Goal: Task Accomplishment & Management: Use online tool/utility

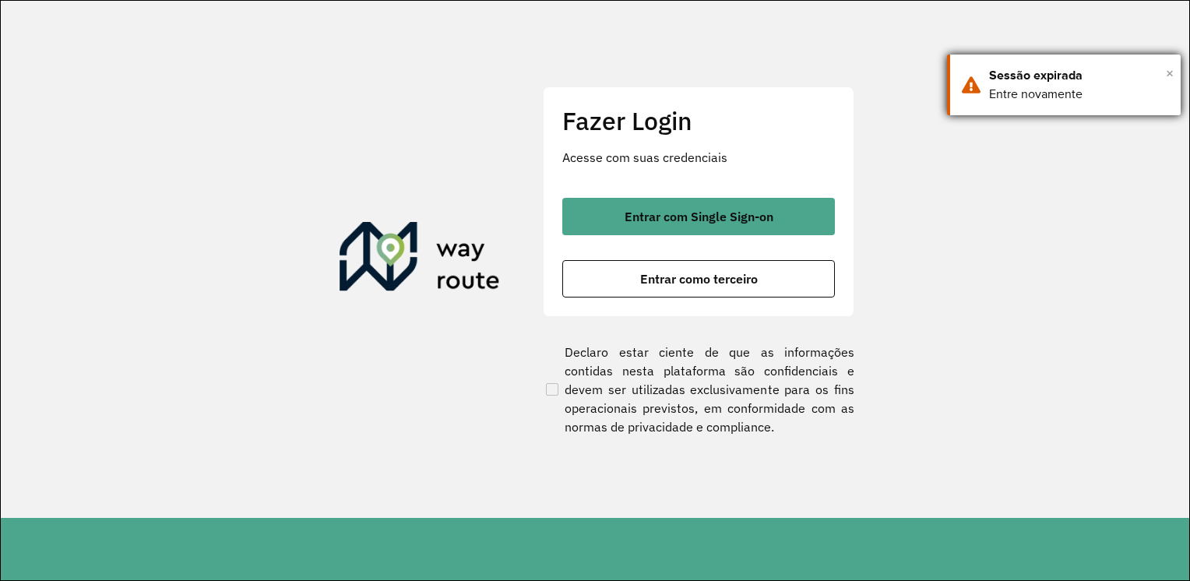
click at [1172, 76] on span "×" at bounding box center [1170, 73] width 8 height 23
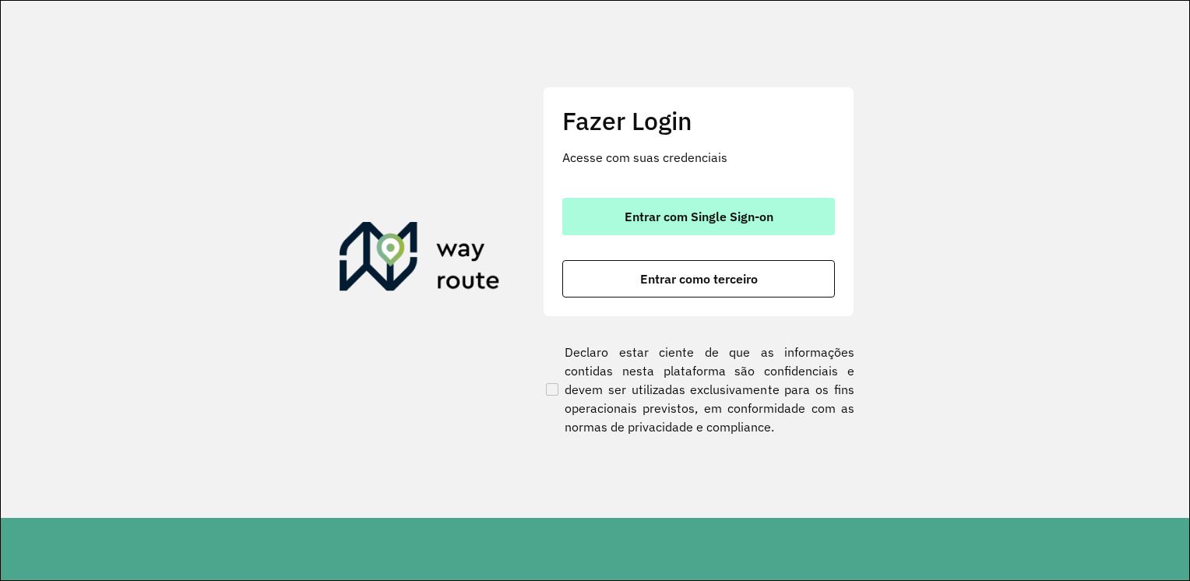
click at [752, 226] on button "Entrar com Single Sign-on" at bounding box center [698, 216] width 273 height 37
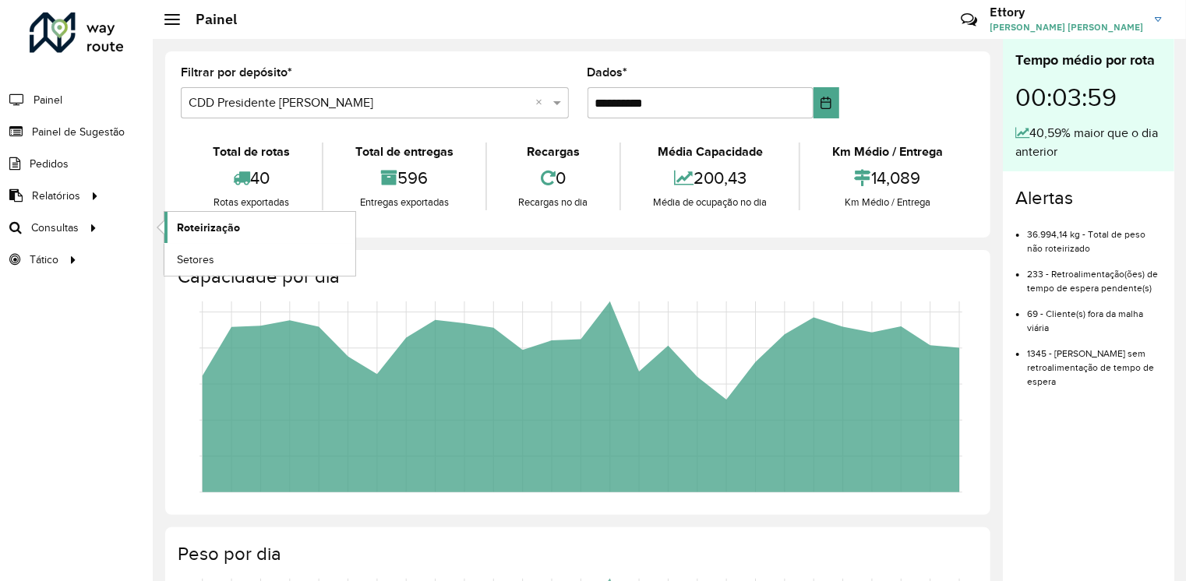
click at [218, 223] on span "Roteirização" at bounding box center [208, 228] width 63 height 16
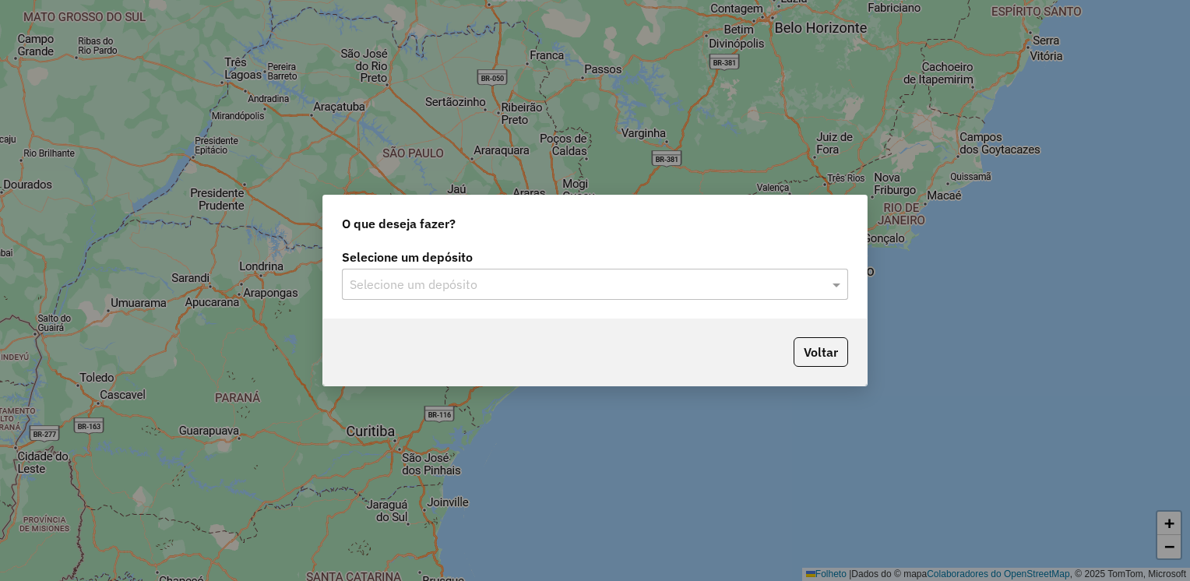
click at [567, 287] on input "text" at bounding box center [580, 285] width 460 height 19
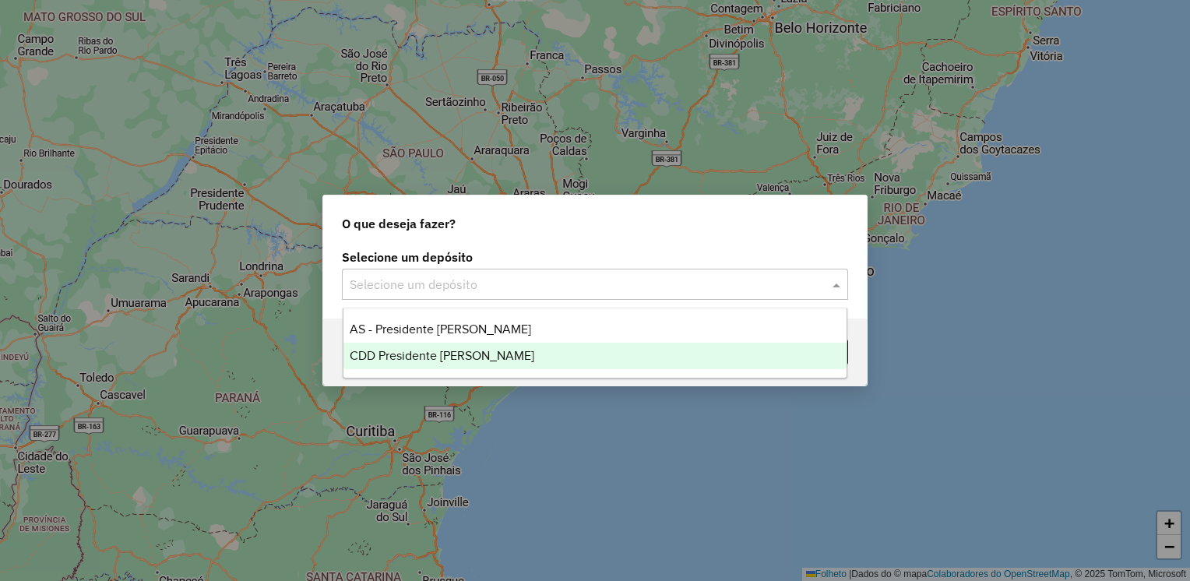
click at [521, 355] on div "CDD Presidente [PERSON_NAME]" at bounding box center [596, 356] width 504 height 26
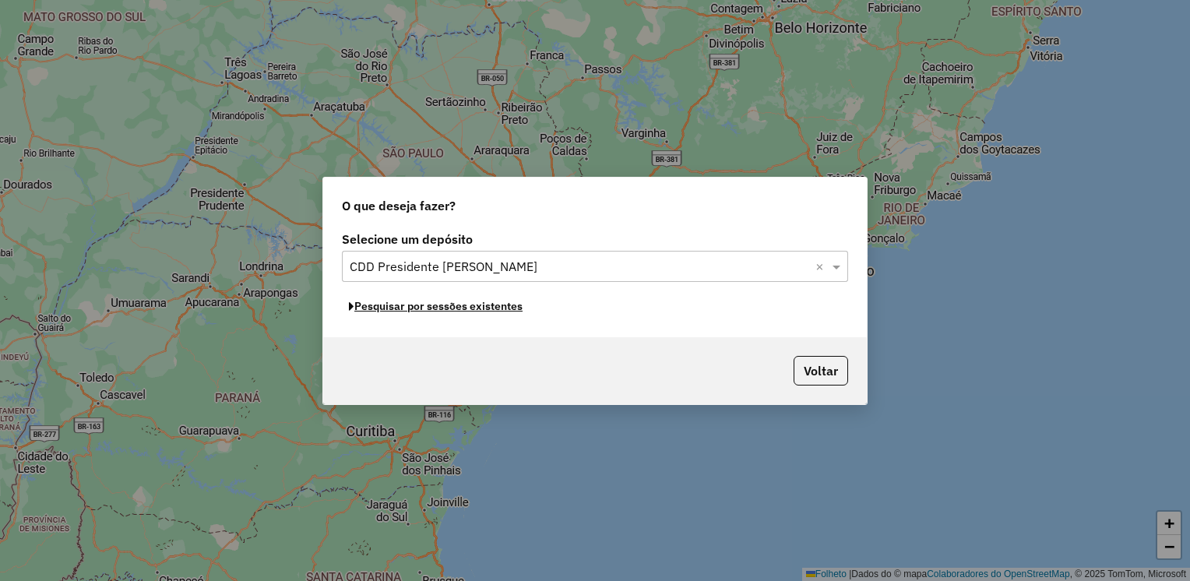
click at [488, 307] on font "Pesquisar por sessões existentes" at bounding box center [438, 306] width 168 height 14
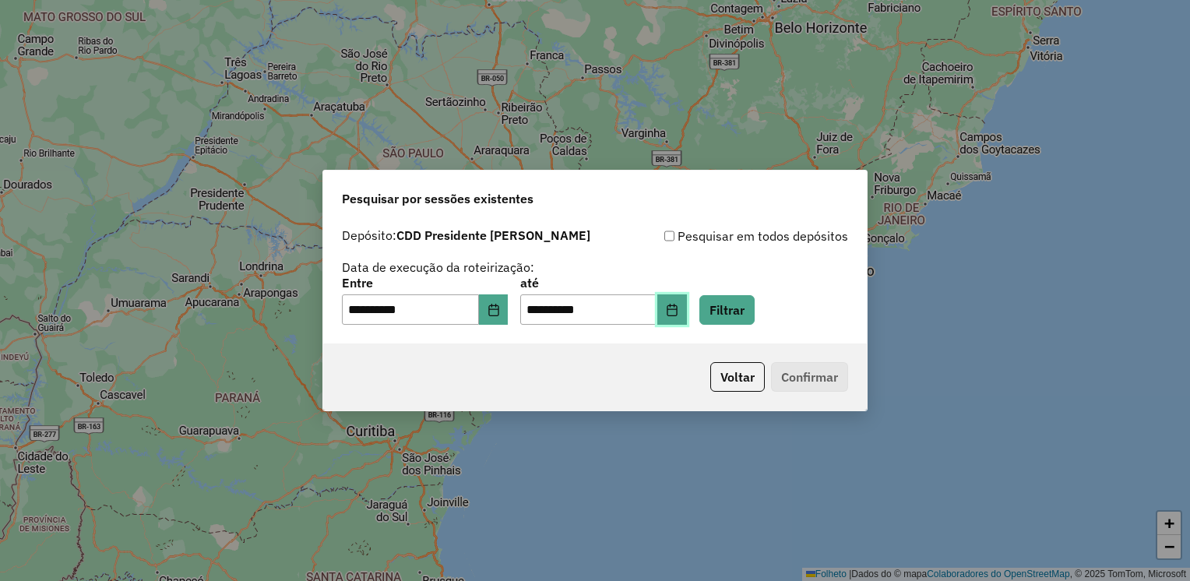
click at [679, 315] on icon "Escolha a data" at bounding box center [672, 310] width 12 height 12
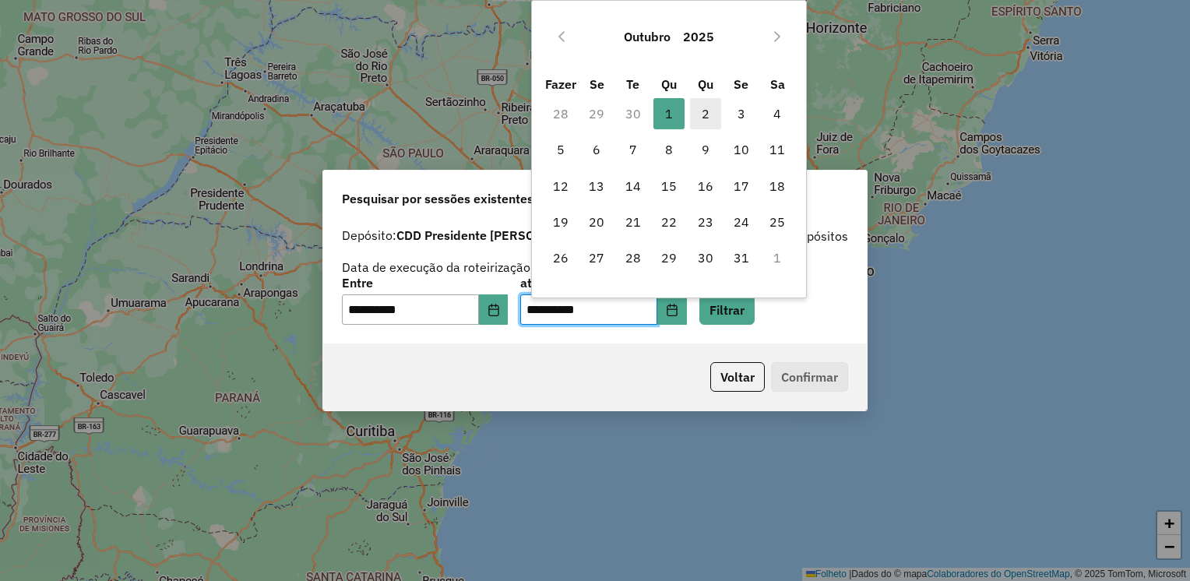
click at [701, 110] on span "2" at bounding box center [705, 113] width 31 height 31
type input "**********"
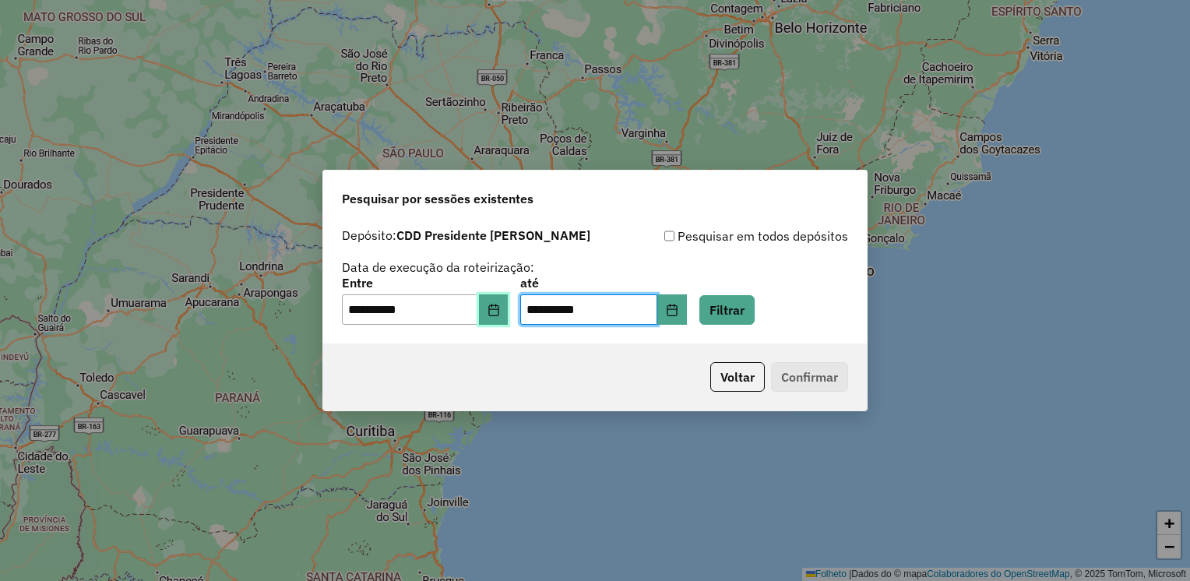
click at [500, 312] on icon "Escolha a data" at bounding box center [494, 310] width 12 height 12
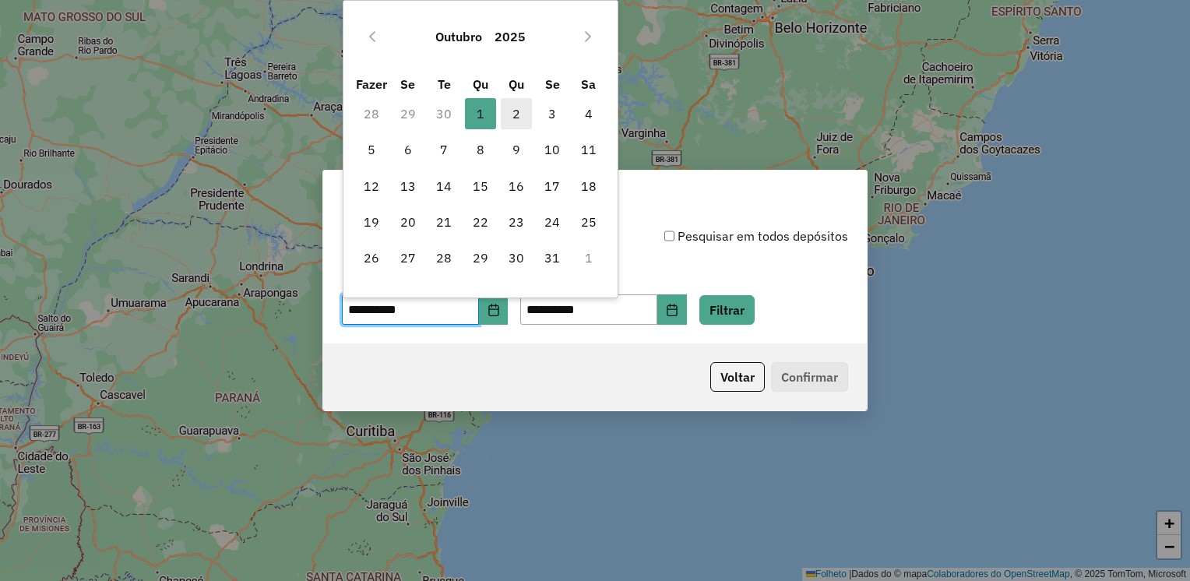
click at [524, 111] on span "2" at bounding box center [516, 113] width 31 height 31
type input "**********"
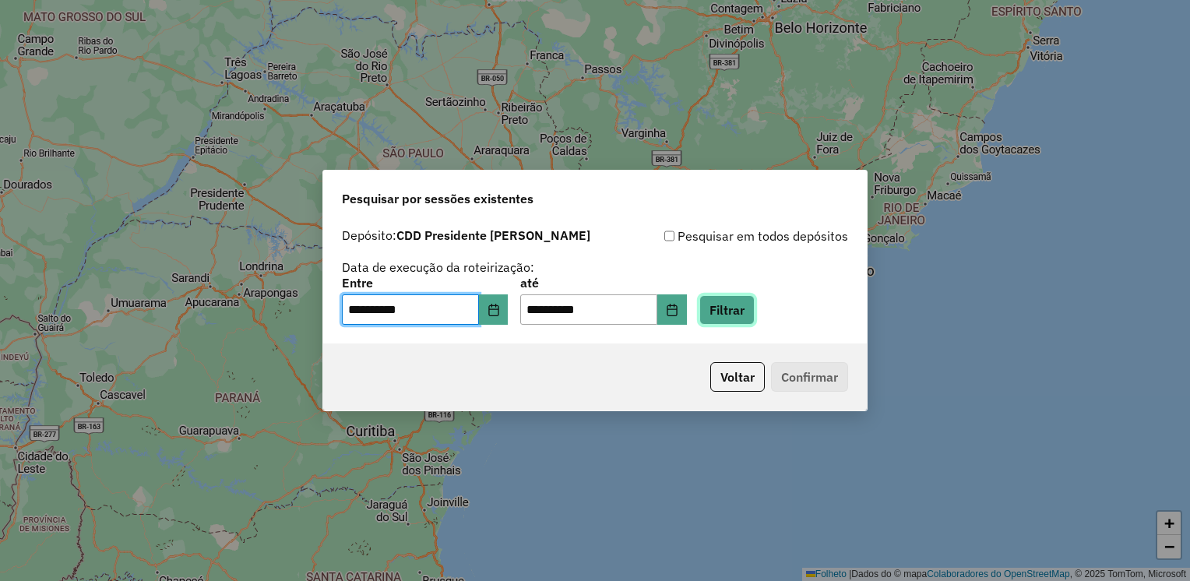
click at [755, 308] on button "Filtrar" at bounding box center [727, 310] width 55 height 30
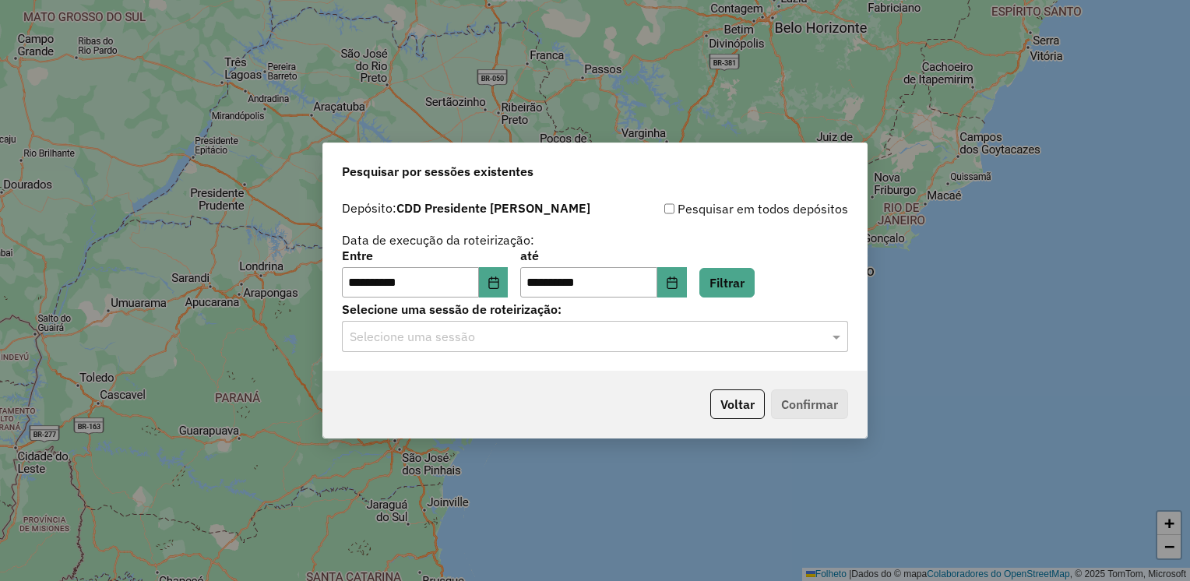
click at [527, 354] on div "**********" at bounding box center [595, 282] width 544 height 178
click at [542, 344] on input "text" at bounding box center [580, 337] width 460 height 19
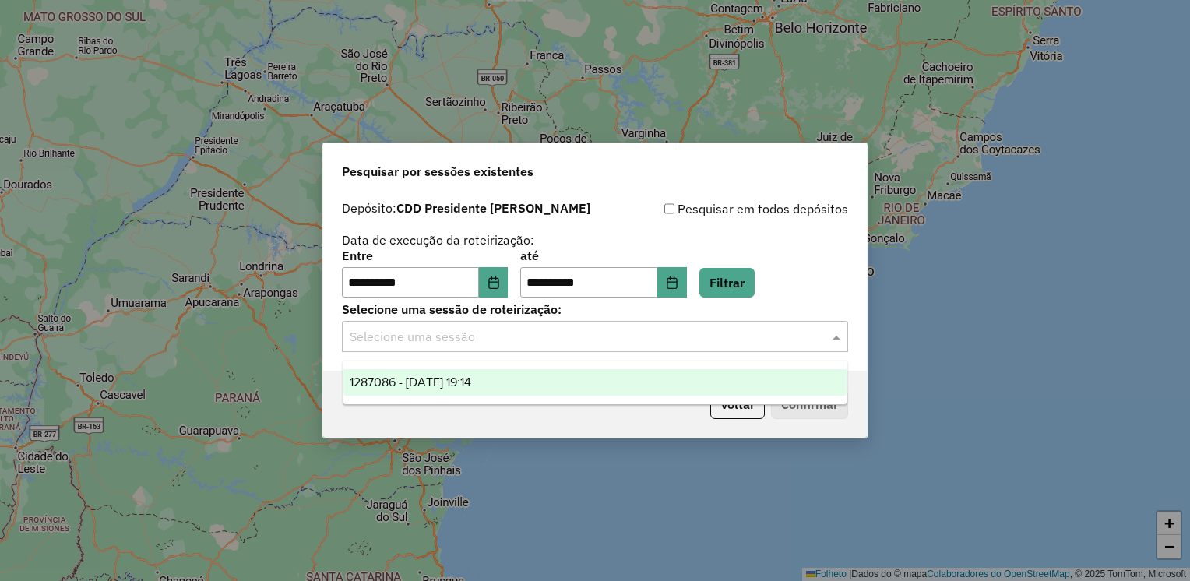
click at [544, 382] on div "1287086 - 02/10/2025 19:14" at bounding box center [596, 382] width 504 height 26
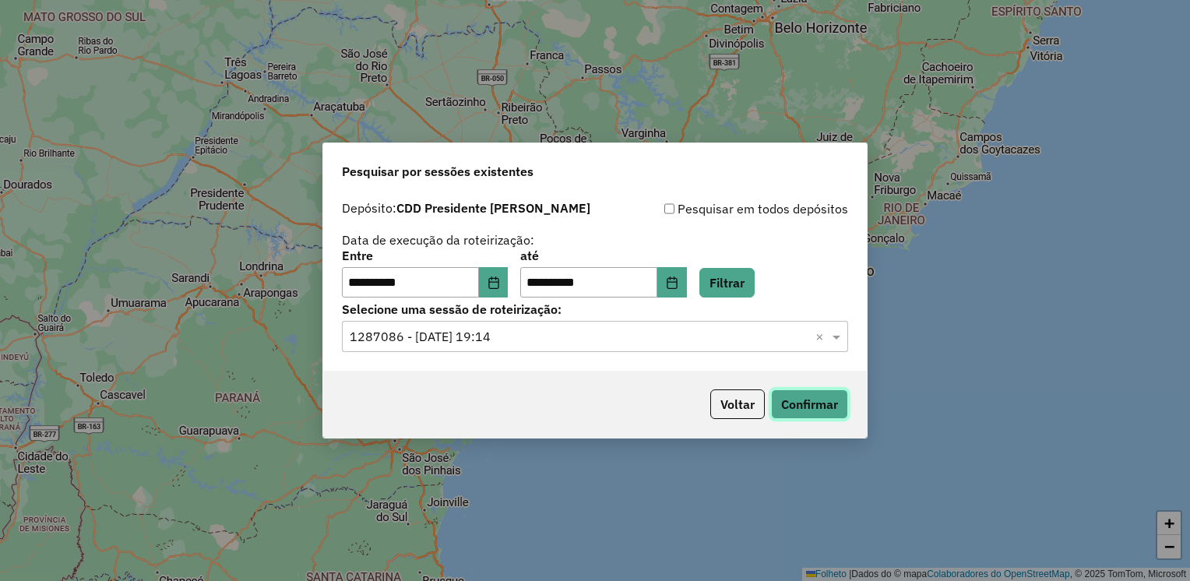
click at [827, 410] on button "Confirmar" at bounding box center [809, 405] width 77 height 30
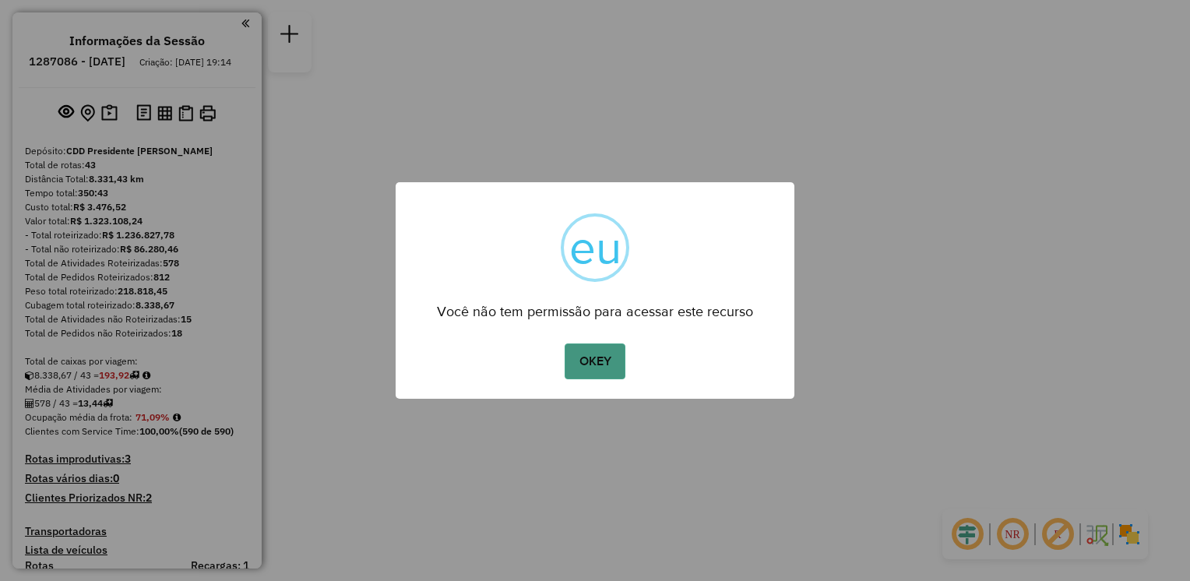
click at [607, 358] on button "OKEY" at bounding box center [595, 362] width 61 height 36
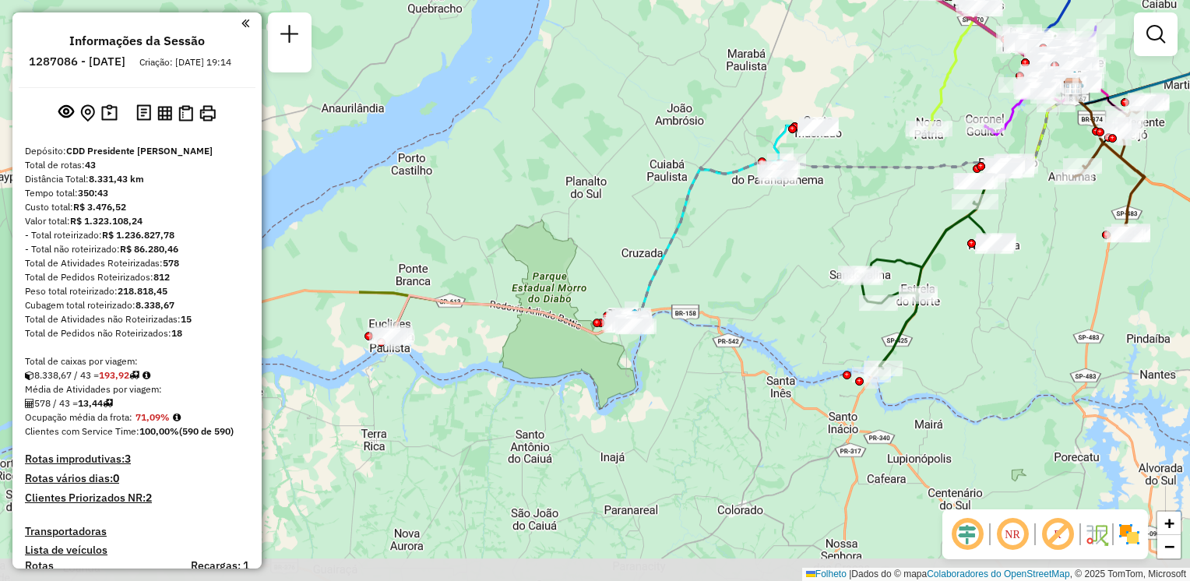
drag, startPoint x: 566, startPoint y: 426, endPoint x: 1046, endPoint y: 222, distance: 521.5
click at [1046, 222] on div "Janela de atendimento Grade de atendimento Capacidade Transportadoras Veículos …" at bounding box center [595, 290] width 1190 height 581
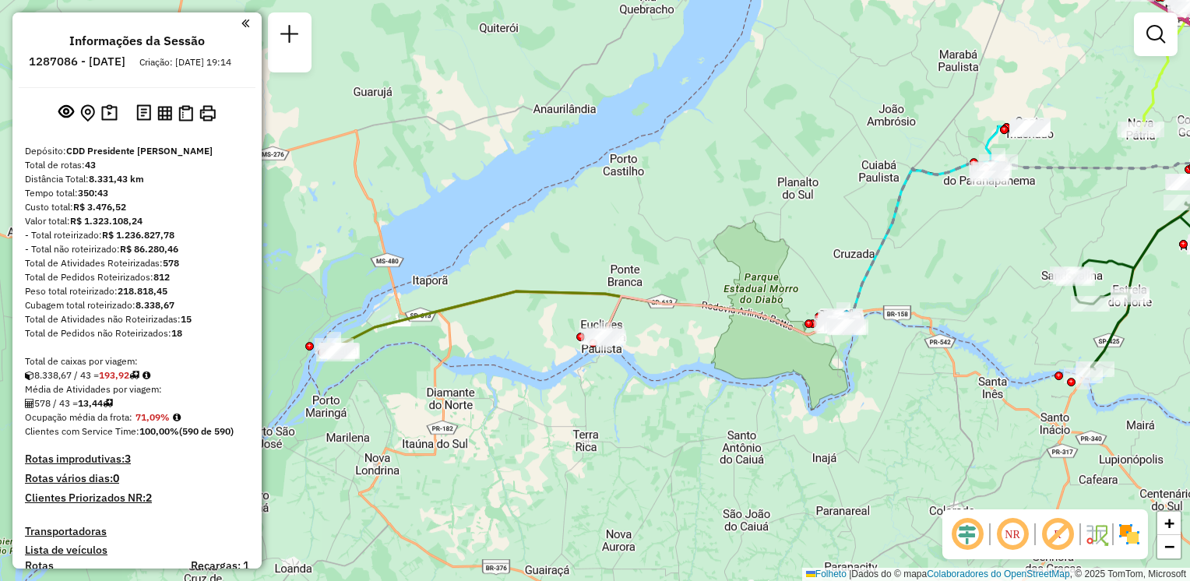
drag, startPoint x: 574, startPoint y: 440, endPoint x: 763, endPoint y: 440, distance: 189.3
click at [763, 440] on div "Janela de atendimento Grade de atendimento Capacidade Transportadoras Veículos …" at bounding box center [595, 290] width 1190 height 581
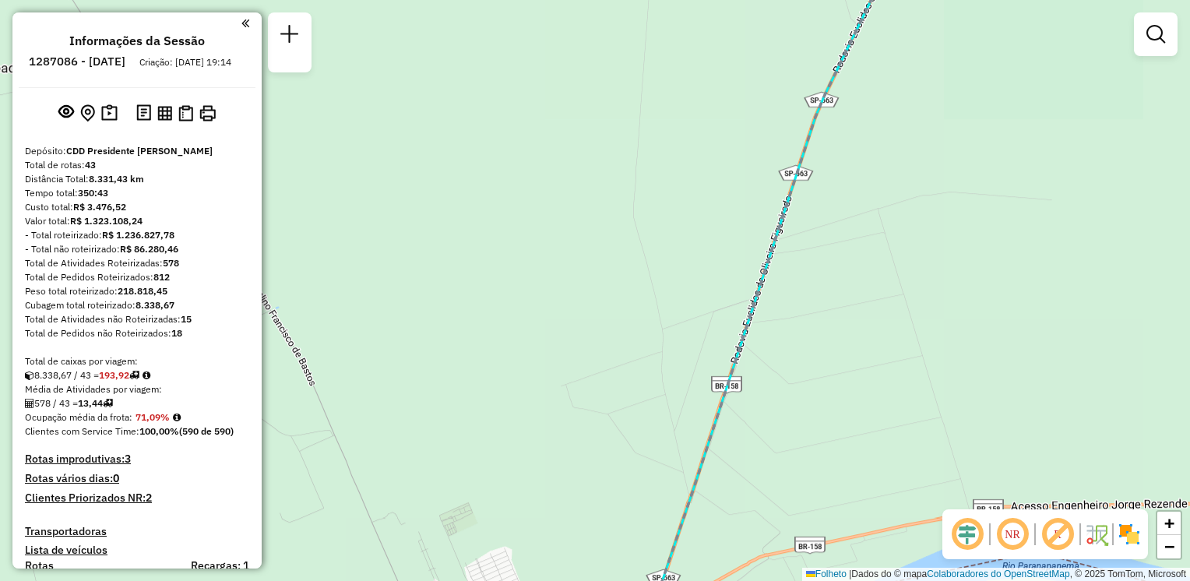
drag, startPoint x: 873, startPoint y: 352, endPoint x: 1064, endPoint y: -58, distance: 452.4
click at [1064, 0] on html "Aguarde... Pop-up bloqueado! Seu navegador bloqueou automáticamente a abertura …" at bounding box center [595, 290] width 1190 height 581
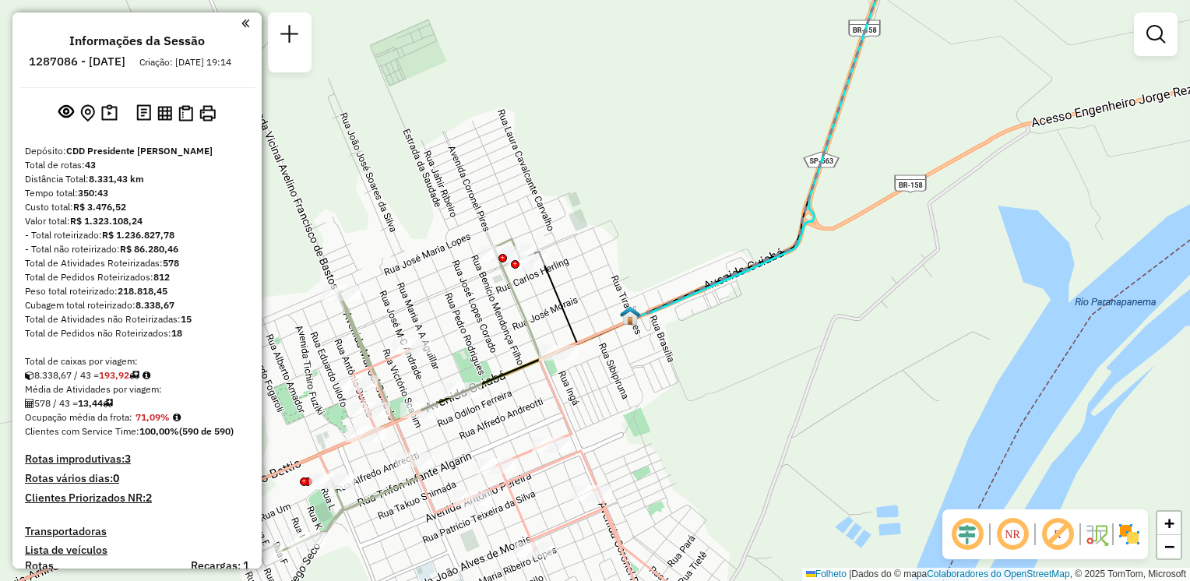
select select "**********"
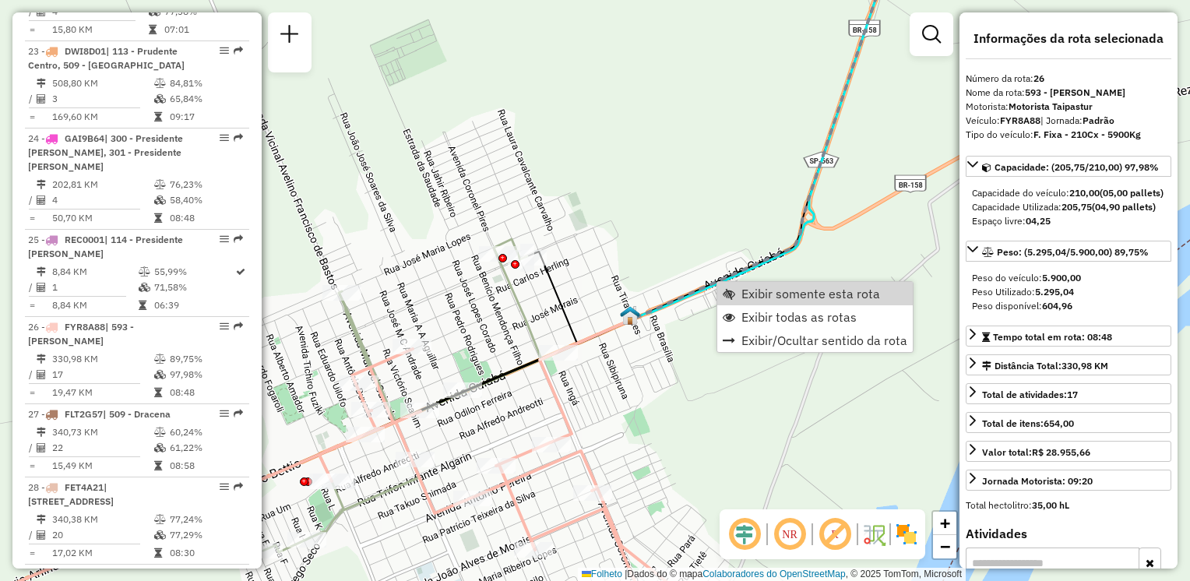
scroll to position [2857, 0]
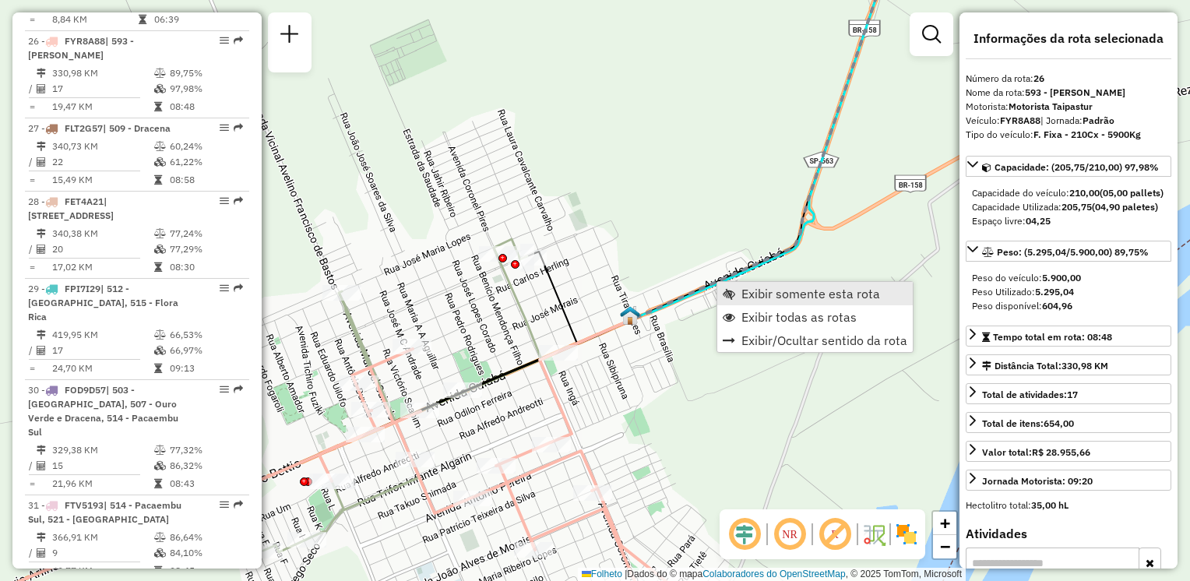
click at [766, 291] on span "Exibir somente esta rota" at bounding box center [811, 293] width 139 height 12
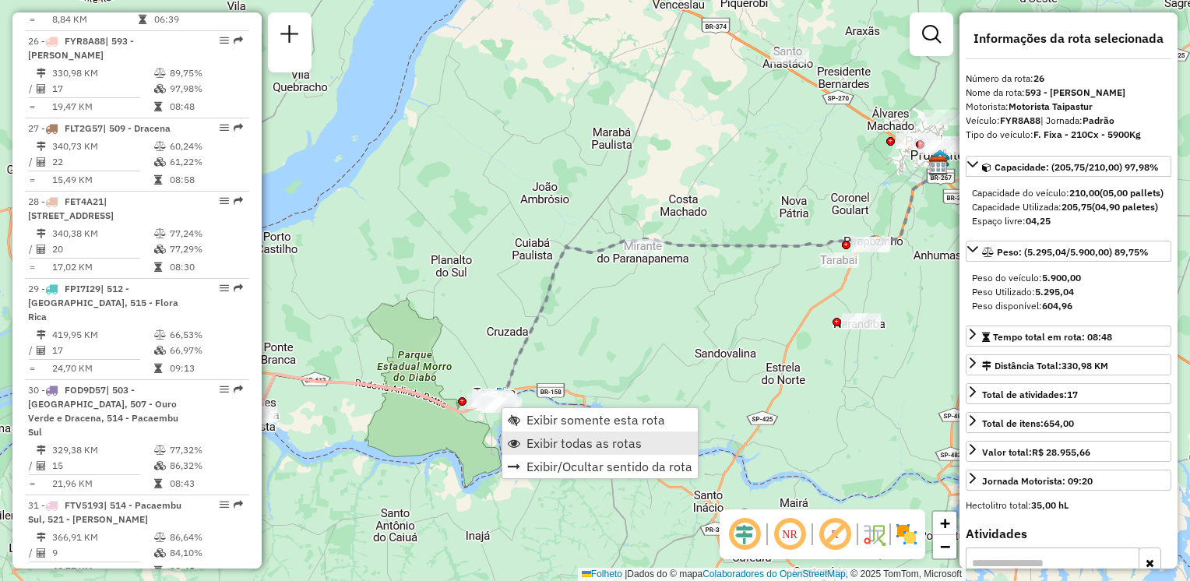
click at [552, 442] on span "Exibir todas as rotas" at bounding box center [584, 443] width 115 height 12
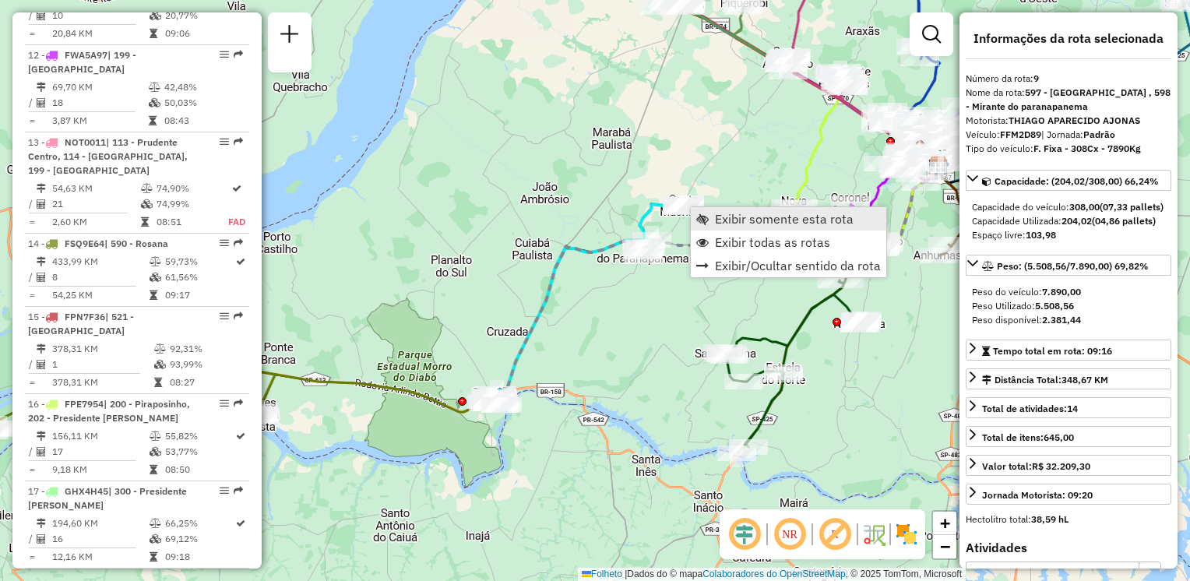
scroll to position [1321, 0]
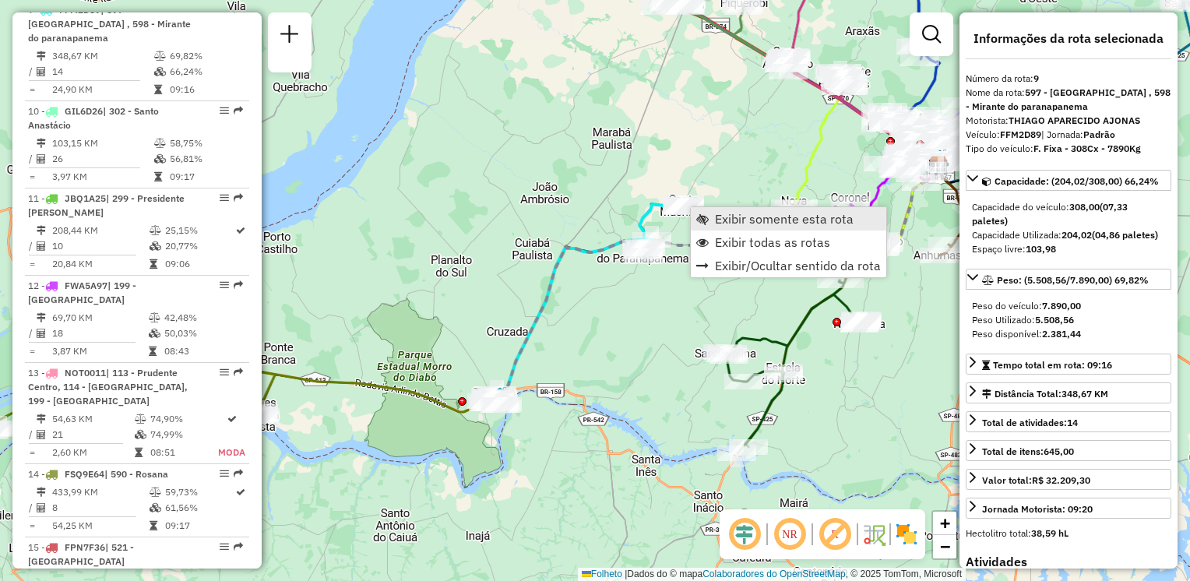
click at [720, 227] on link "Exibir somente esta rota" at bounding box center [789, 218] width 196 height 23
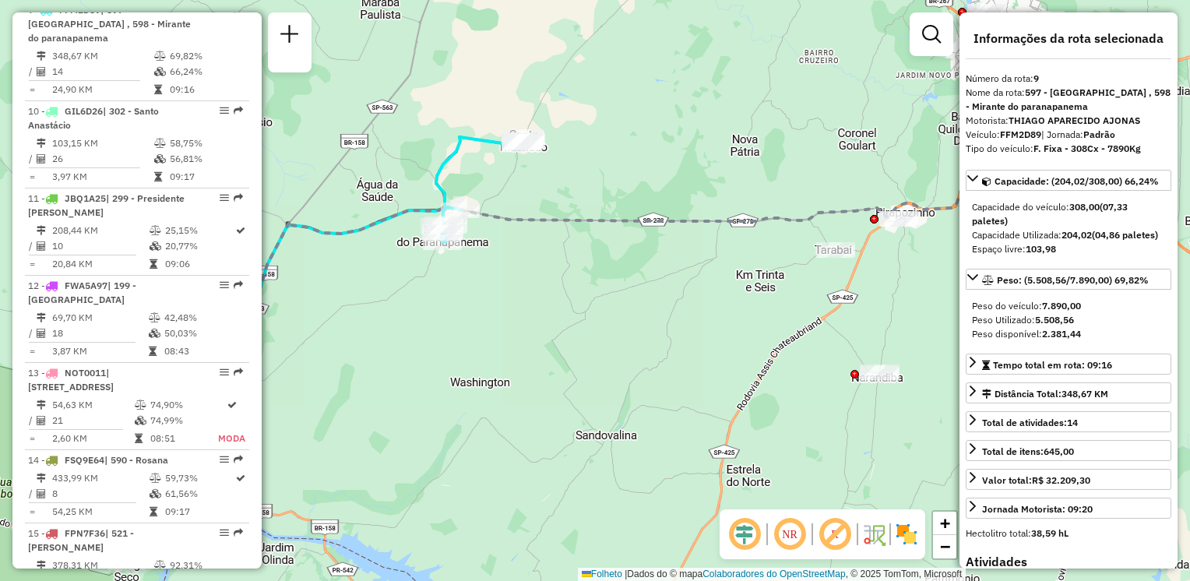
drag, startPoint x: 553, startPoint y: 287, endPoint x: 633, endPoint y: 301, distance: 80.6
click at [638, 307] on div "Janela de atendimento Grade de atendimento Capacidade Transportadoras Veículos …" at bounding box center [595, 290] width 1190 height 581
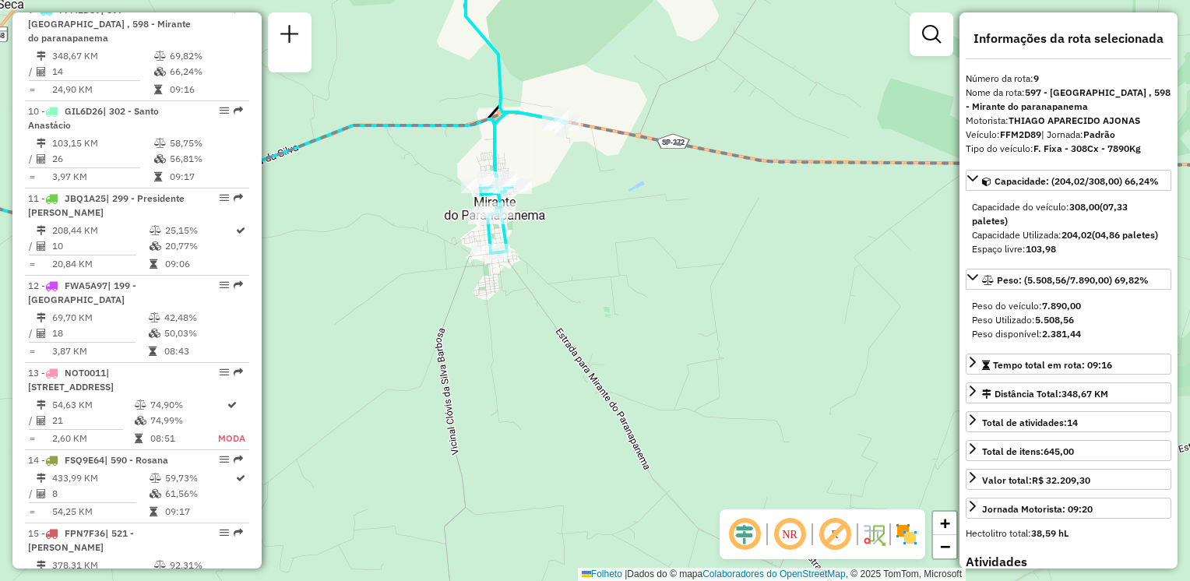
drag, startPoint x: 540, startPoint y: 245, endPoint x: 626, endPoint y: 292, distance: 97.6
click at [626, 292] on div "Janela de atendimento Grade de atendimento Capacidade Transportadoras Veículos …" at bounding box center [595, 290] width 1190 height 581
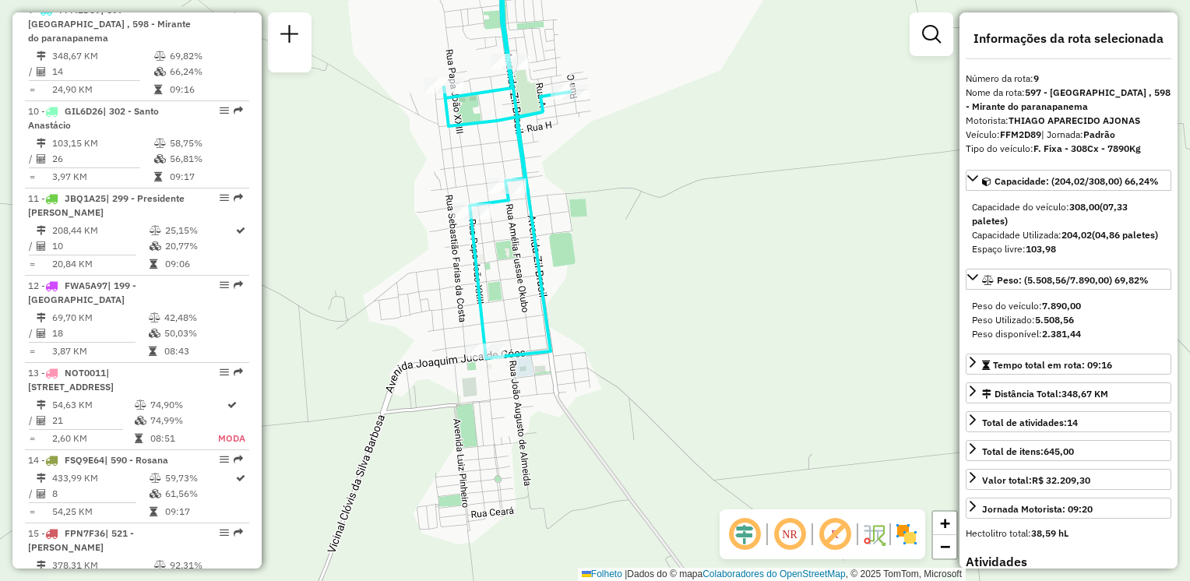
drag, startPoint x: 608, startPoint y: 277, endPoint x: 647, endPoint y: 313, distance: 52.9
click at [647, 313] on div "Janela de atendimento Grade de atendimento Capacidade Transportadoras Veículos …" at bounding box center [595, 290] width 1190 height 581
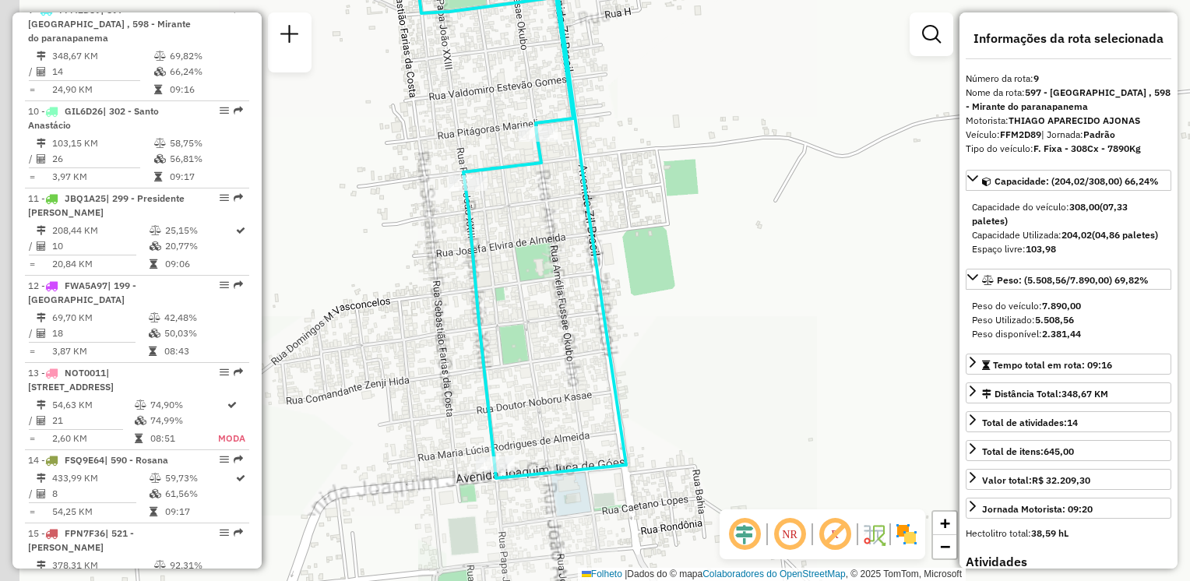
drag, startPoint x: 596, startPoint y: 346, endPoint x: 651, endPoint y: 372, distance: 61.3
click at [651, 372] on div "Janela de atendimento Grade de atendimento Capacidade Transportadoras Veículos …" at bounding box center [595, 290] width 1190 height 581
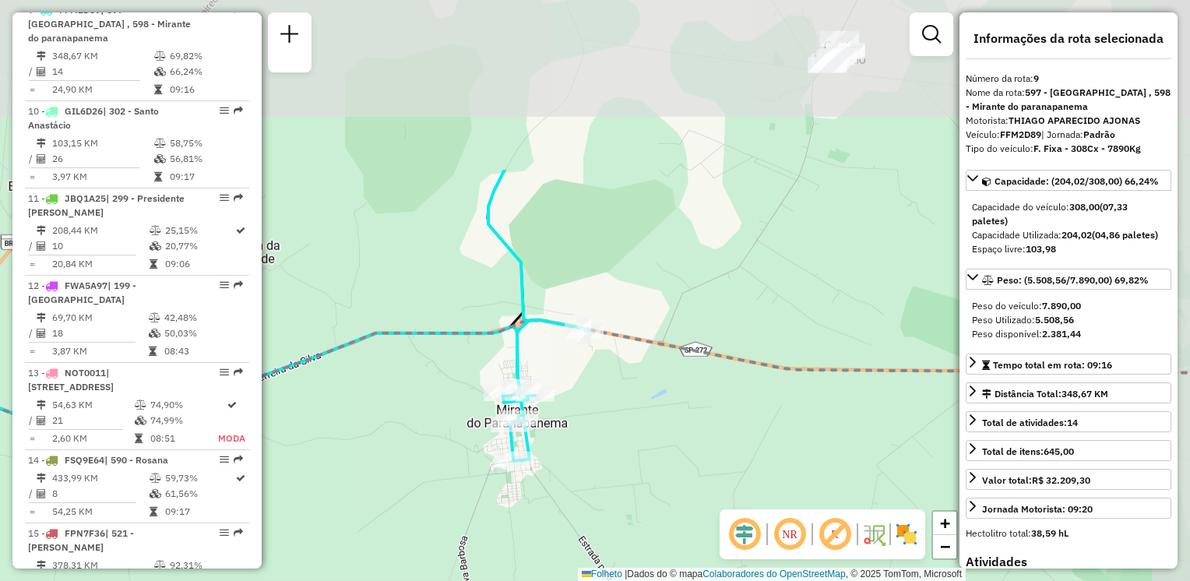
drag, startPoint x: 734, startPoint y: 176, endPoint x: 632, endPoint y: 343, distance: 195.5
click at [625, 419] on div "Janela de atendimento Grade de atendimento Capacidade Transportadoras Veículos …" at bounding box center [595, 290] width 1190 height 581
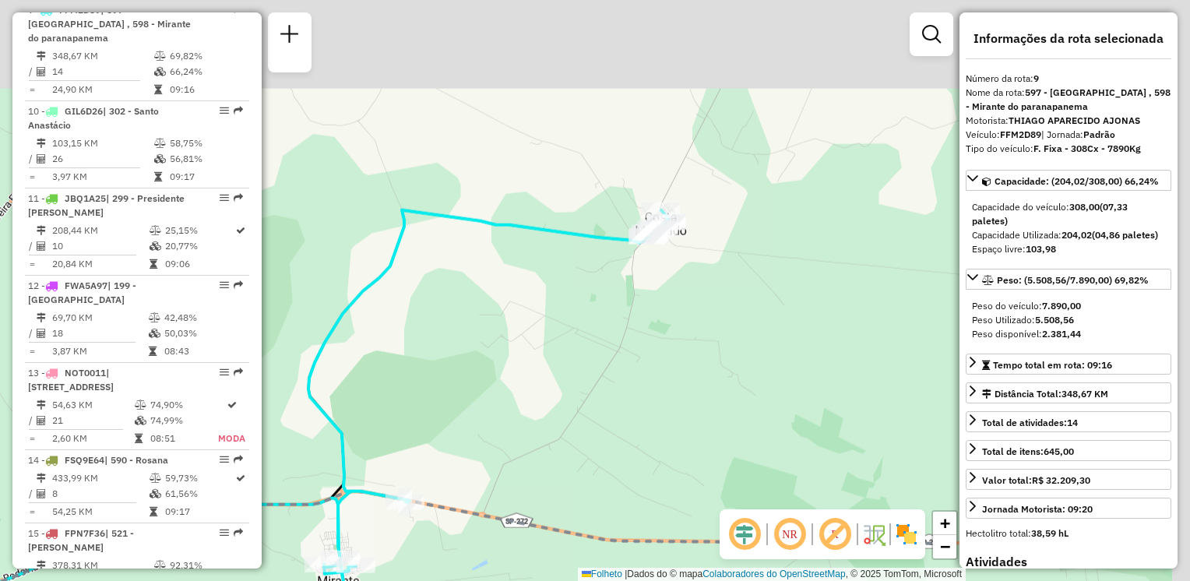
drag, startPoint x: 740, startPoint y: 210, endPoint x: 575, endPoint y: 350, distance: 216.1
click at [571, 363] on div "Janela de atendimento Grade de atendimento Capacidade Transportadoras Veículos …" at bounding box center [595, 290] width 1190 height 581
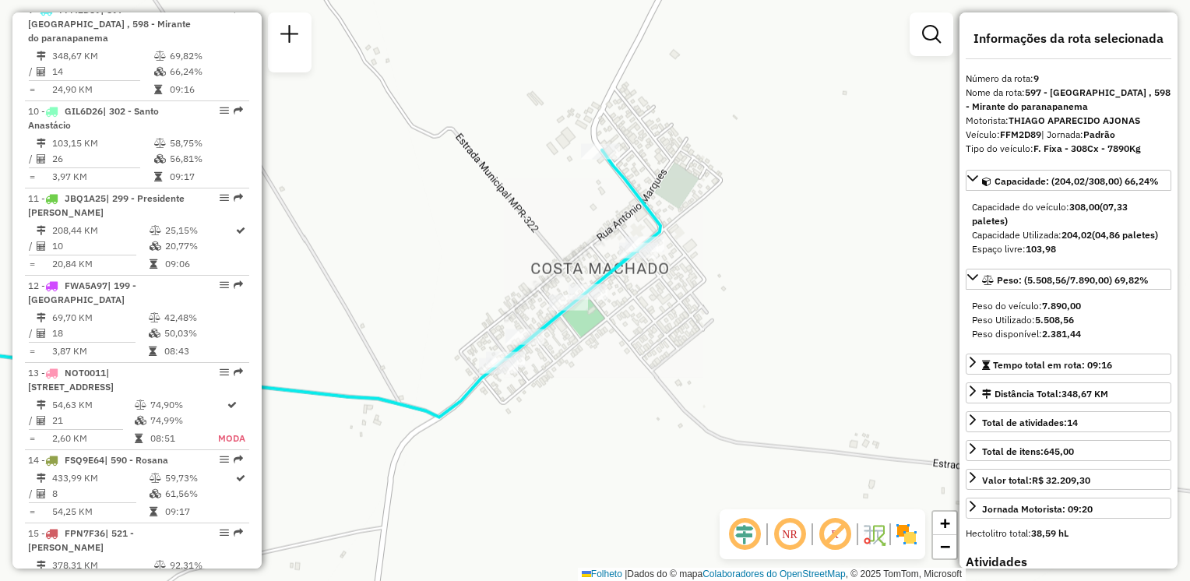
drag, startPoint x: 705, startPoint y: 305, endPoint x: 595, endPoint y: 428, distance: 165.6
click at [645, 462] on div "Janela de atendimento Grade de atendimento Capacidade Transportadoras Veículos …" at bounding box center [595, 290] width 1190 height 581
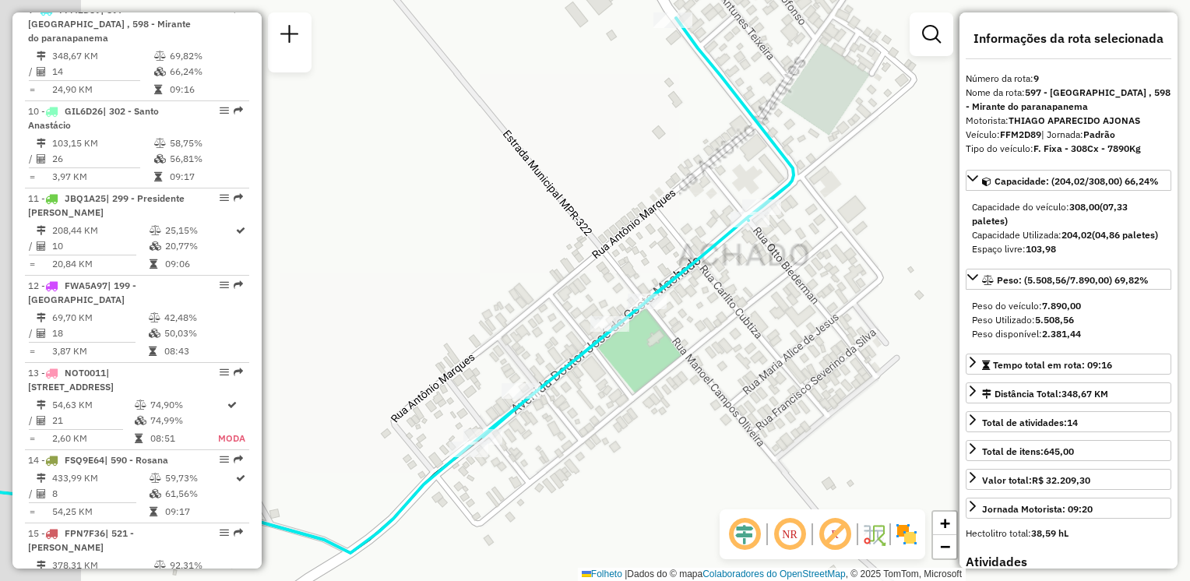
drag, startPoint x: 520, startPoint y: 435, endPoint x: 571, endPoint y: 483, distance: 70.0
click at [620, 497] on div "Janela de atendimento Grade de atendimento Capacidade Transportadoras Veículos …" at bounding box center [595, 290] width 1190 height 581
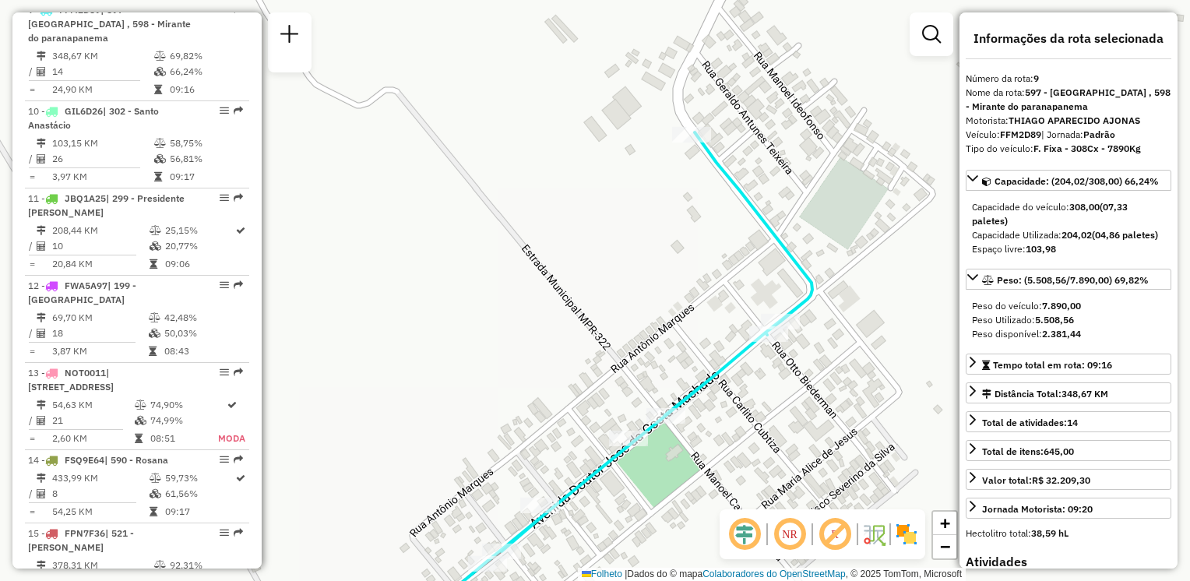
drag, startPoint x: 799, startPoint y: 294, endPoint x: 791, endPoint y: 312, distance: 19.5
click at [811, 367] on icon at bounding box center [356, 399] width 914 height 535
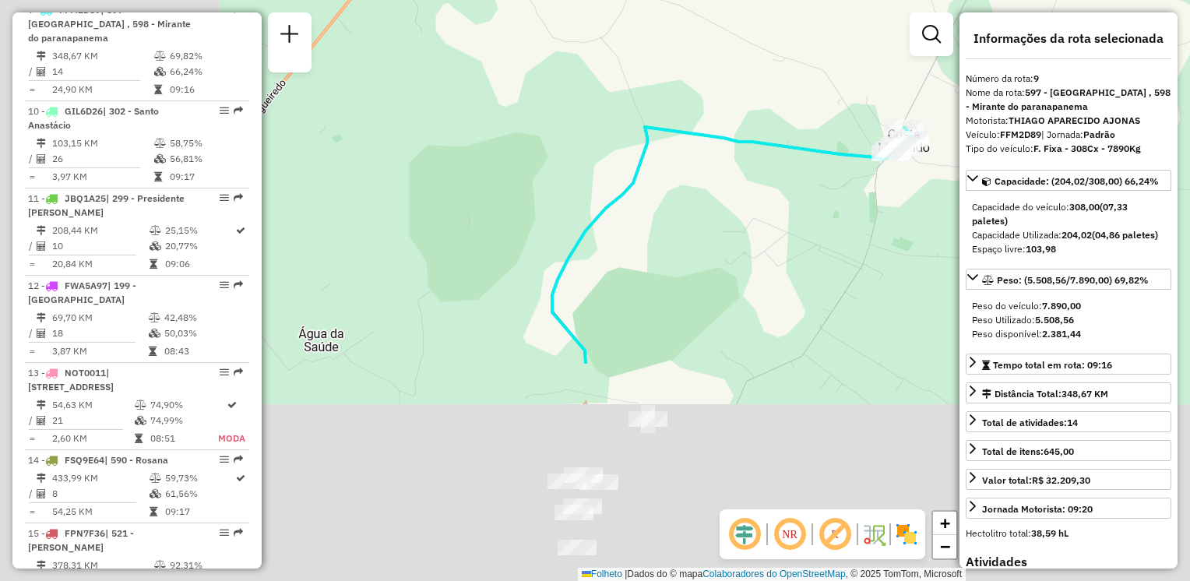
drag, startPoint x: 520, startPoint y: 469, endPoint x: 788, endPoint y: 173, distance: 398.8
click at [787, 176] on div "Janela de atendimento Grade de atendimento Capacidade Transportadoras Veículos …" at bounding box center [595, 290] width 1190 height 581
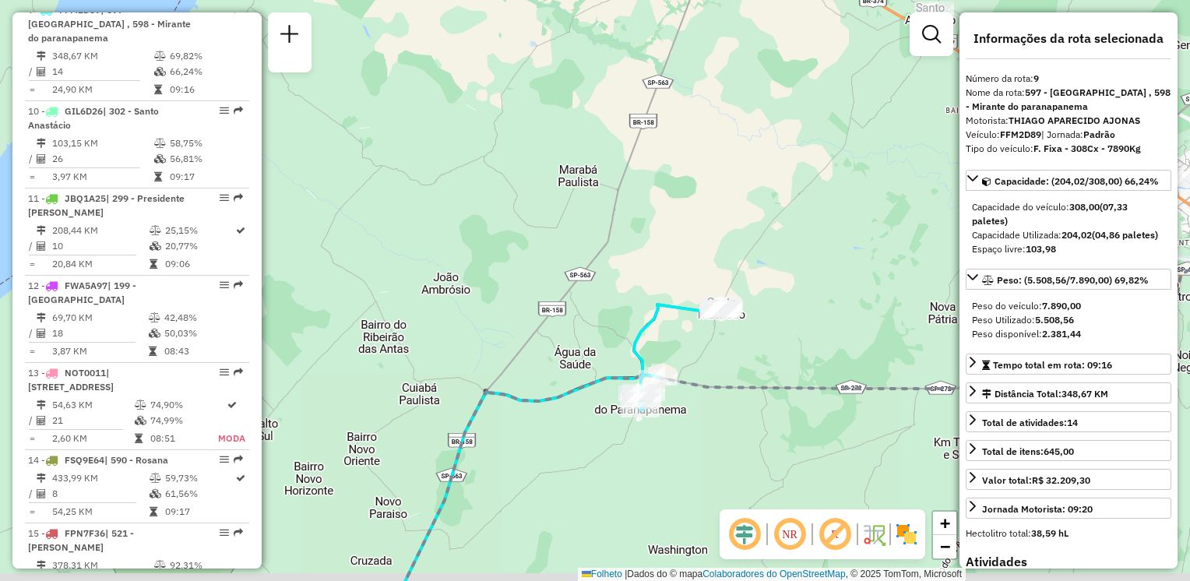
drag, startPoint x: 570, startPoint y: 457, endPoint x: 576, endPoint y: 415, distance: 41.8
click at [576, 419] on div "Janela de atendimento Grade de atendimento Capacidade Transportadoras Veículos …" at bounding box center [595, 290] width 1190 height 581
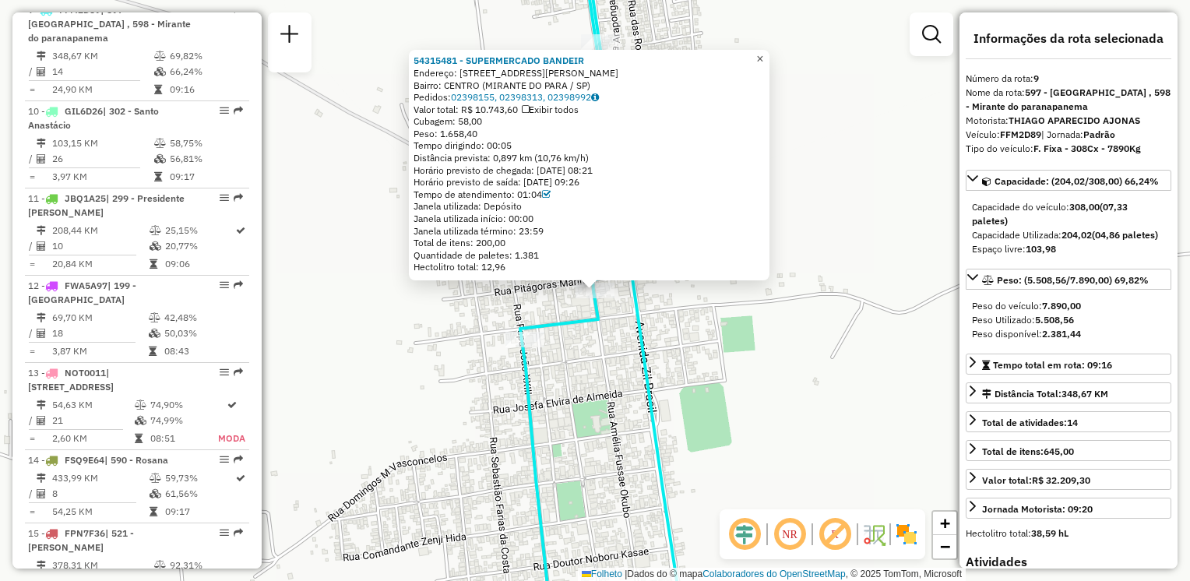
click at [763, 59] on span "×" at bounding box center [759, 58] width 7 height 13
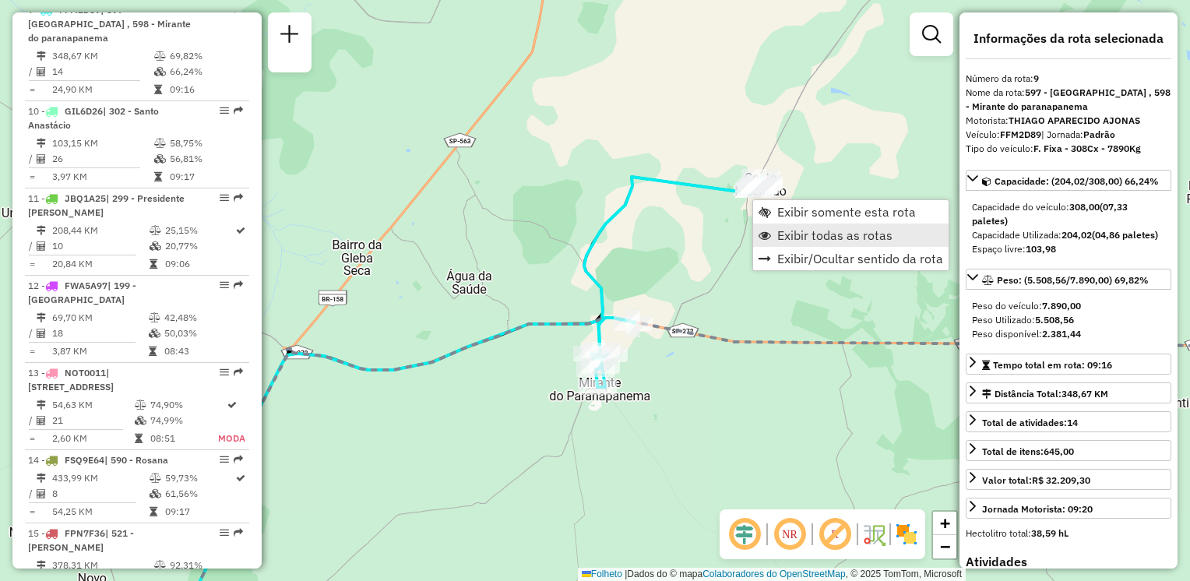
click at [770, 227] on link "Exibir todas as rotas" at bounding box center [851, 235] width 196 height 23
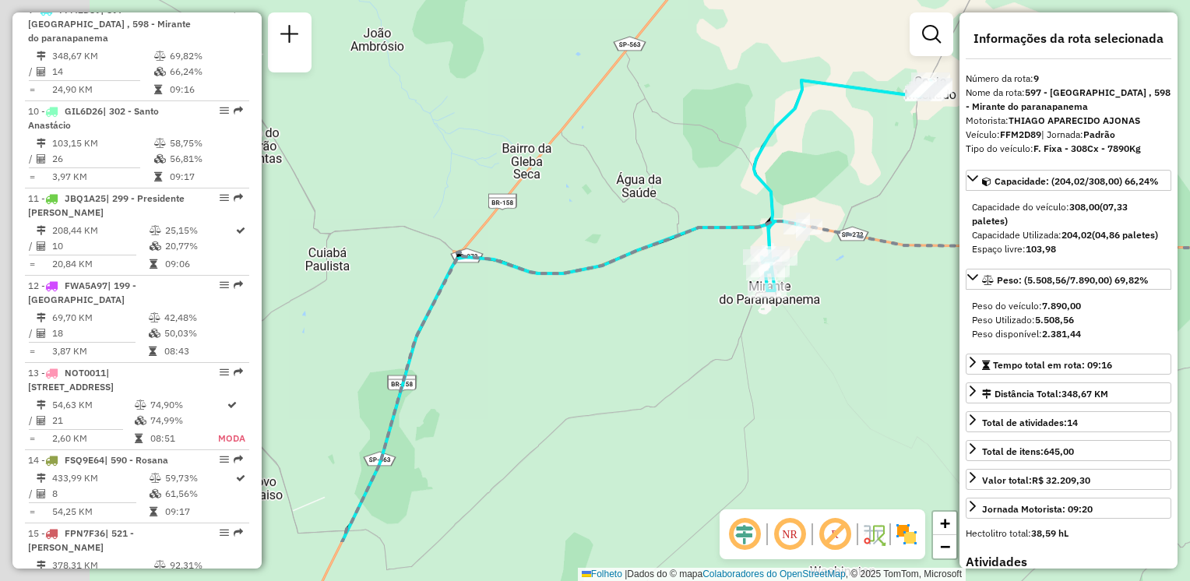
drag, startPoint x: 561, startPoint y: 363, endPoint x: 805, endPoint y: 204, distance: 291.1
click at [787, 219] on div "Janela de atendimento Grade de atendimento Capacidade Transportadoras Veículos …" at bounding box center [595, 290] width 1190 height 581
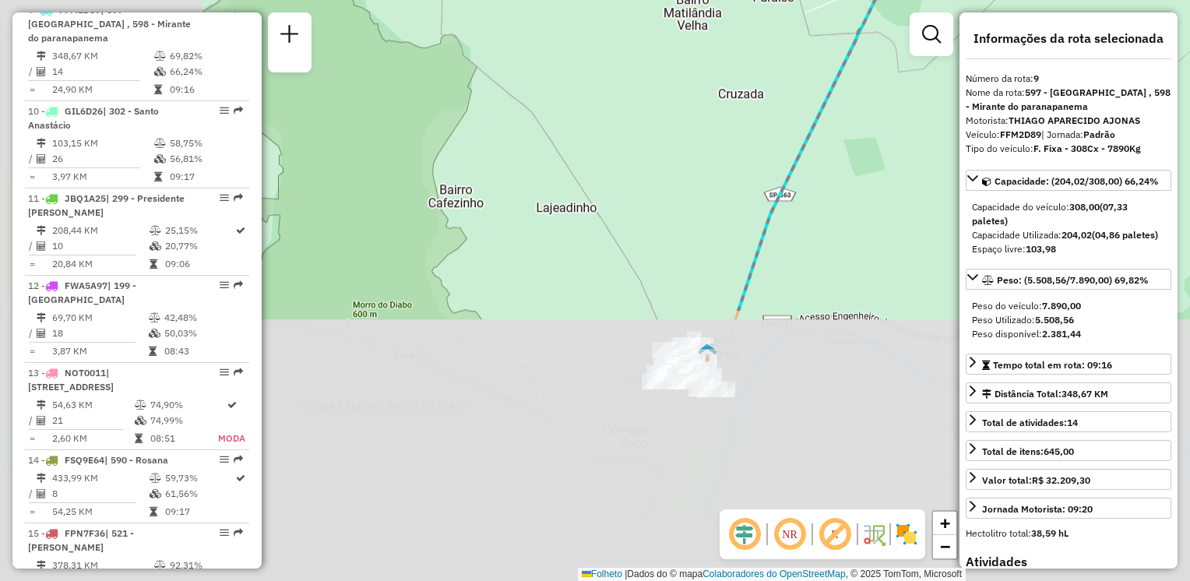
drag, startPoint x: 560, startPoint y: 457, endPoint x: 891, endPoint y: -51, distance: 606.3
click at [891, 0] on html "Aguarde... Pop-up bloqueado! Seu navegador bloqueou automáticamente a abertura …" at bounding box center [595, 290] width 1190 height 581
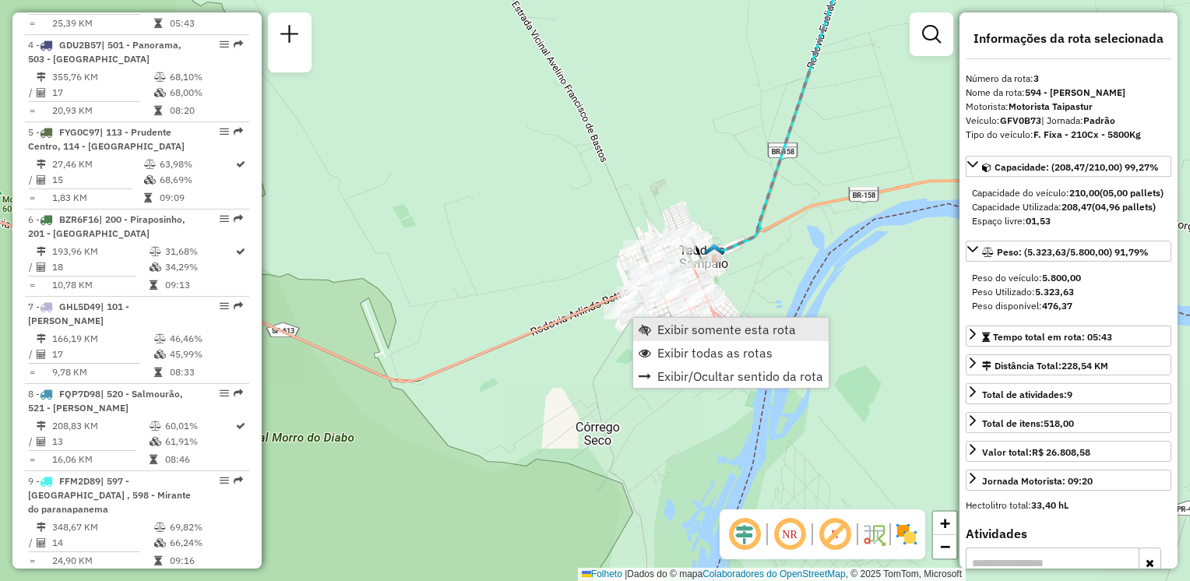
scroll to position [798, 0]
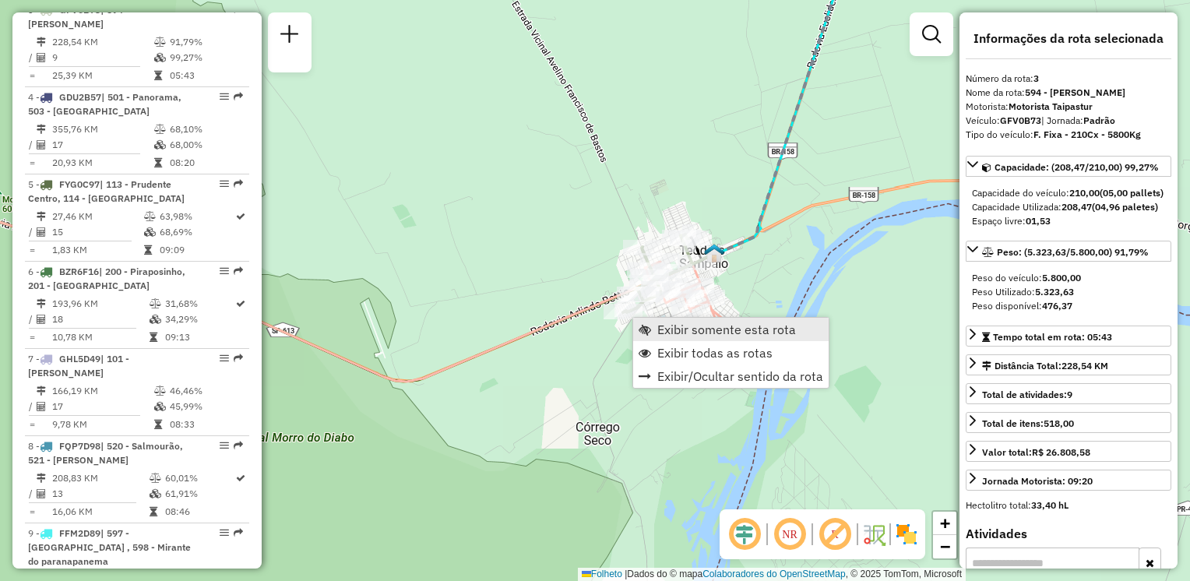
click at [656, 329] on link "Exibir somente esta rota" at bounding box center [731, 329] width 196 height 23
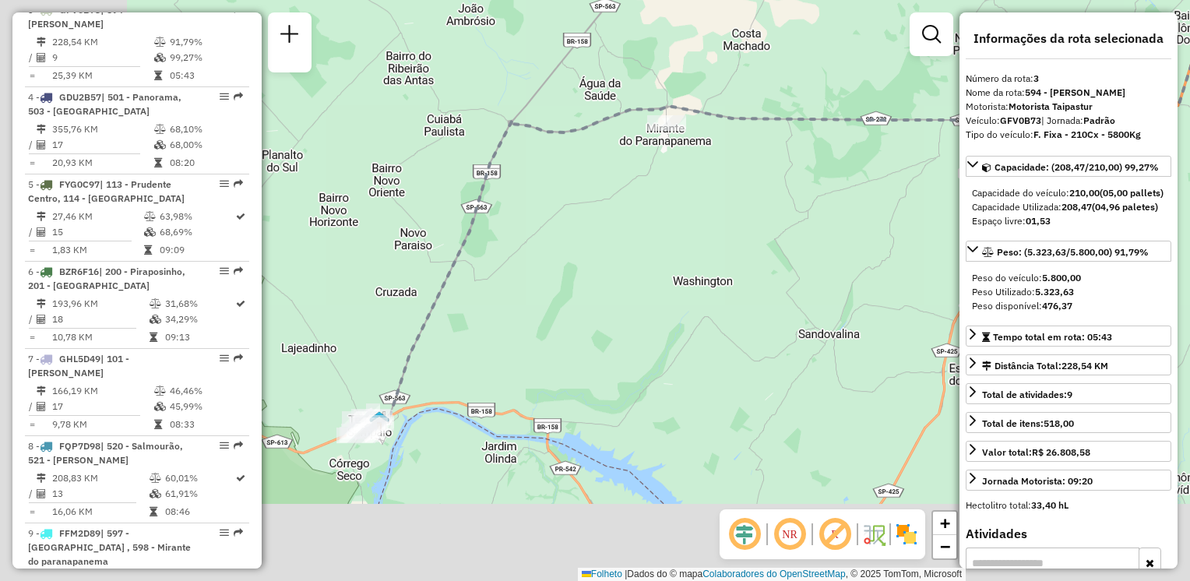
drag, startPoint x: 673, startPoint y: 308, endPoint x: 922, endPoint y: 175, distance: 282.6
click at [908, 194] on div "Janela de atendimento Grade de atendimento Capacidade Transportadoras Veículos …" at bounding box center [595, 290] width 1190 height 581
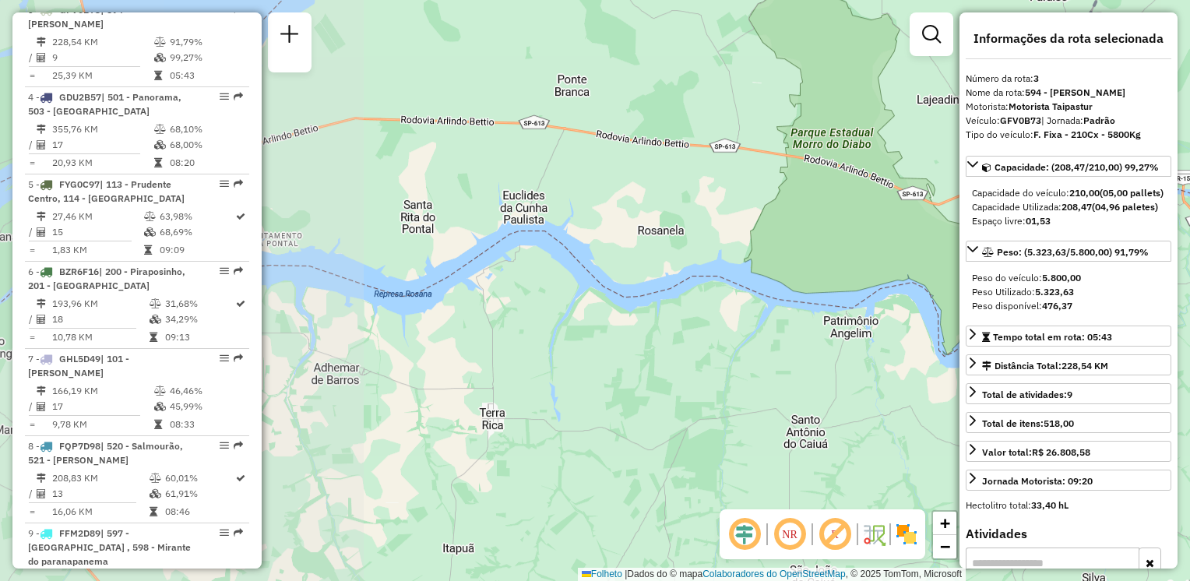
drag, startPoint x: 444, startPoint y: 347, endPoint x: 477, endPoint y: 386, distance: 50.3
click at [469, 392] on div "Janela de atendimento Grade de atendimento Capacidade Transportadoras Veículos …" at bounding box center [595, 290] width 1190 height 581
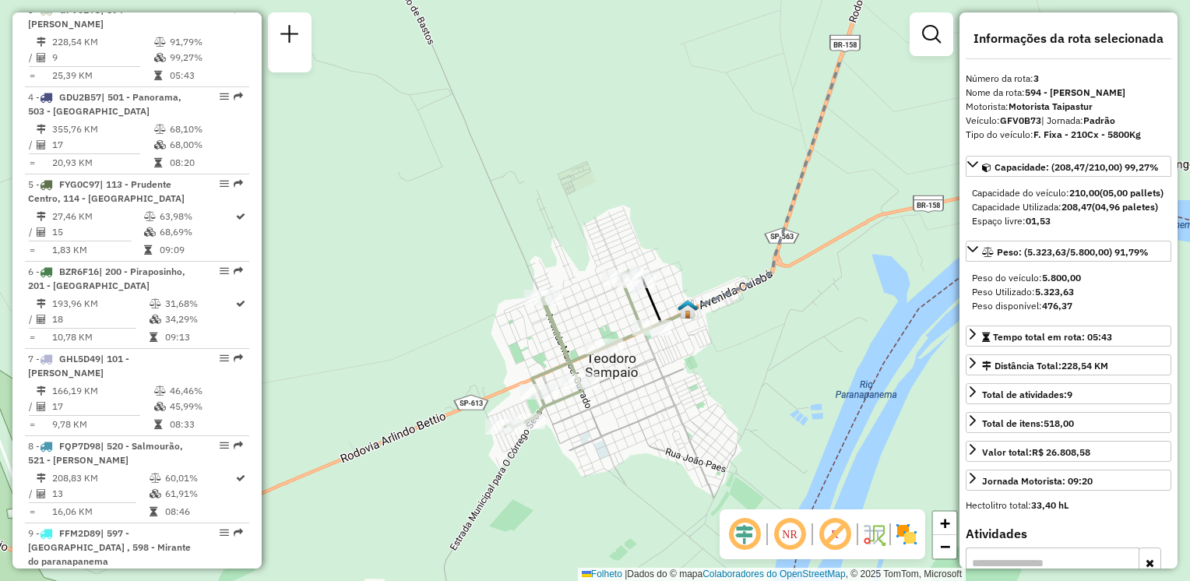
drag, startPoint x: 772, startPoint y: 294, endPoint x: 667, endPoint y: 383, distance: 137.6
click at [657, 419] on div "Janela de atendimento Grade de atendimento Capacidade Transportadoras Veículos …" at bounding box center [595, 290] width 1190 height 581
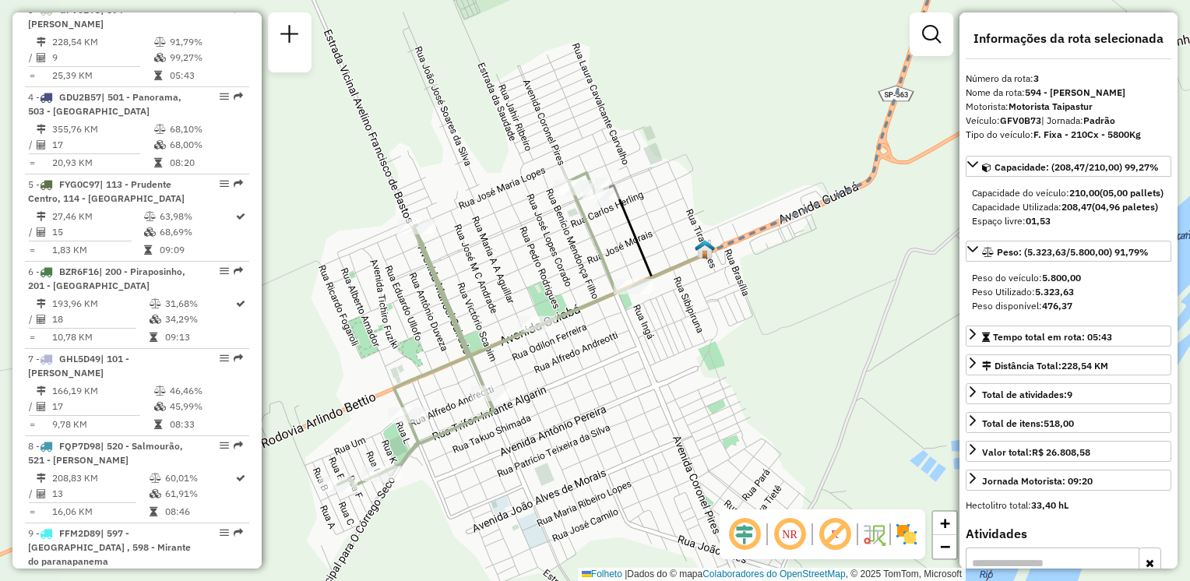
drag, startPoint x: 661, startPoint y: 384, endPoint x: 731, endPoint y: 375, distance: 70.7
click at [732, 380] on div "Janela de atendimento Grade de atendimento Capacidade Transportadoras Veículos …" at bounding box center [595, 290] width 1190 height 581
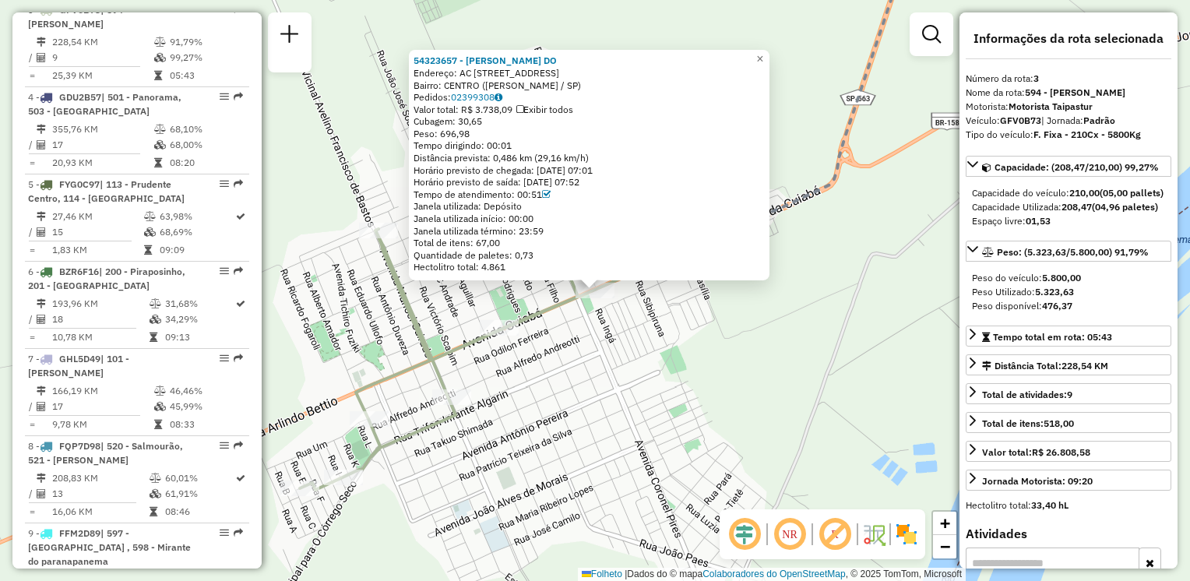
click at [667, 357] on div "54323657 - JOAO VICTOR ALVES DO Endereço: AC Avenida Cuiabá 532 Bairro: CENTRO …" at bounding box center [595, 290] width 1190 height 581
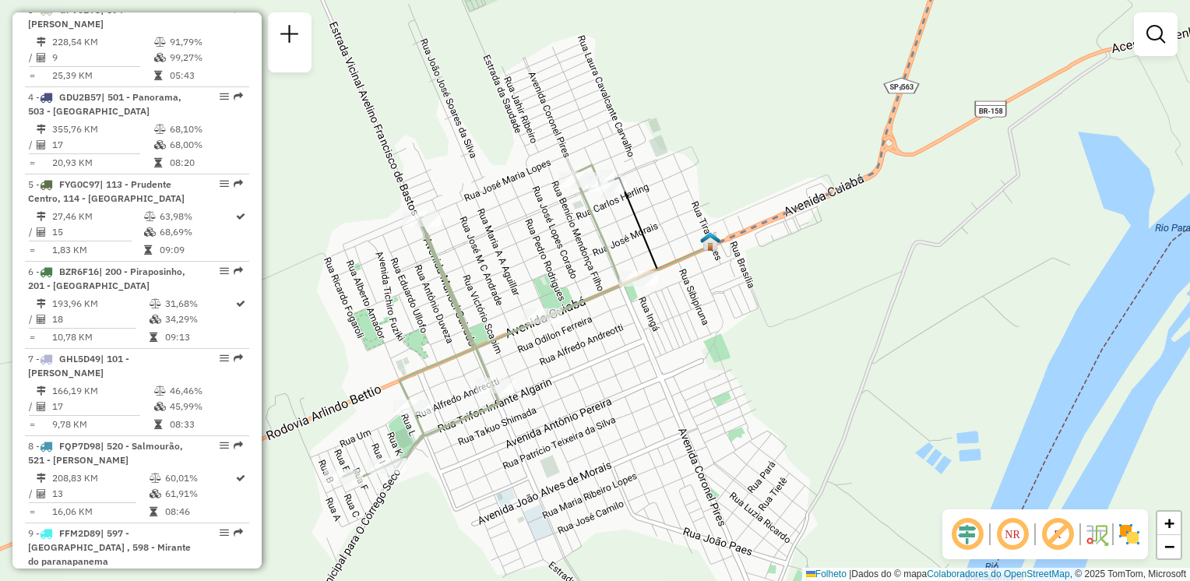
drag, startPoint x: 717, startPoint y: 338, endPoint x: 746, endPoint y: 248, distance: 95.1
click at [797, 312] on div "Janela de atendimento Grade de atendimento Capacidade Transportadoras Veículos …" at bounding box center [595, 290] width 1190 height 581
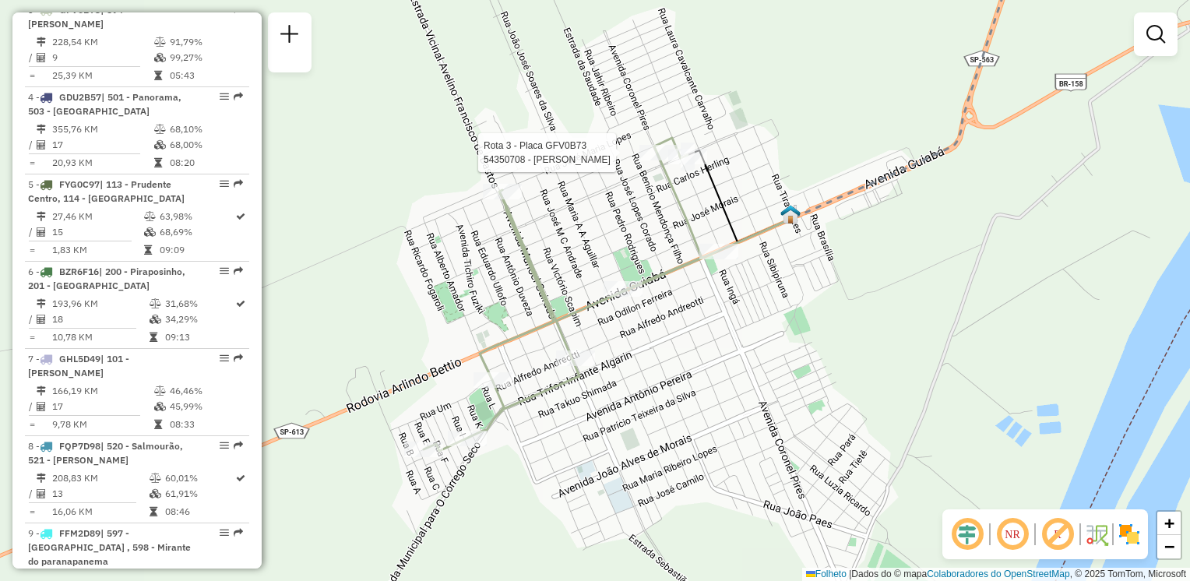
select select "**********"
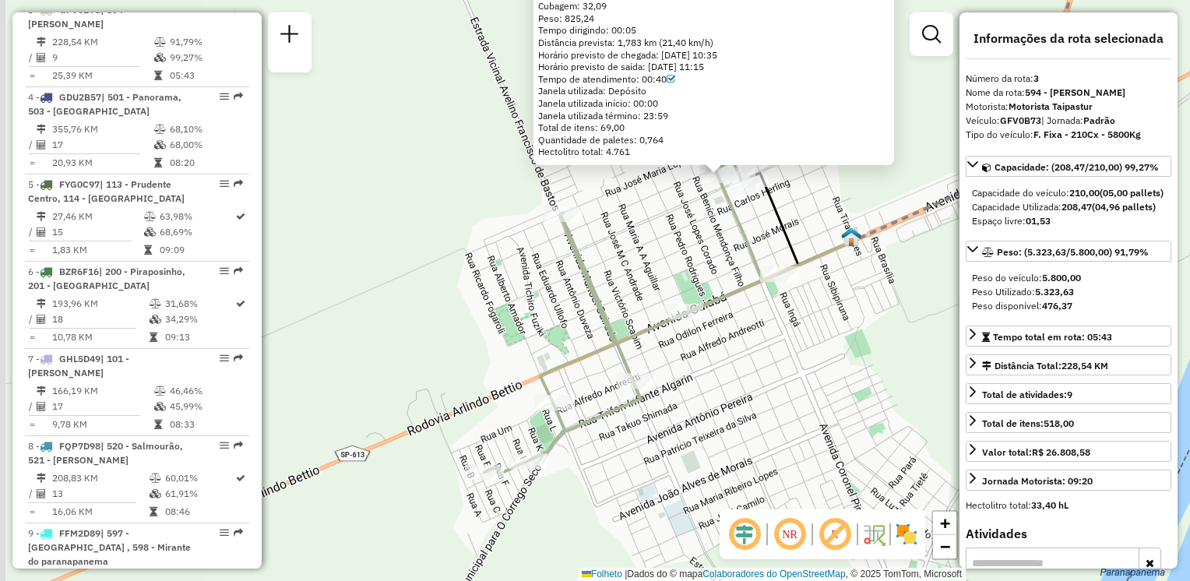
drag, startPoint x: 524, startPoint y: 319, endPoint x: 723, endPoint y: 125, distance: 278.2
click at [735, 119] on div "54350708 - ERICK RODRIGUES ZAUP Endereço: AV CORONEL PIRES 255 Bairro: CENTRO (…" at bounding box center [595, 290] width 1190 height 581
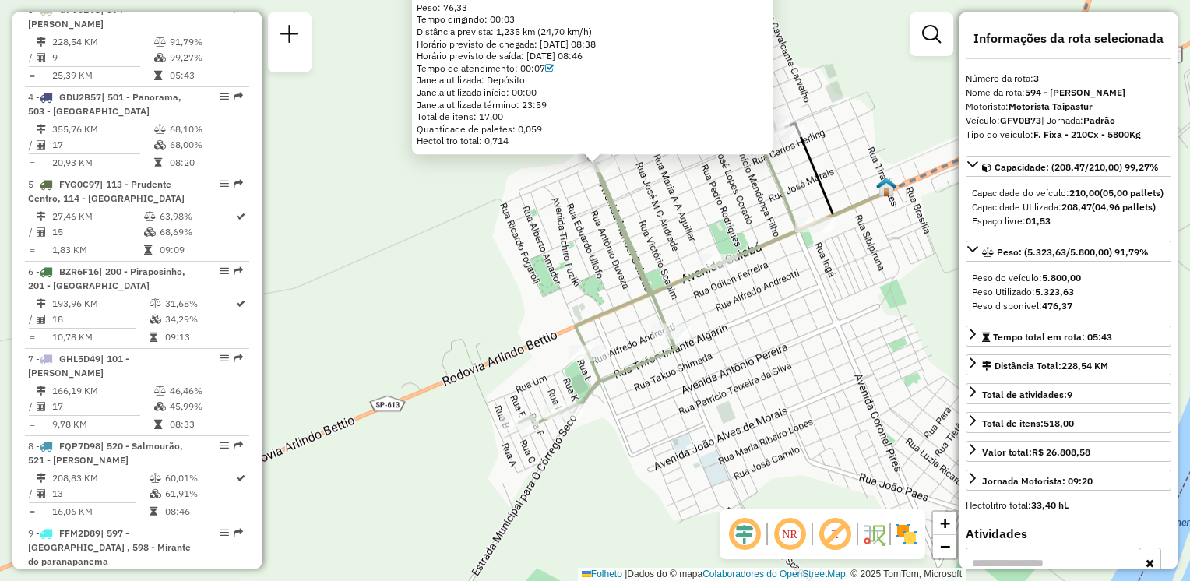
drag, startPoint x: 661, startPoint y: 323, endPoint x: 667, endPoint y: 189, distance: 133.4
click at [665, 192] on div "54317035 - PEDRO PEREIRA DA SIL Endereço: AV MANOEL GUIRADO SEGURA, 142 Bairro:…" at bounding box center [595, 290] width 1190 height 581
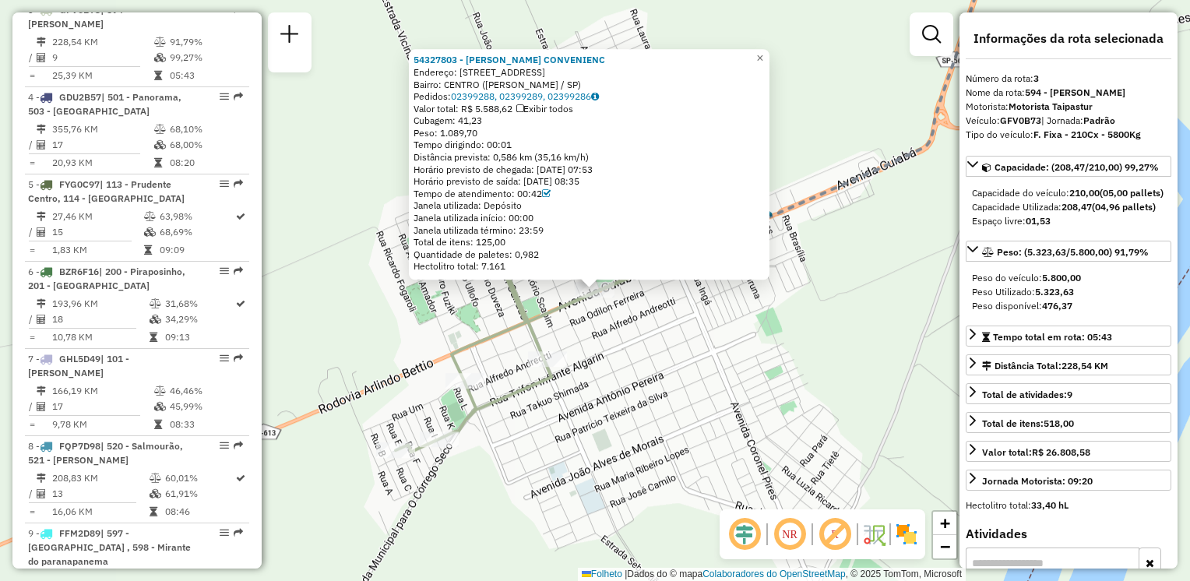
click at [640, 360] on div "54327803 - CARVALHOS CONVENIENC Endereço: AV CUIABA 1158 Bairro: CENTRO (TEODOR…" at bounding box center [595, 290] width 1190 height 581
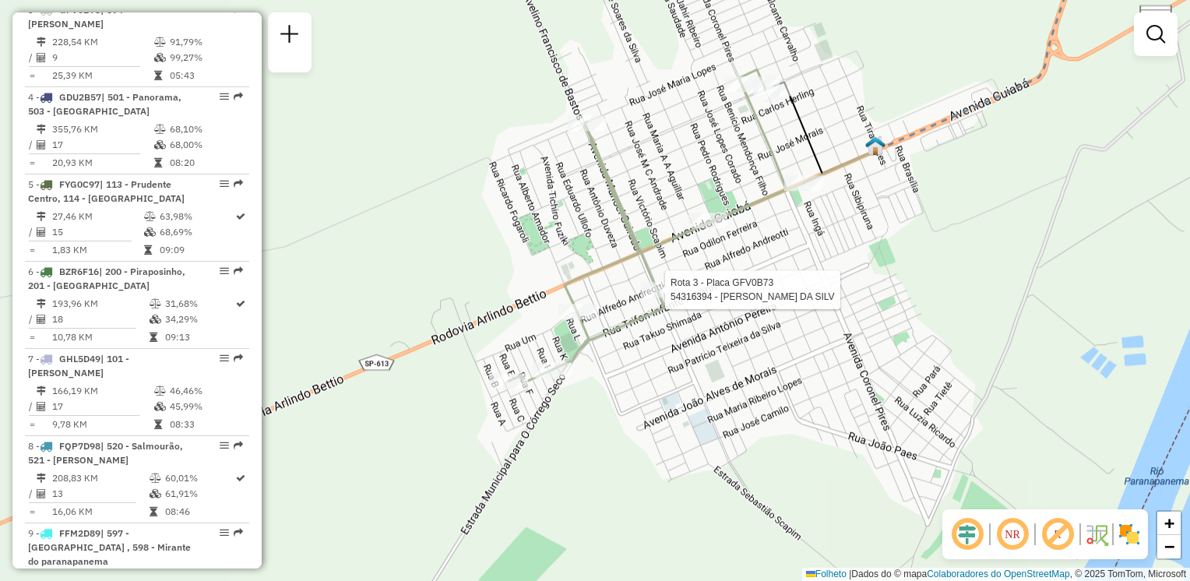
select select "**********"
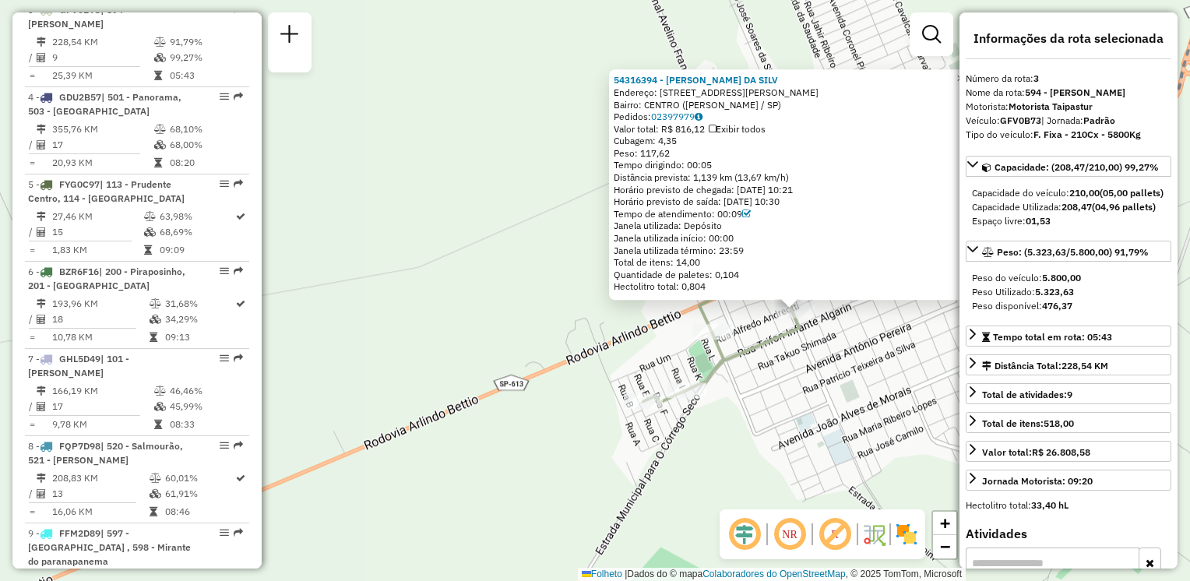
drag, startPoint x: 634, startPoint y: 340, endPoint x: 836, endPoint y: 360, distance: 202.8
click at [836, 360] on div "54316394 - TANIA REGINA DA SILV Endereço: AV MANOEL GUIRADO SEGURA, 1124 Bairro…" at bounding box center [595, 290] width 1190 height 581
click at [780, 369] on div "54316394 - TANIA REGINA DA SILV Endereço: AV MANOEL GUIRADO SEGURA, 1124 Bairro…" at bounding box center [595, 290] width 1190 height 581
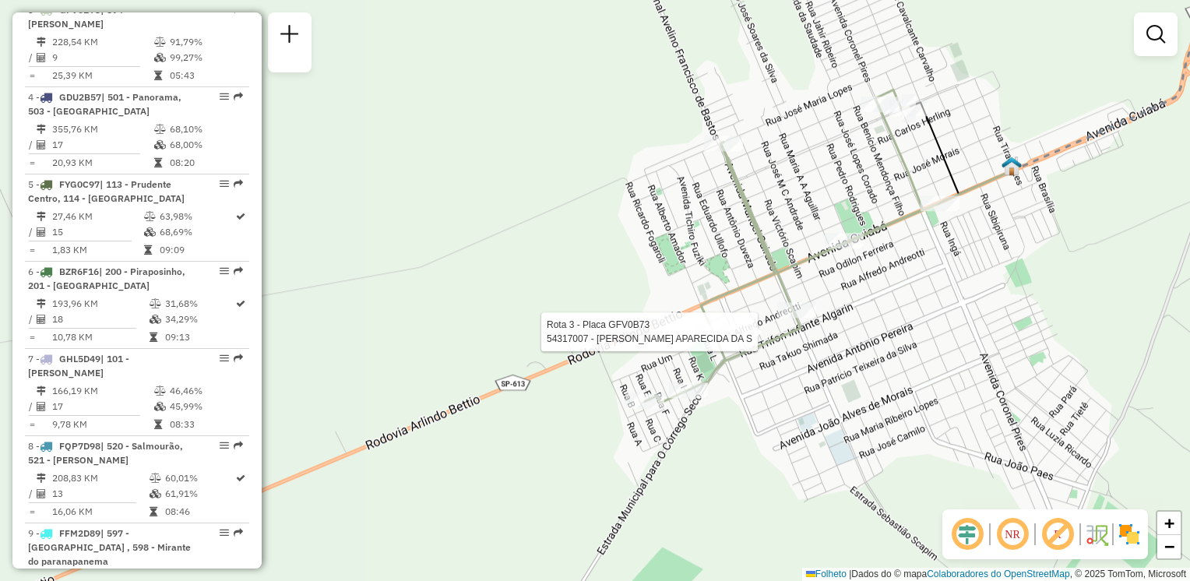
select select "**********"
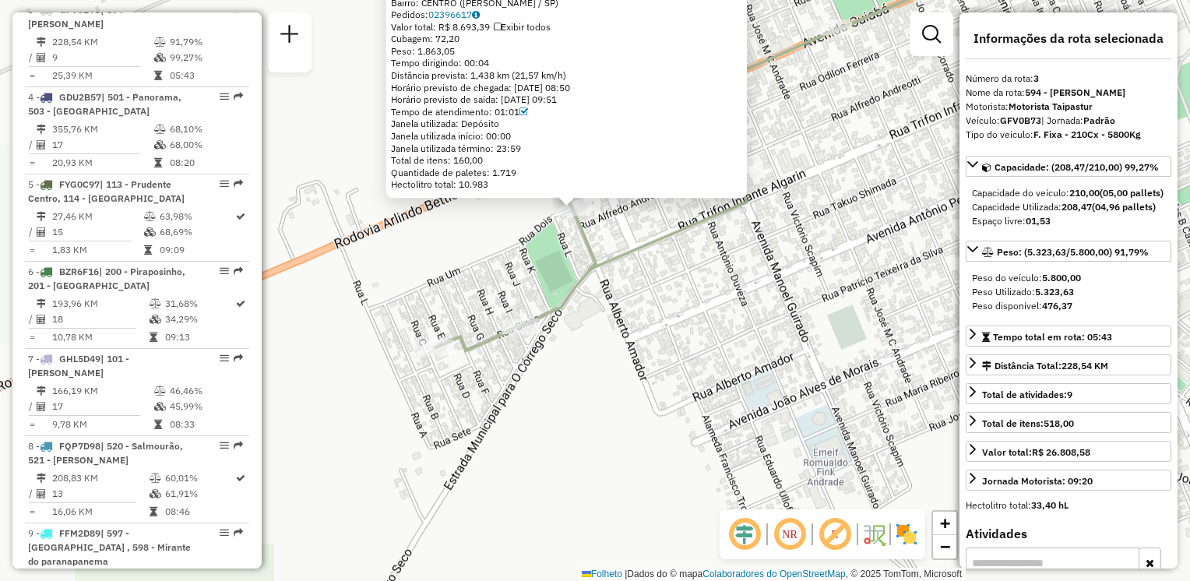
drag, startPoint x: 593, startPoint y: 381, endPoint x: 638, endPoint y: 360, distance: 49.8
click at [669, 372] on div "54317007 - MARIA APARECIDA DA S Tipo de cliente: 23 - Trava (T) Endereço: R ALB…" at bounding box center [595, 290] width 1190 height 581
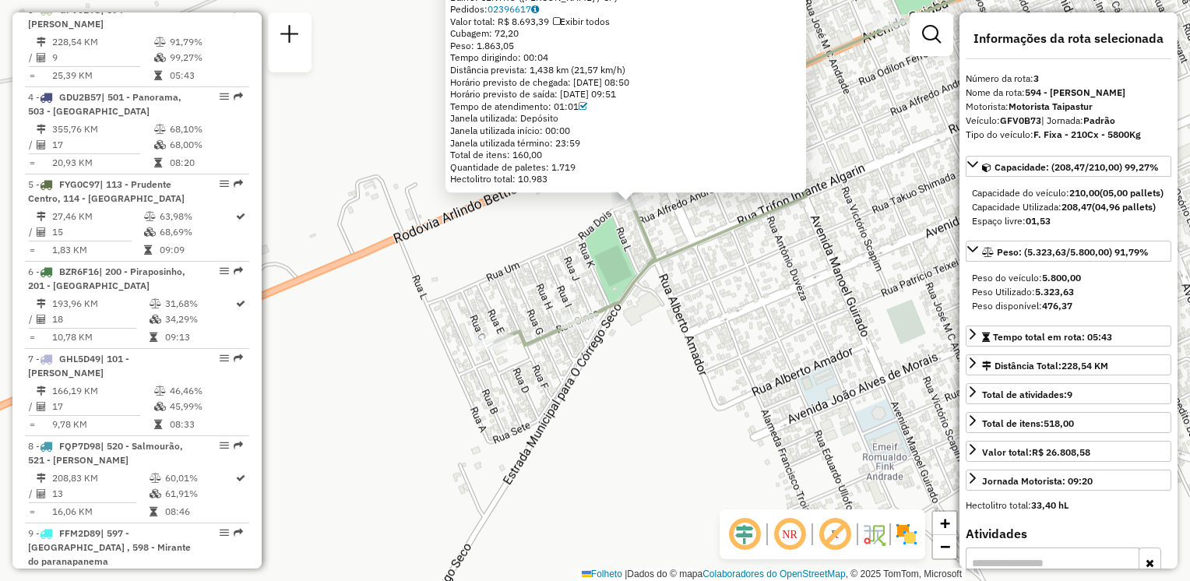
click at [602, 360] on div "54317007 - MARIA APARECIDA DA S Tipo de cliente: 23 - Trava (T) Endereço: R ALB…" at bounding box center [595, 290] width 1190 height 581
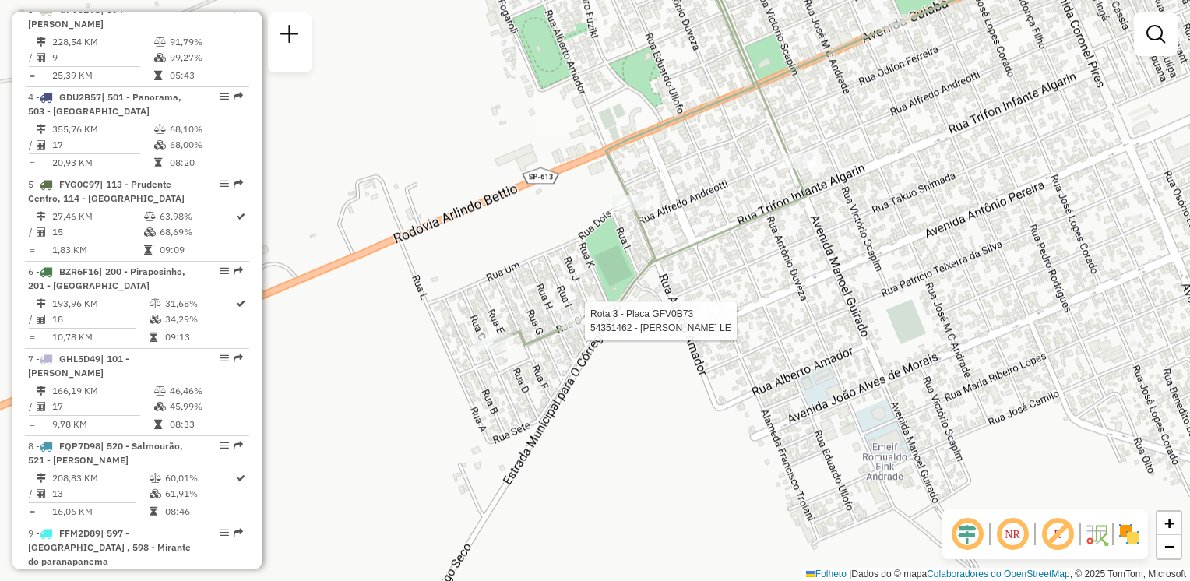
select select "**********"
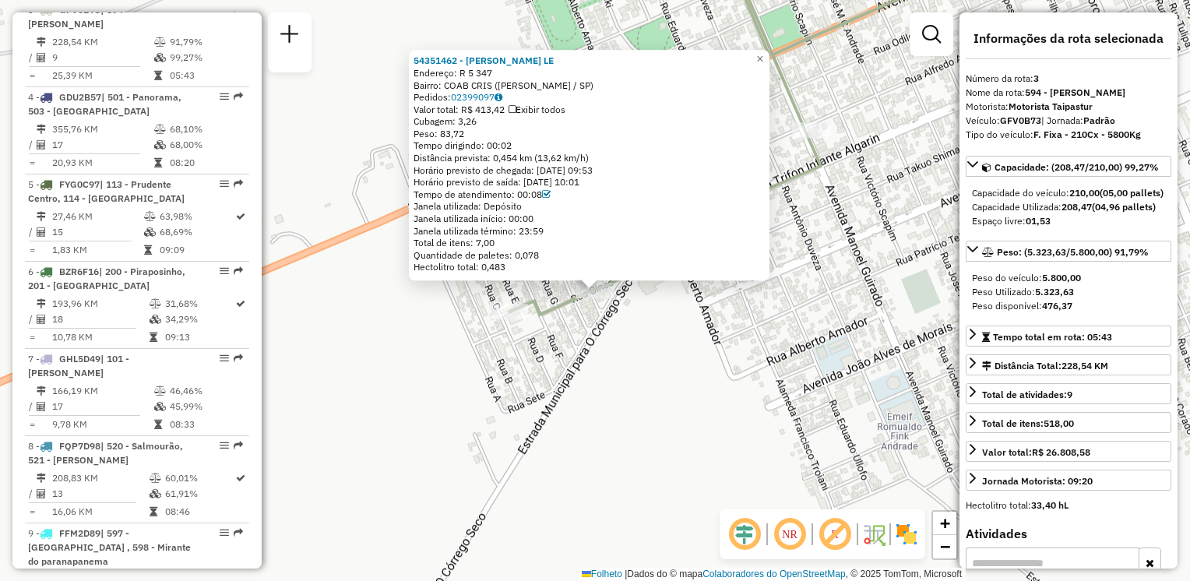
click at [507, 325] on div "54351462 - MAYARA DOS SANTOS LE Endereço: R 5 347 Bairro: COAB CRIS (TEODORO SA…" at bounding box center [595, 290] width 1190 height 581
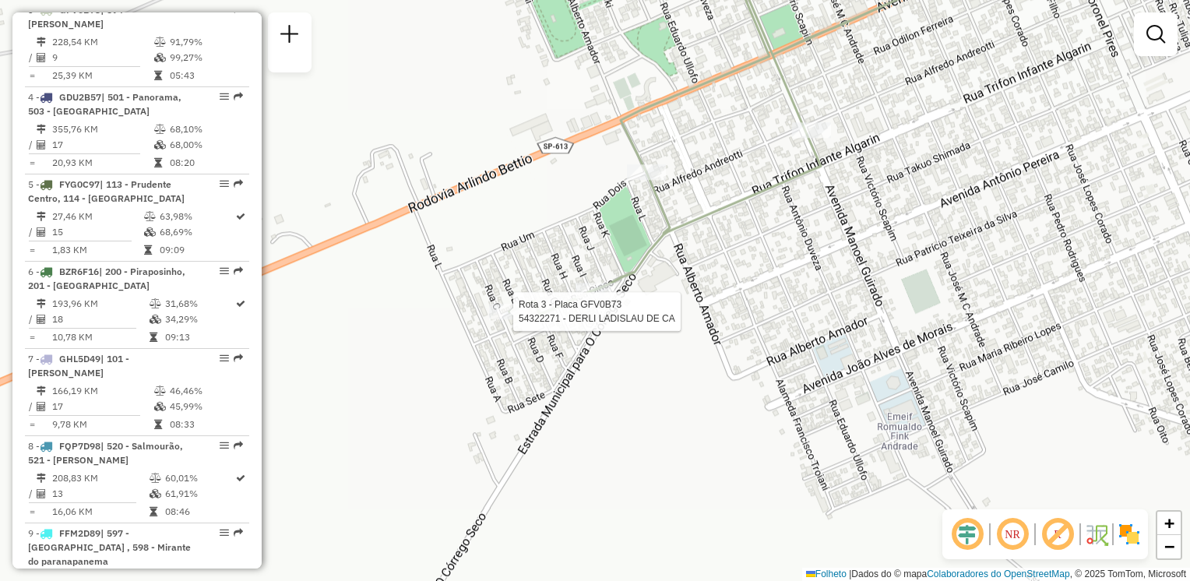
select select "**********"
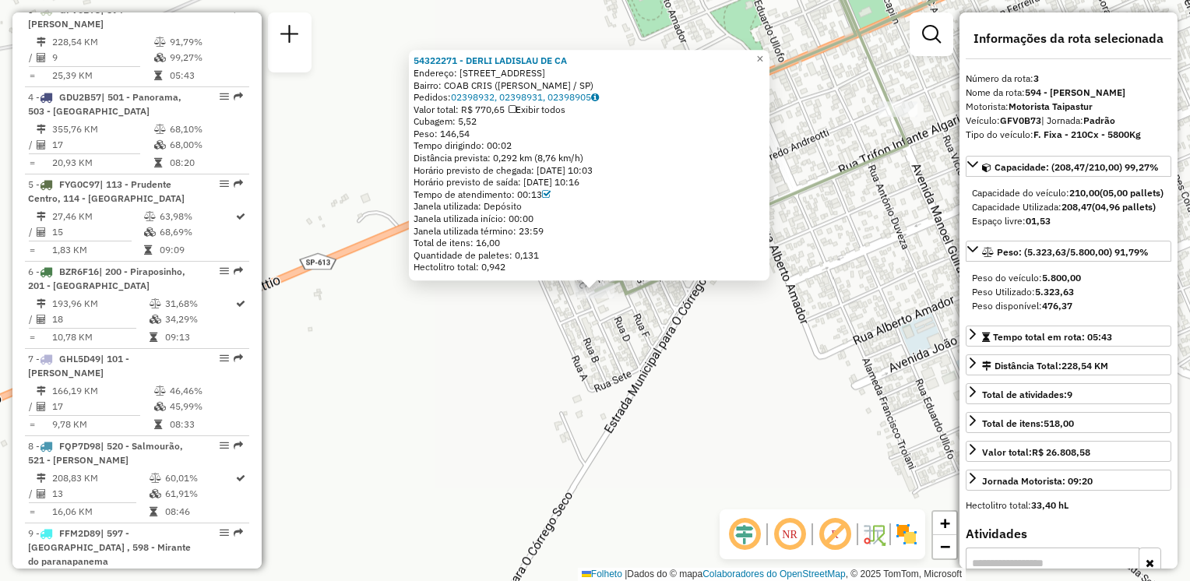
click at [708, 348] on div "54322271 - DERLI LADISLAU DE CA Endereço: 081 RUA C 163 Bairro: COAB CRIS (TEOD…" at bounding box center [595, 290] width 1190 height 581
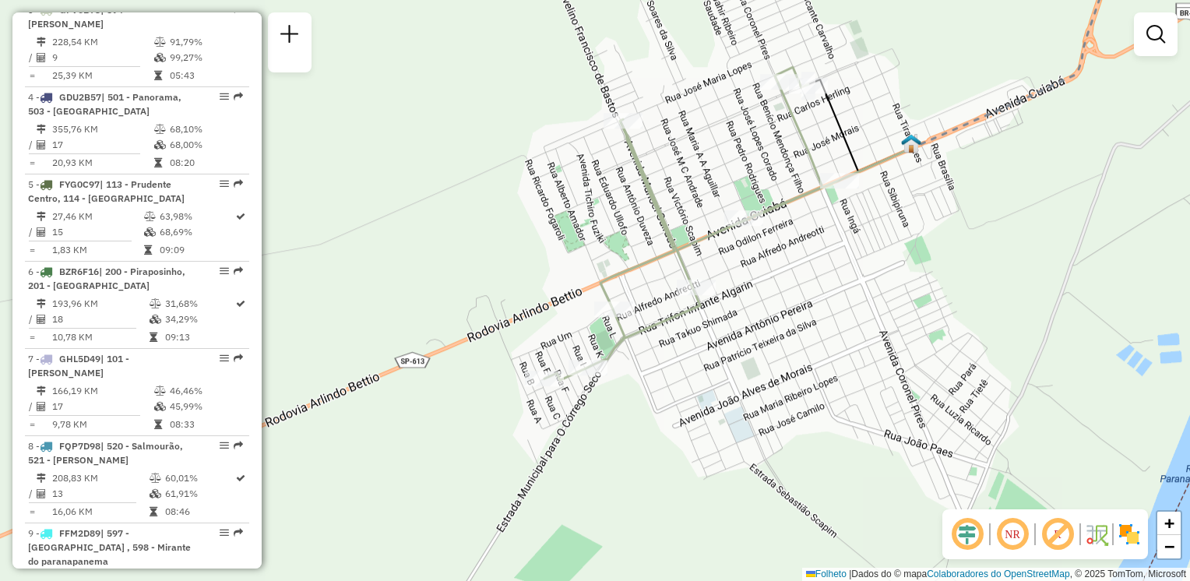
drag, startPoint x: 759, startPoint y: 351, endPoint x: 645, endPoint y: 408, distance: 127.5
click at [645, 408] on div "Janela de atendimento Grade de atendimento Capacidade Transportadoras Veículos …" at bounding box center [595, 290] width 1190 height 581
select select "**********"
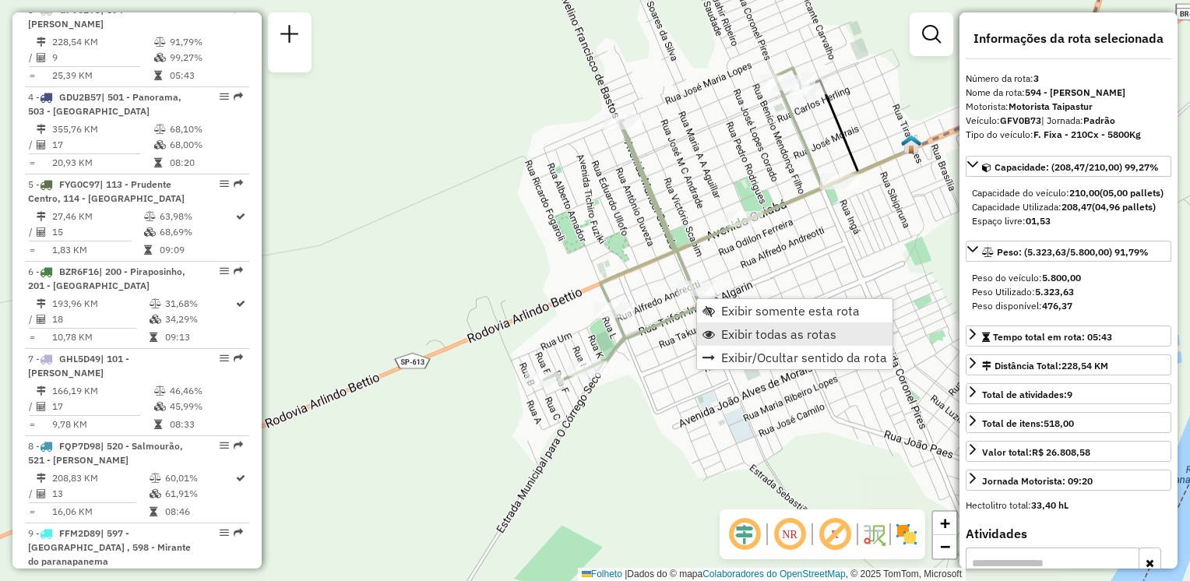
click at [735, 331] on span "Exibir todas as rotas" at bounding box center [778, 334] width 115 height 12
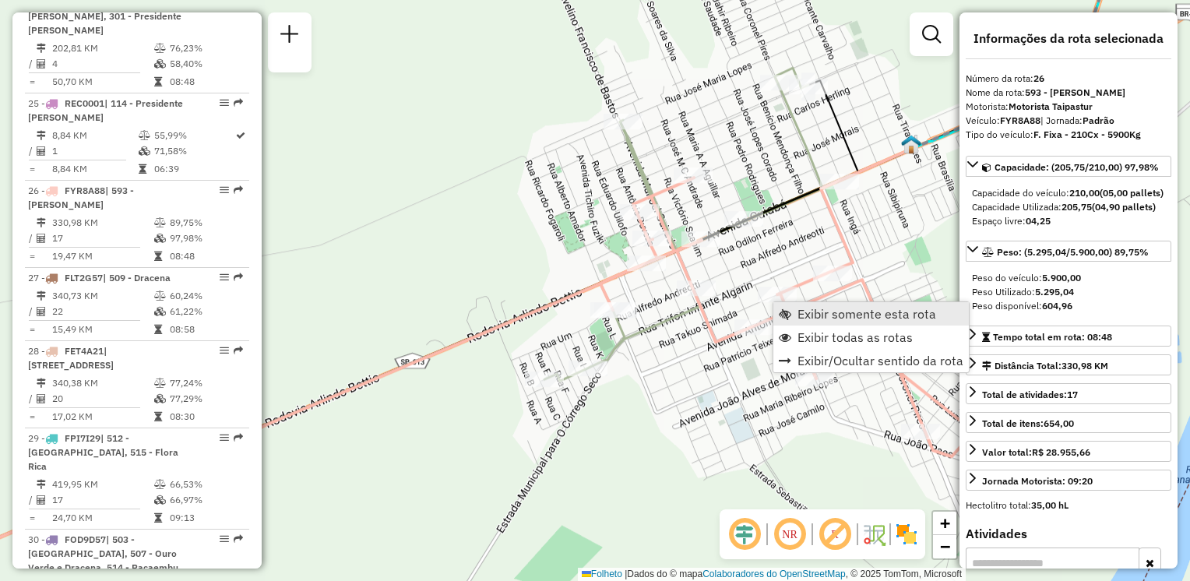
scroll to position [2857, 0]
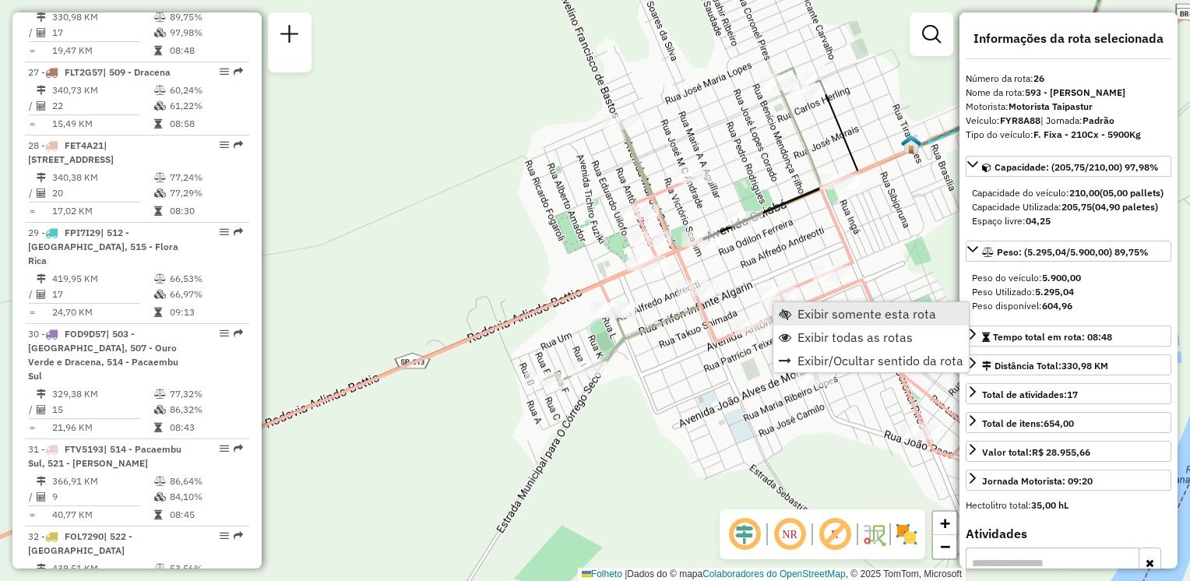
click at [796, 312] on link "Exibir somente esta rota" at bounding box center [872, 313] width 196 height 23
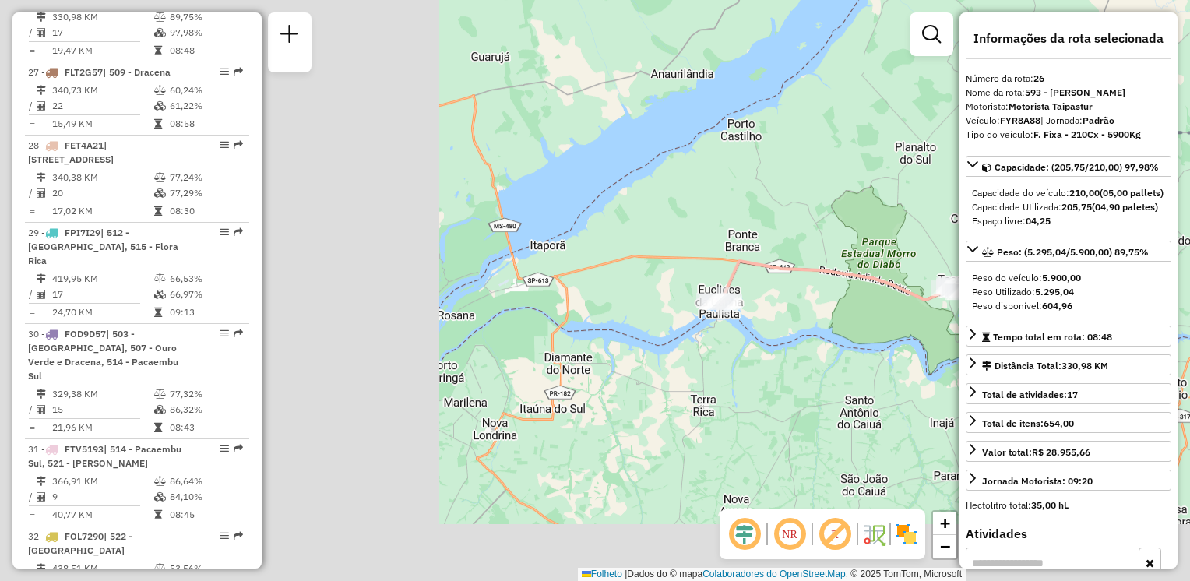
drag, startPoint x: 851, startPoint y: 316, endPoint x: 1070, endPoint y: 259, distance: 226.2
click at [1070, 259] on hb-router-mapa "Informações da Sessão 1287086 - 02/10/2025 Criação: 01/10/2025 19:14 Depósito: …" at bounding box center [595, 290] width 1190 height 581
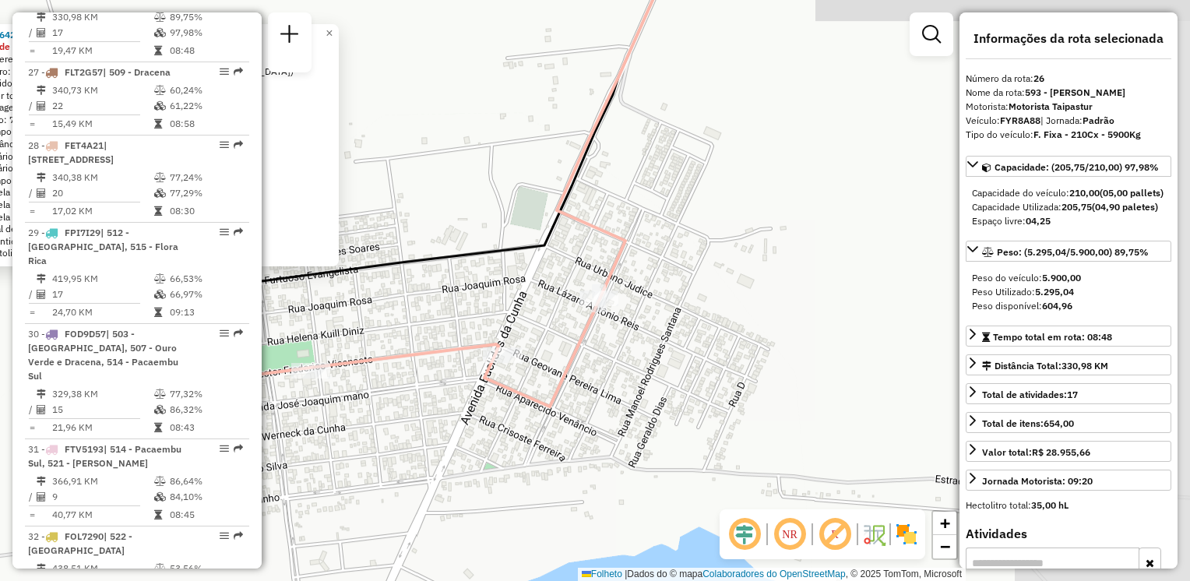
drag, startPoint x: 823, startPoint y: 335, endPoint x: 393, endPoint y: 322, distance: 431.0
click at [393, 322] on div "54364267 - CONVENIENCIA ALTAS H Dia de atendimento do cliente violado Endereço:…" at bounding box center [595, 290] width 1190 height 581
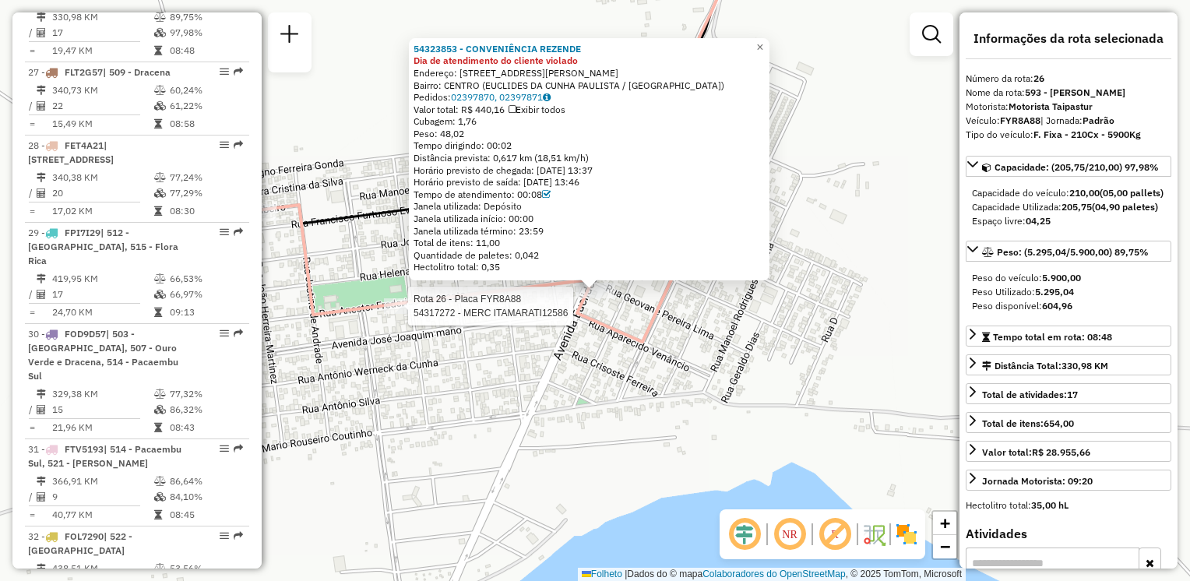
click at [405, 314] on div at bounding box center [403, 306] width 39 height 16
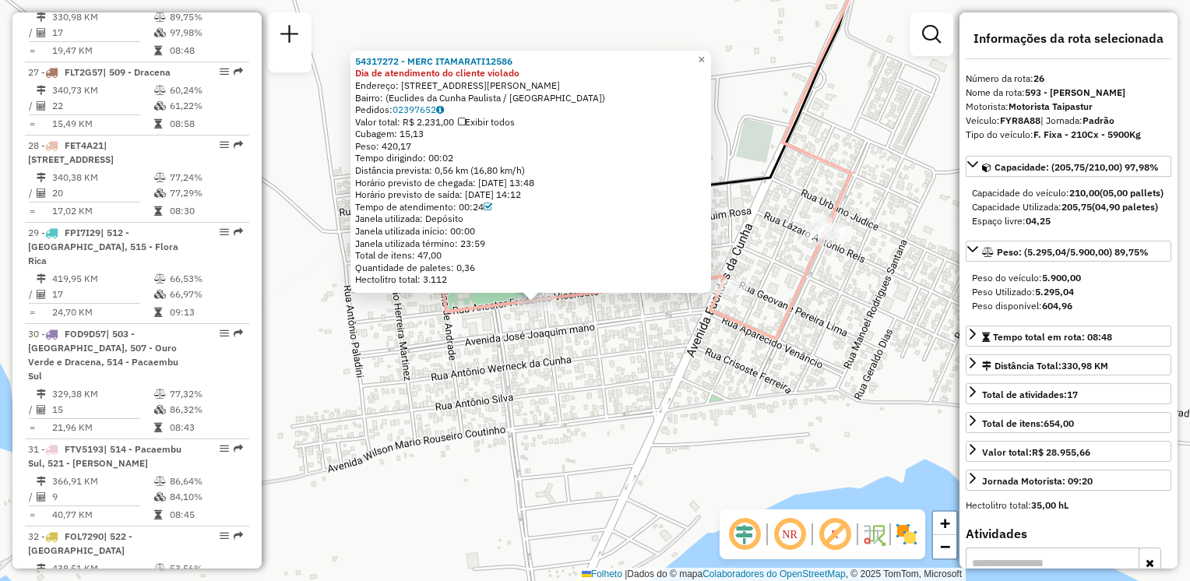
drag, startPoint x: 738, startPoint y: 334, endPoint x: 334, endPoint y: 349, distance: 403.8
click at [334, 349] on div "54317272 - MERC ITAMARATI12586 Dia de atendimento do cliente violado Endereço: …" at bounding box center [595, 290] width 1190 height 581
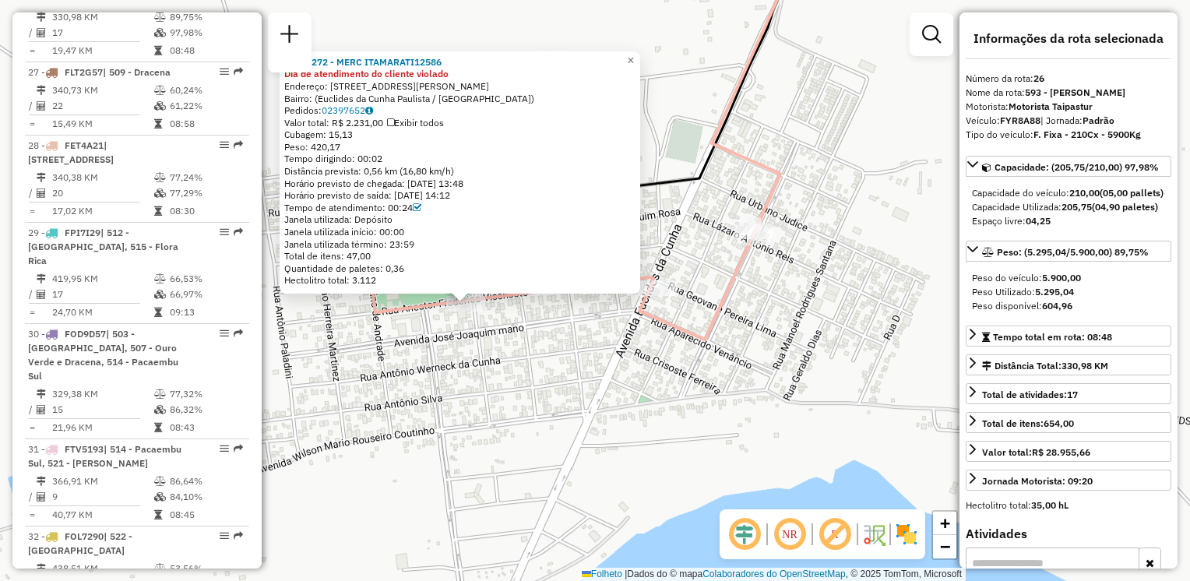
drag, startPoint x: 477, startPoint y: 337, endPoint x: 751, endPoint y: 335, distance: 274.2
click at [751, 335] on div "54317272 - MERC ITAMARATI12586 Dia de atendimento do cliente violado Endereço: …" at bounding box center [595, 290] width 1190 height 581
click at [763, 239] on div at bounding box center [754, 232] width 39 height 16
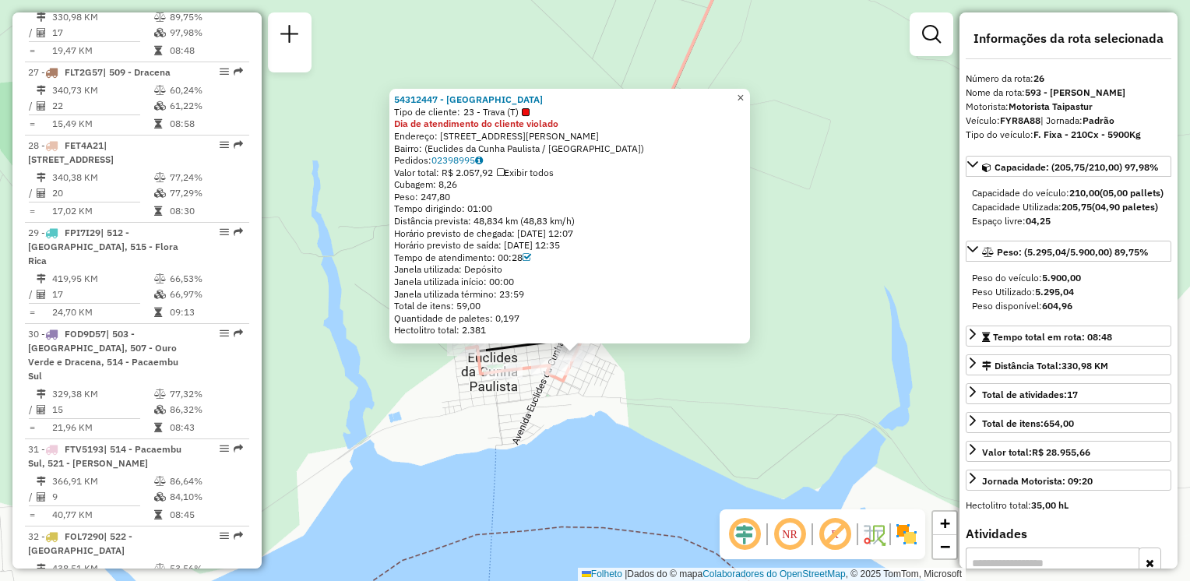
click at [744, 98] on span "×" at bounding box center [740, 97] width 7 height 13
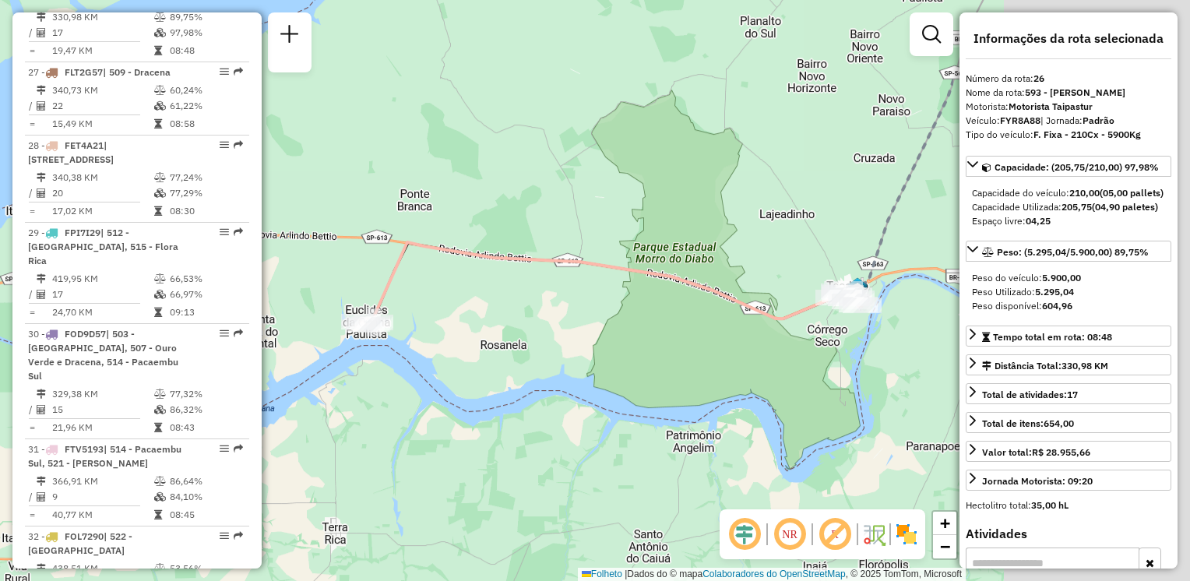
drag, startPoint x: 469, startPoint y: 347, endPoint x: 308, endPoint y: 357, distance: 160.8
click at [308, 357] on div "Janela de atendimento Grade de atendimento Capacidade Transportadoras Veículos …" at bounding box center [595, 290] width 1190 height 581
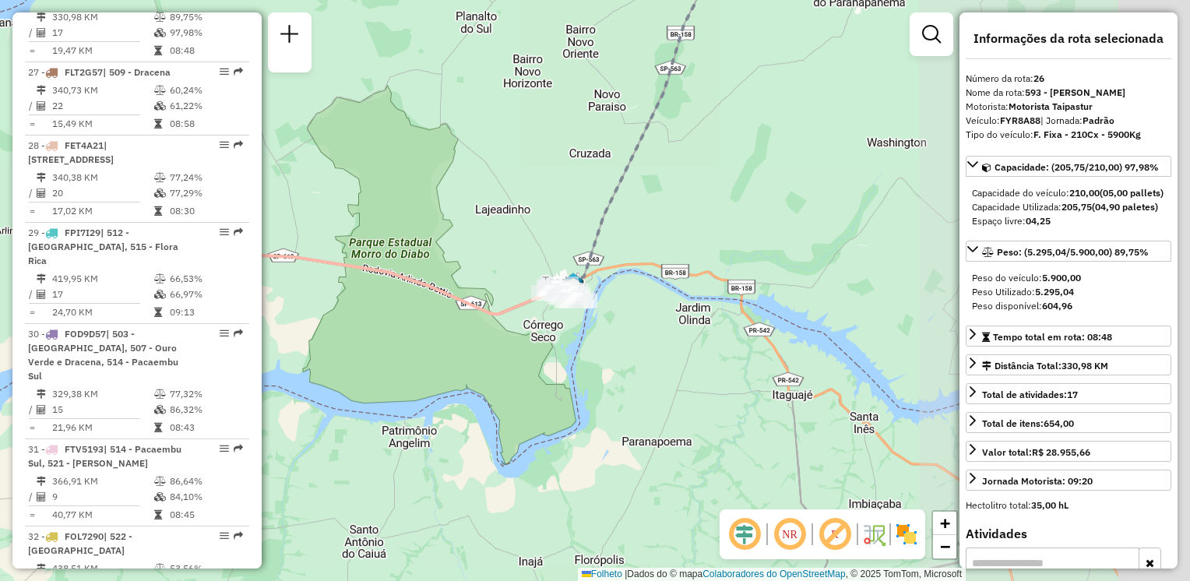
drag, startPoint x: 742, startPoint y: 351, endPoint x: 561, endPoint y: 319, distance: 183.5
click at [463, 345] on div "Janela de atendimento Grade de atendimento Capacidade Transportadoras Veículos …" at bounding box center [595, 290] width 1190 height 581
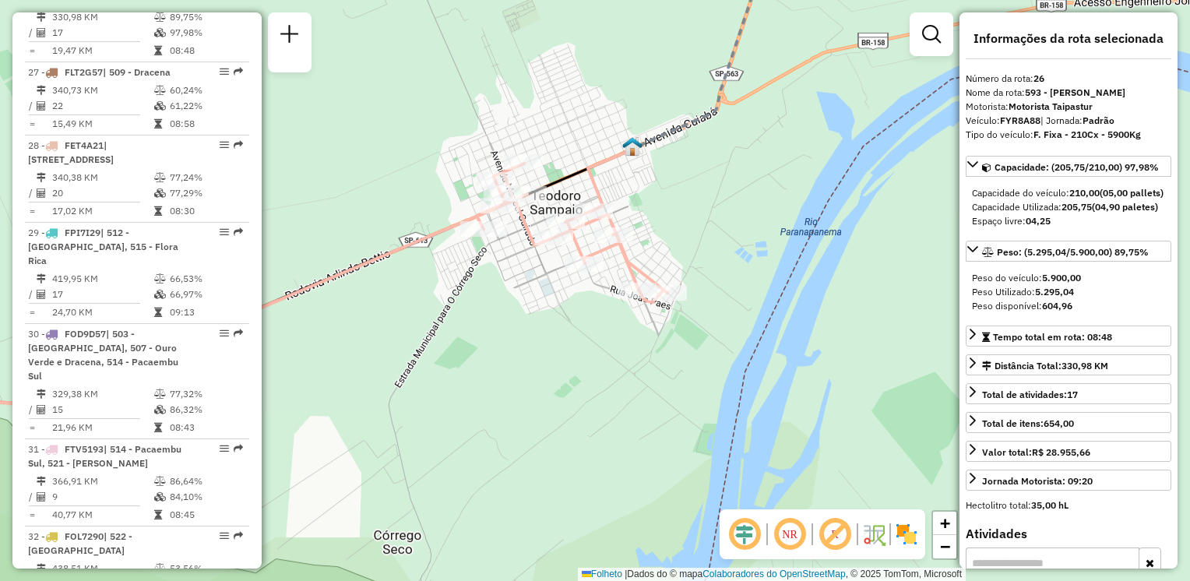
drag, startPoint x: 538, startPoint y: 313, endPoint x: 542, endPoint y: 375, distance: 61.7
click at [542, 383] on div "Janela de atendimento Grade de atendimento Capacidade Transportadoras Veículos …" at bounding box center [595, 290] width 1190 height 581
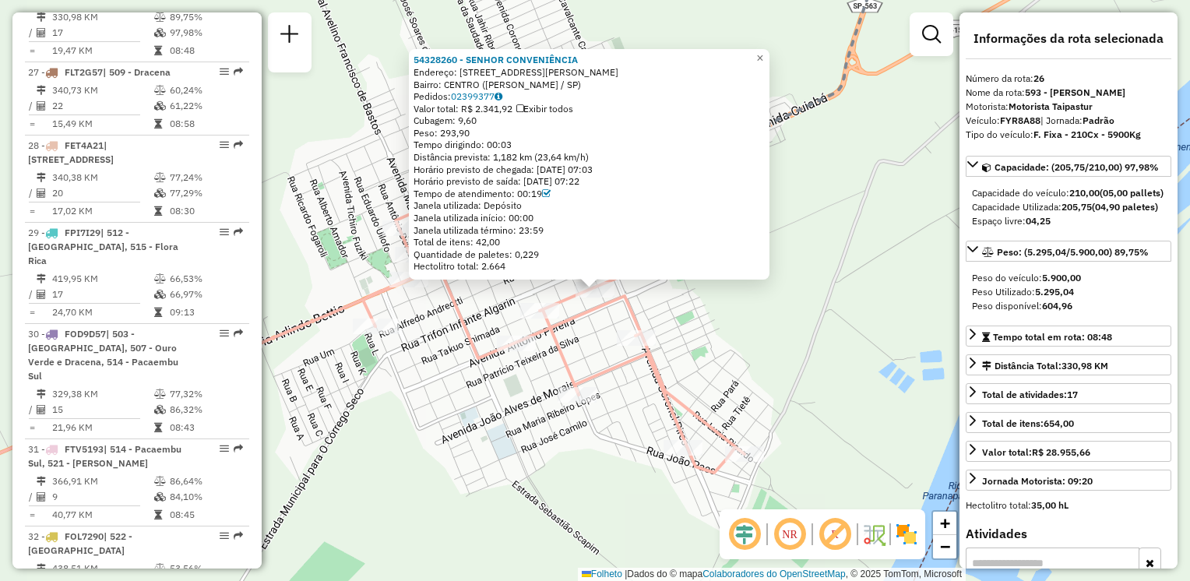
click at [805, 259] on div "54328260 - SENHOR CONVENIÊNCIA Endereço: RUA BENICIO MENDONÇA FILHO 1246 Bairro…" at bounding box center [595, 290] width 1190 height 581
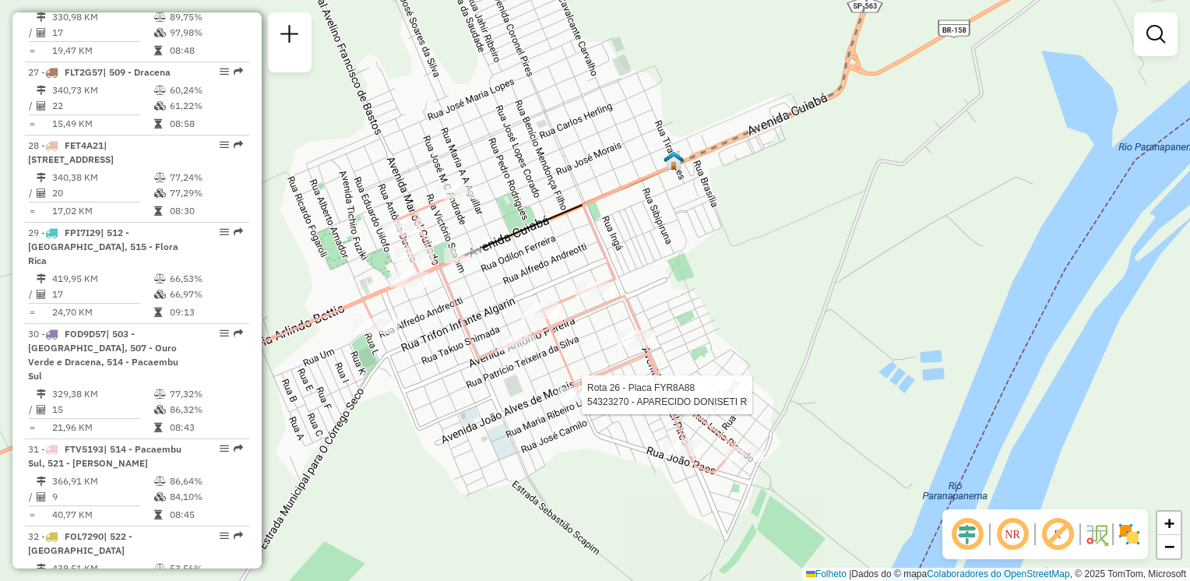
select select "**********"
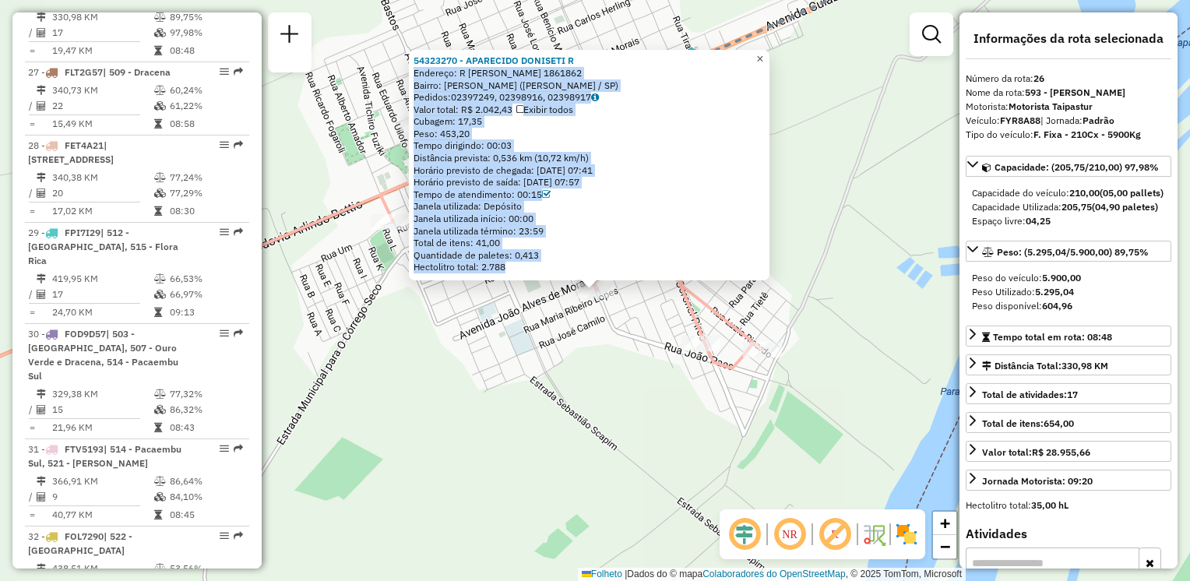
click at [761, 55] on div "54323270 - APARECIDO DONISETI R Endereço: R LUIZ PAULINO DO NASCIMENTO 1861862 …" at bounding box center [589, 165] width 361 height 231
click at [765, 55] on link "×" at bounding box center [760, 59] width 19 height 19
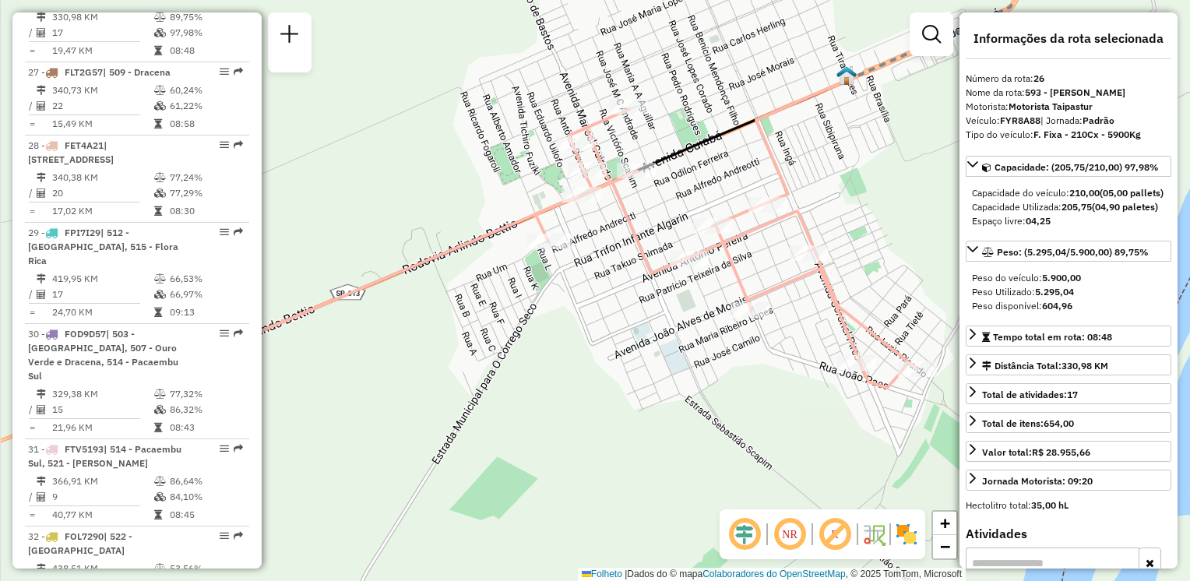
drag, startPoint x: 604, startPoint y: 367, endPoint x: 636, endPoint y: 365, distance: 32.0
click at [623, 372] on div "Janela de atendimento Grade de atendimento Capacidade Transportadoras Veículos …" at bounding box center [595, 290] width 1190 height 581
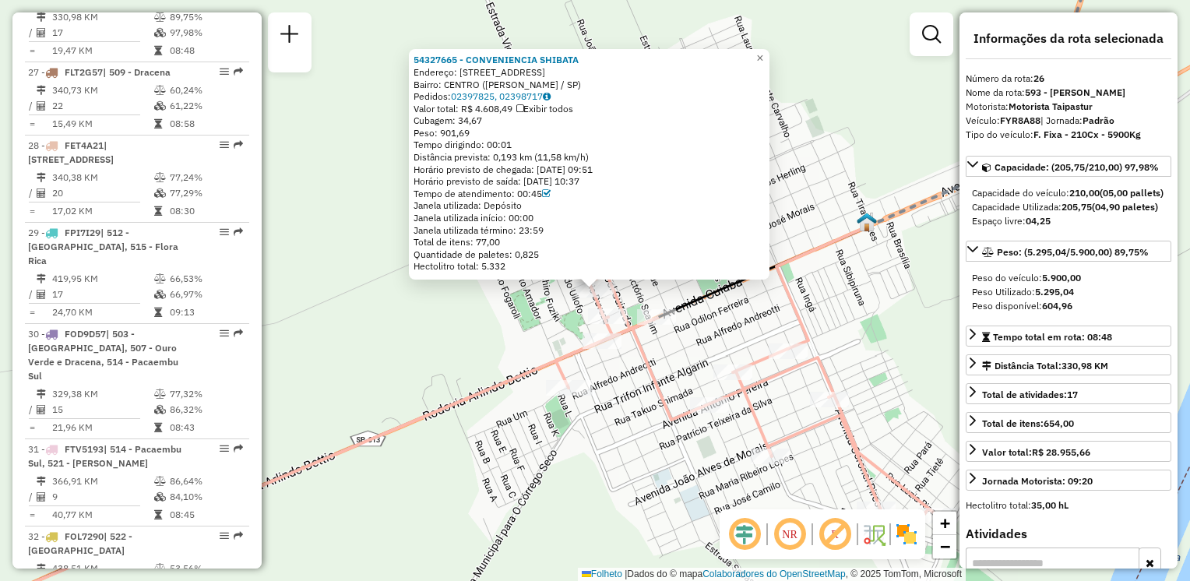
click at [506, 310] on div "54327665 - CONVENIENCIA SHIBATA Endereço: RUA ANTONIO DUVEZA 623 Bairro: CENTRO…" at bounding box center [595, 290] width 1190 height 581
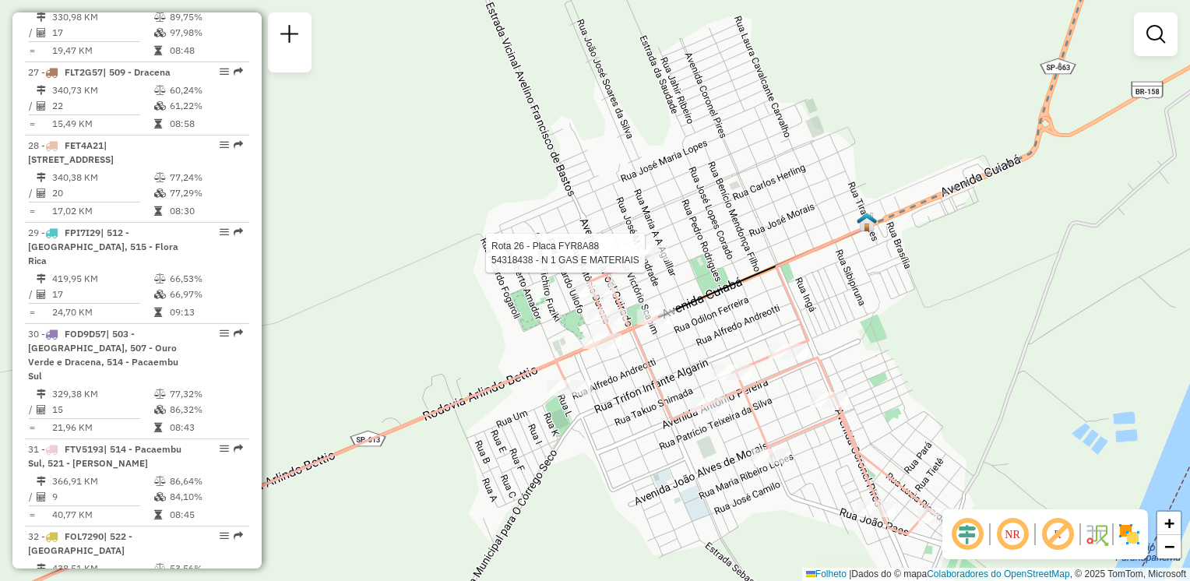
select select "**********"
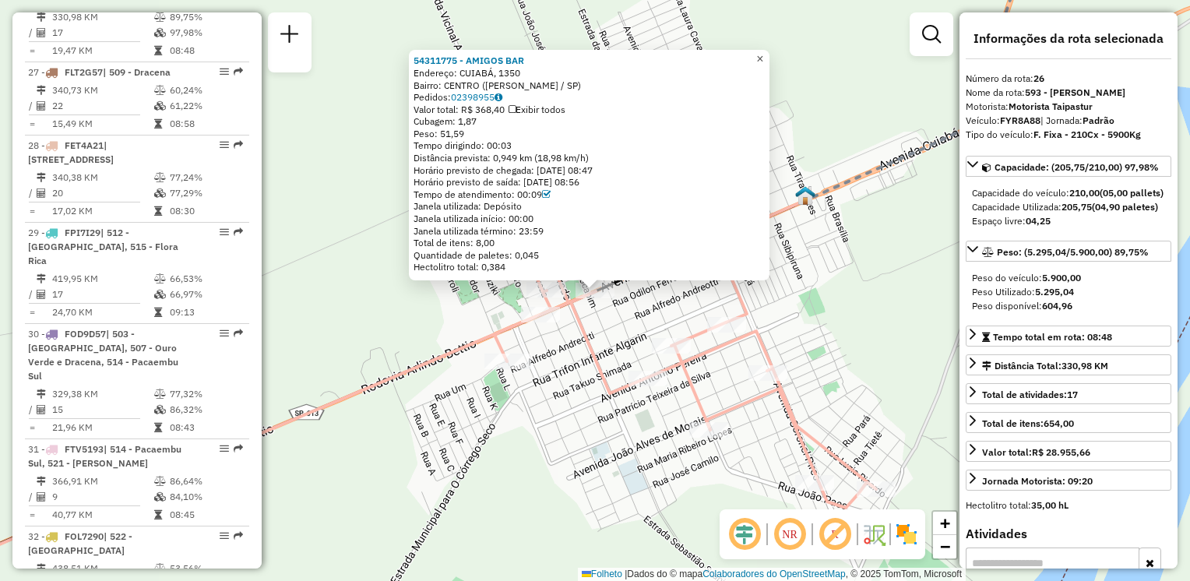
click at [763, 58] on span "×" at bounding box center [759, 58] width 7 height 13
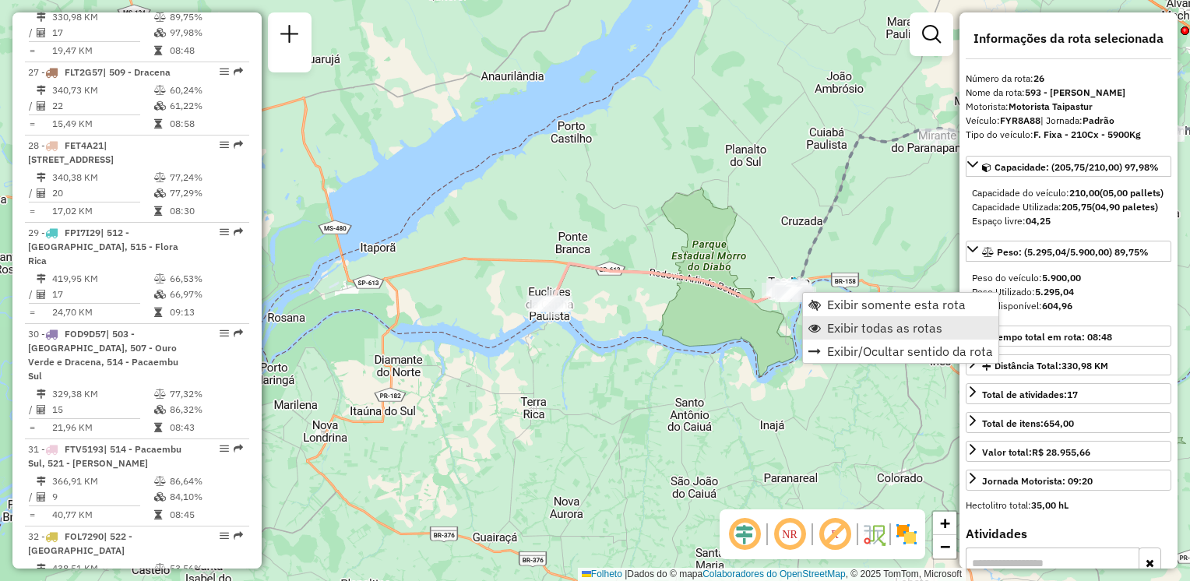
click at [828, 336] on link "Exibir todas as rotas" at bounding box center [901, 327] width 196 height 23
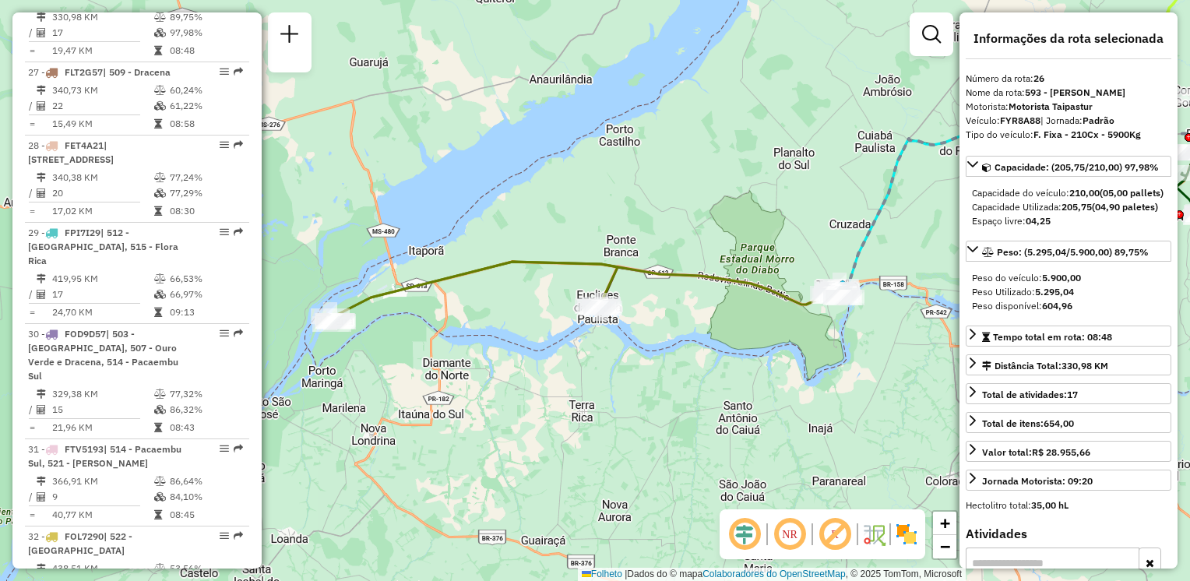
drag, startPoint x: 643, startPoint y: 372, endPoint x: 700, endPoint y: 375, distance: 57.0
click at [700, 375] on div "Janela de atendimento Grade de atendimento Capacidade Transportadoras Veículos …" at bounding box center [595, 290] width 1190 height 581
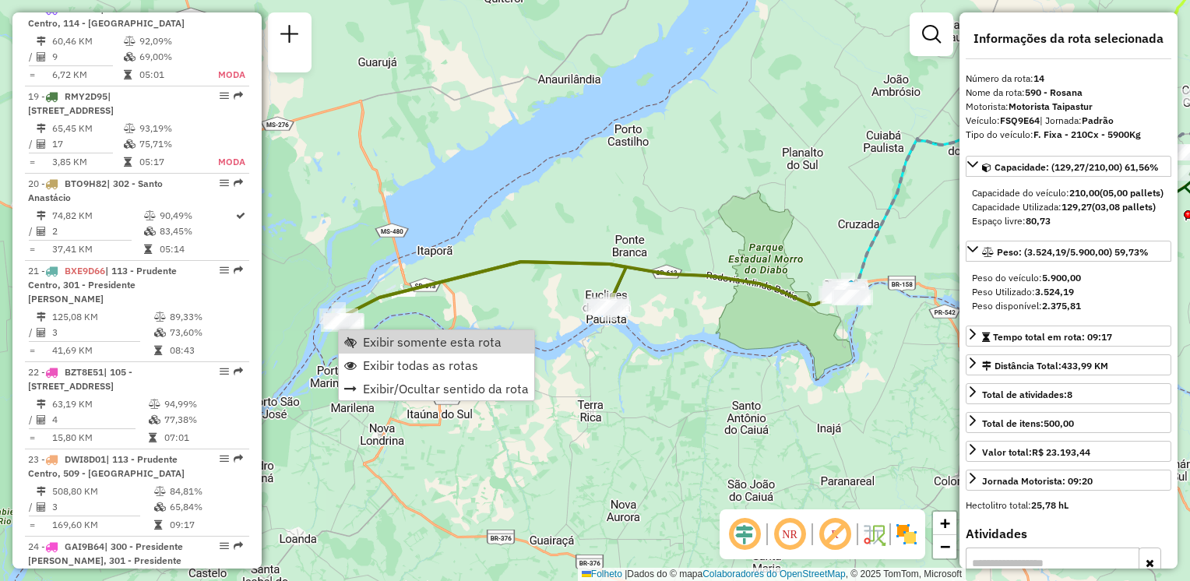
scroll to position [1785, 0]
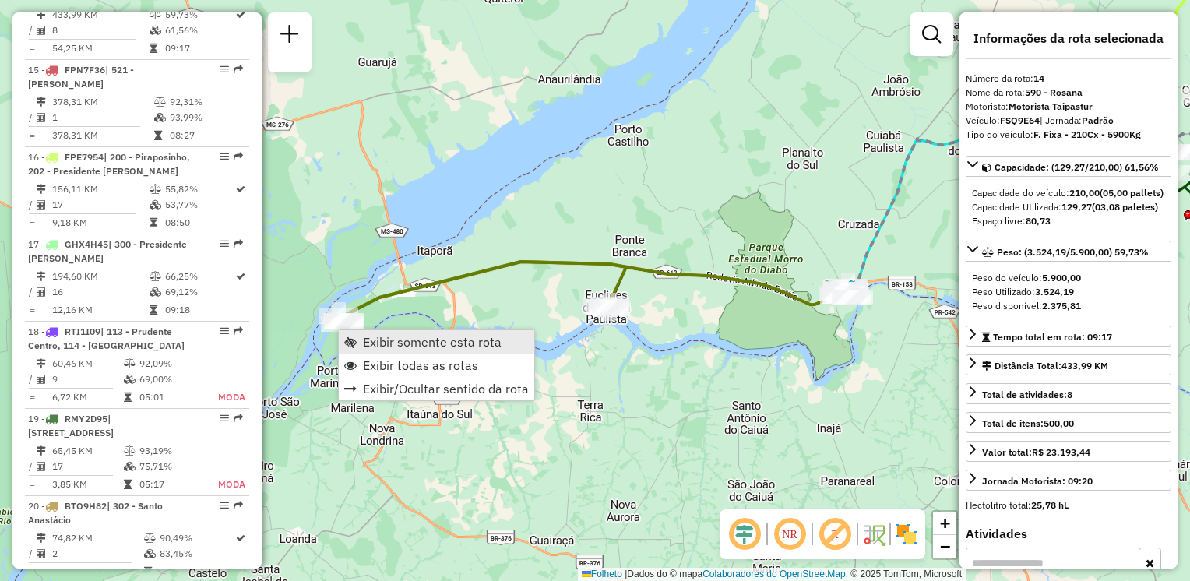
click at [414, 341] on span "Exibir somente esta rota" at bounding box center [432, 342] width 139 height 12
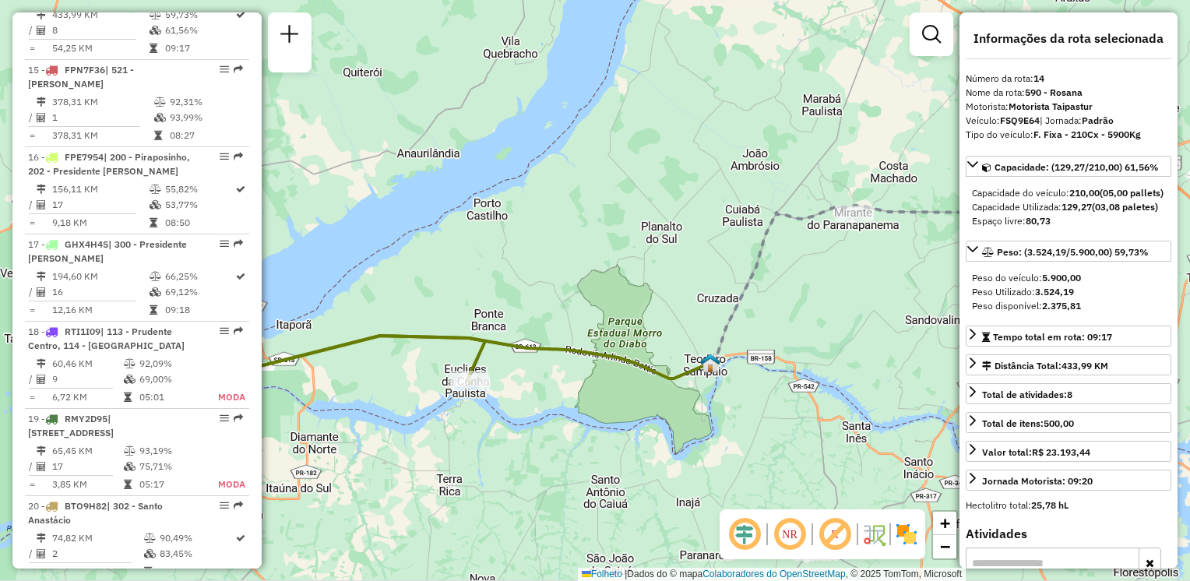
drag, startPoint x: 492, startPoint y: 315, endPoint x: 947, endPoint y: 173, distance: 476.5
click at [947, 173] on div "Janela de atendimento Grade de atendimento Capacidade Transportadoras Veículos …" at bounding box center [595, 290] width 1190 height 581
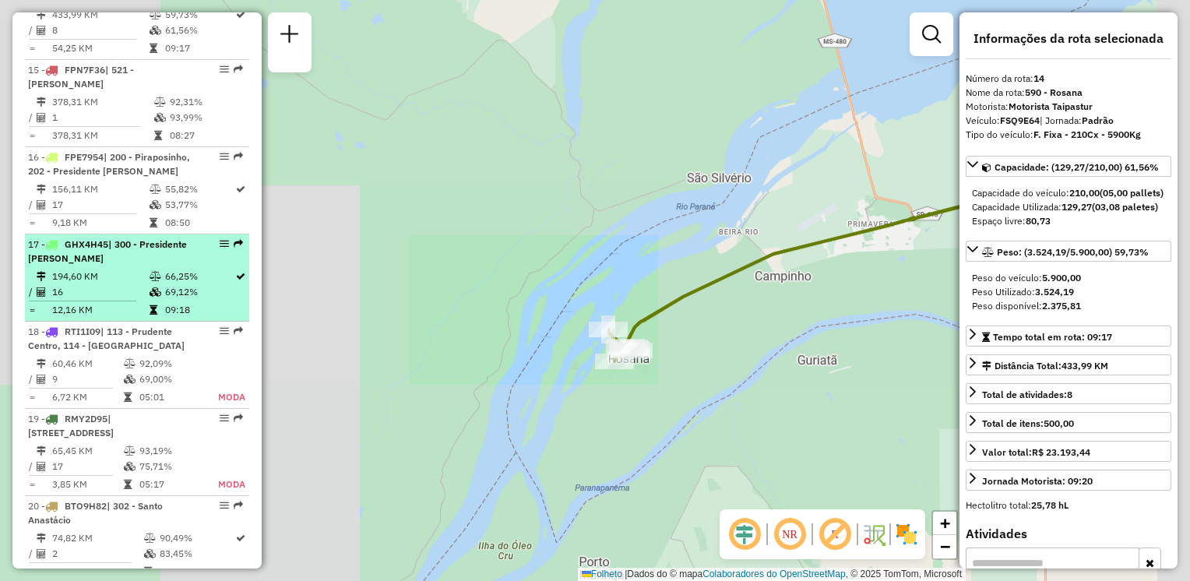
drag, startPoint x: 869, startPoint y: 326, endPoint x: 227, endPoint y: 335, distance: 642.0
click at [200, 345] on hb-router-mapa "Informações da Sessão 1287086 - 02/10/2025 Criação: 01/10/2025 19:14 Depósito: …" at bounding box center [595, 290] width 1190 height 581
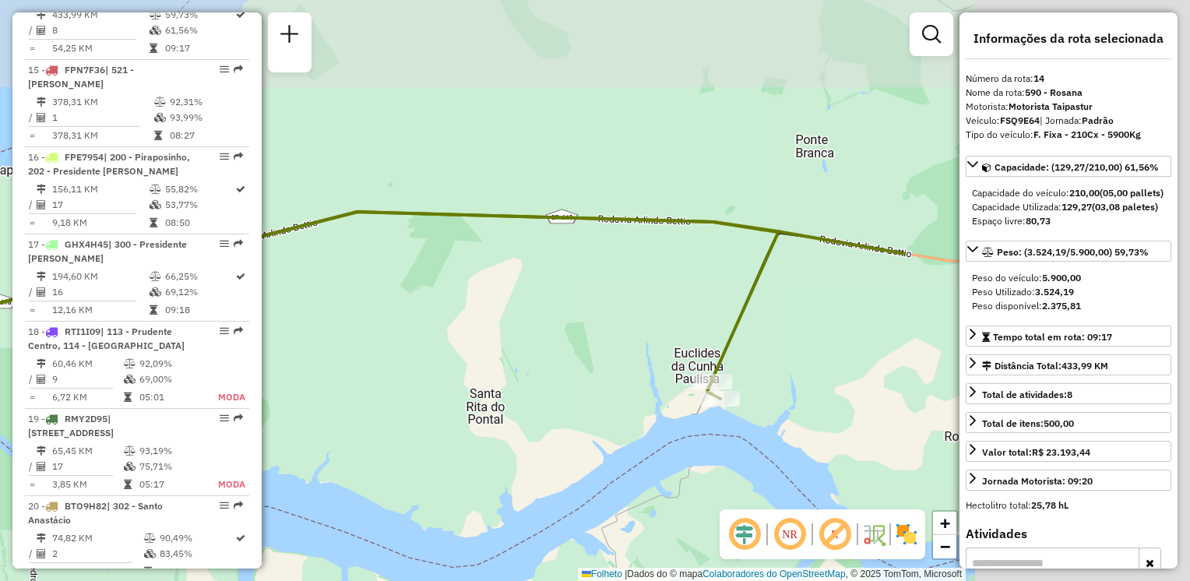
drag, startPoint x: 843, startPoint y: 186, endPoint x: 439, endPoint y: 293, distance: 417.4
click at [439, 293] on div "Rota 14 - Placa FSQ9E64 54364205 - MERCADO DA CAROL Janela de atendimento Grade…" at bounding box center [595, 290] width 1190 height 581
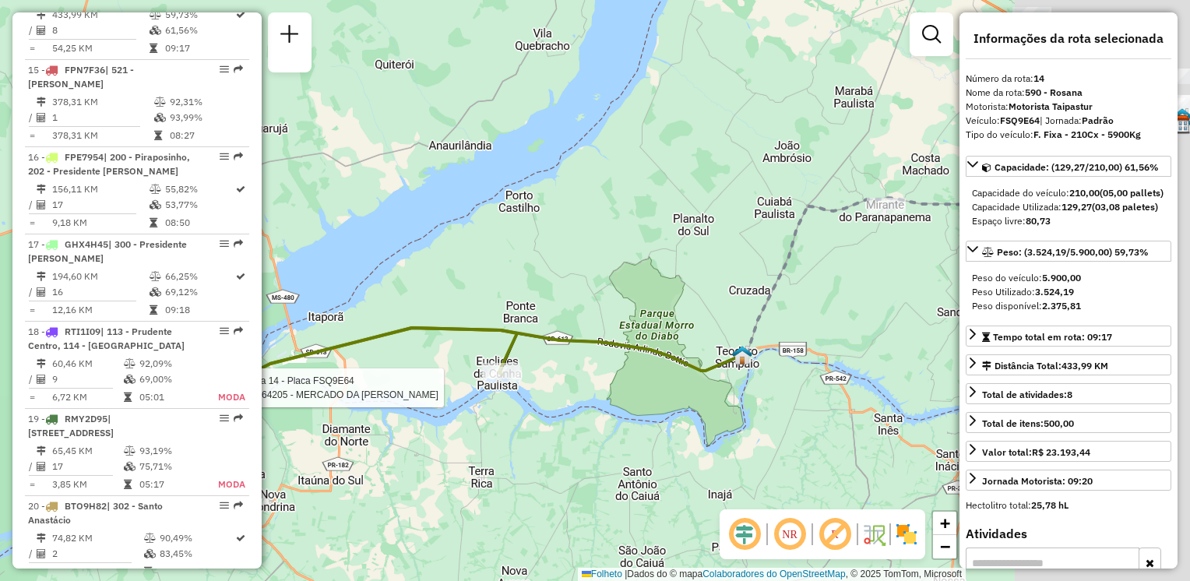
drag, startPoint x: 846, startPoint y: 393, endPoint x: 293, endPoint y: 342, distance: 555.4
click at [293, 342] on div "Rota 14 - Placa FSQ9E64 54364205 - MERCADO DA CAROL Janela de atendimento Grade…" at bounding box center [595, 290] width 1190 height 581
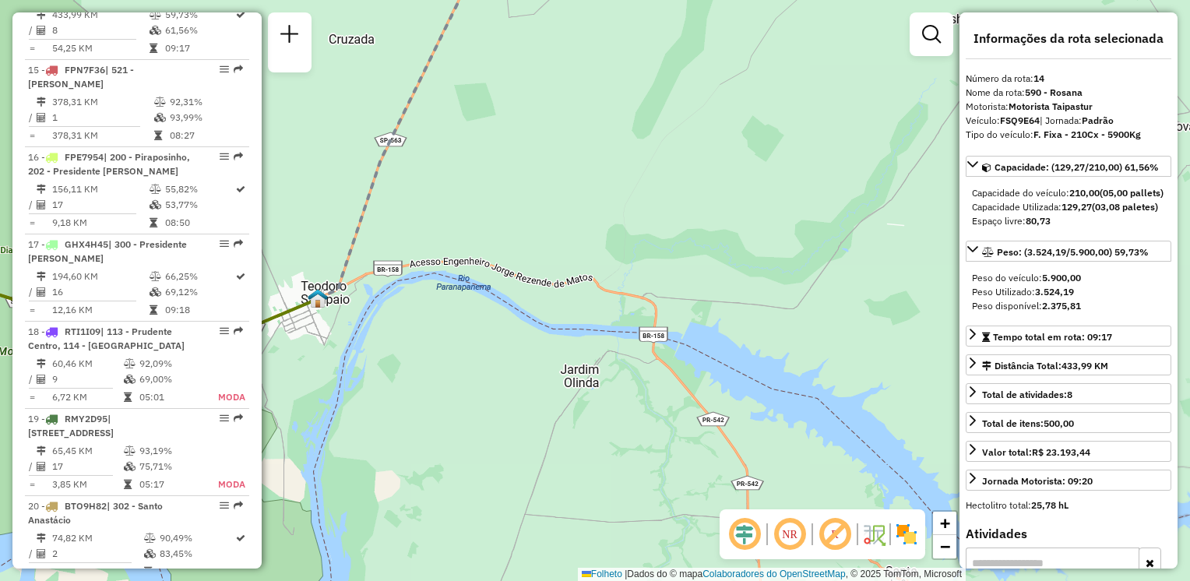
drag, startPoint x: 373, startPoint y: 366, endPoint x: 726, endPoint y: 335, distance: 354.3
click at [726, 335] on div "Rota 14 - Placa FSQ9E64 54364205 - MERCADO DA CAROL Janela de atendimento Grade…" at bounding box center [595, 290] width 1190 height 581
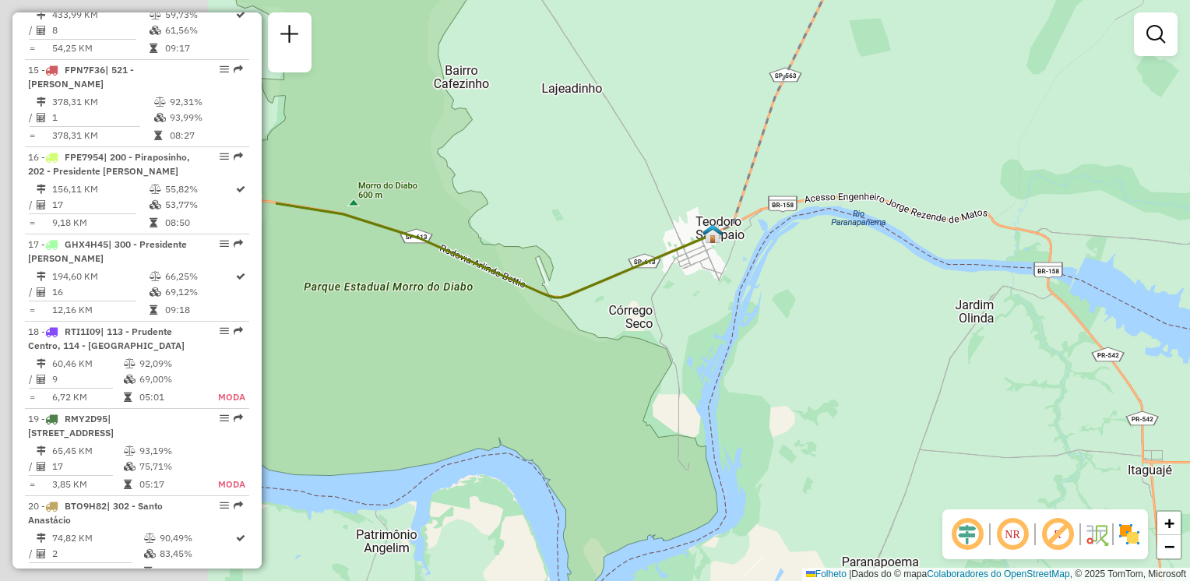
drag, startPoint x: 382, startPoint y: 340, endPoint x: 791, endPoint y: 275, distance: 414.2
click at [791, 275] on div "Janela de atendimento Grade de atendimento Capacidade Transportadoras Veículos …" at bounding box center [595, 290] width 1190 height 581
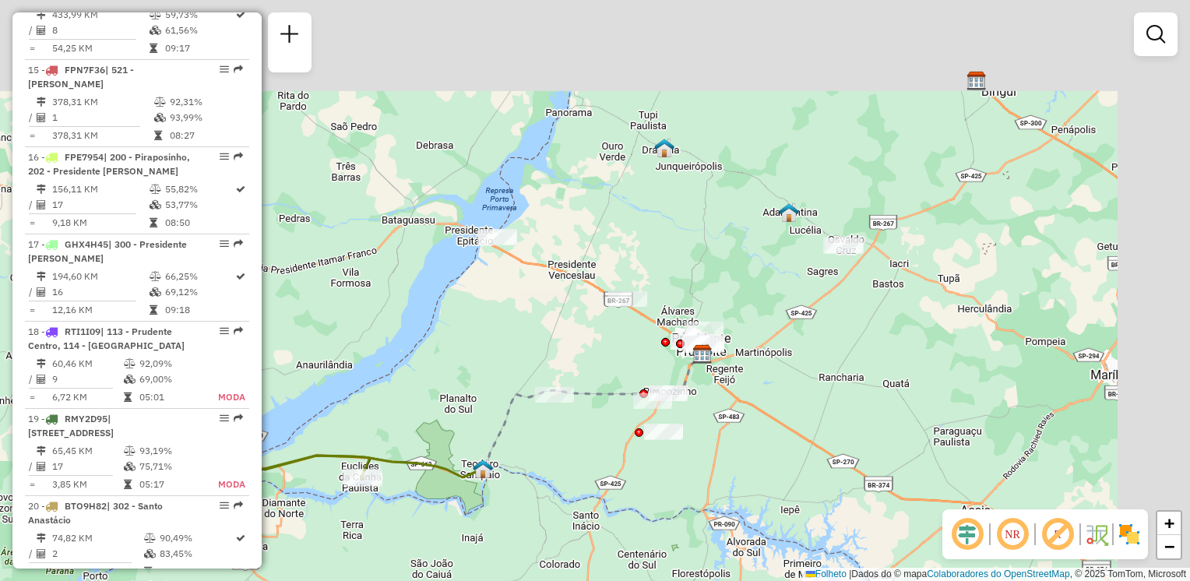
drag, startPoint x: 626, startPoint y: 414, endPoint x: 576, endPoint y: 444, distance: 58.4
click at [576, 444] on div "Janela de atendimento Grade de atendimento Capacidade Transportadoras Veículos …" at bounding box center [595, 290] width 1190 height 581
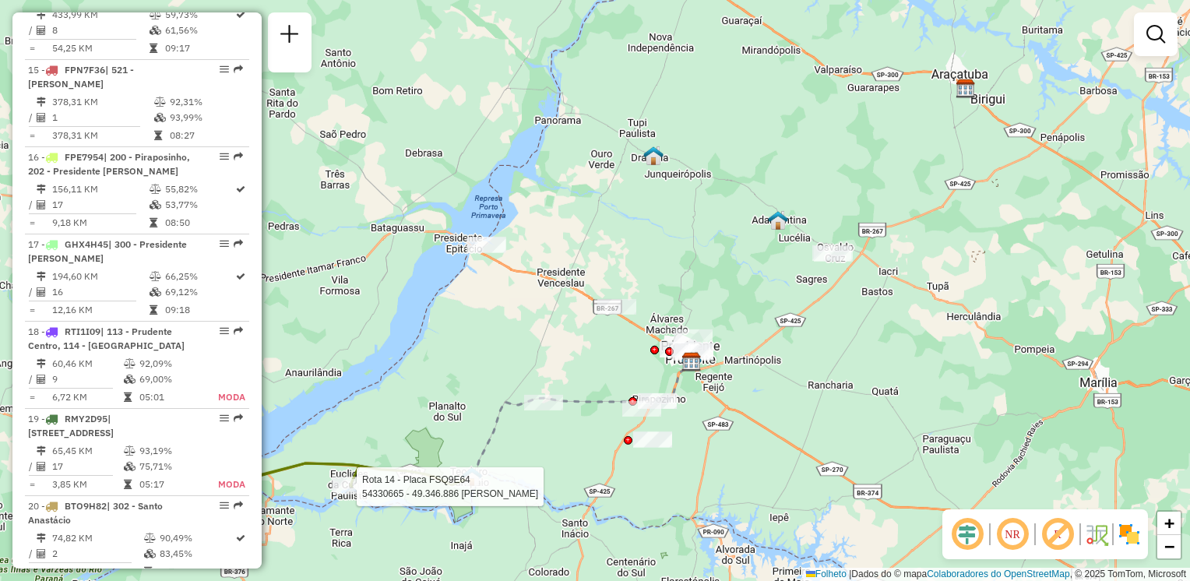
select select "**********"
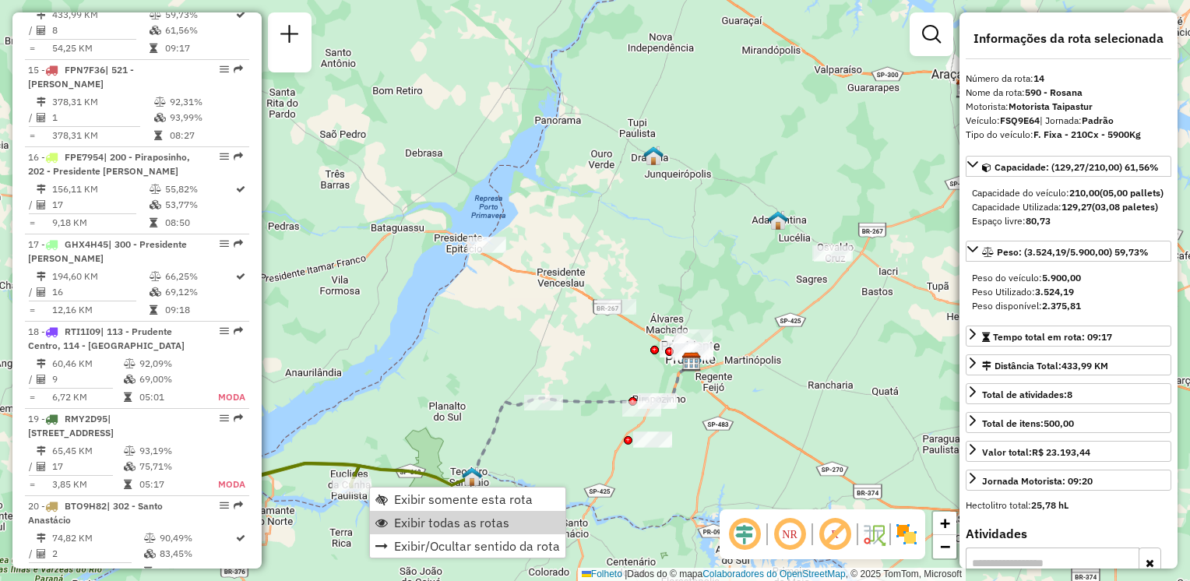
click at [453, 516] on span "Exibir todas as rotas" at bounding box center [451, 522] width 115 height 12
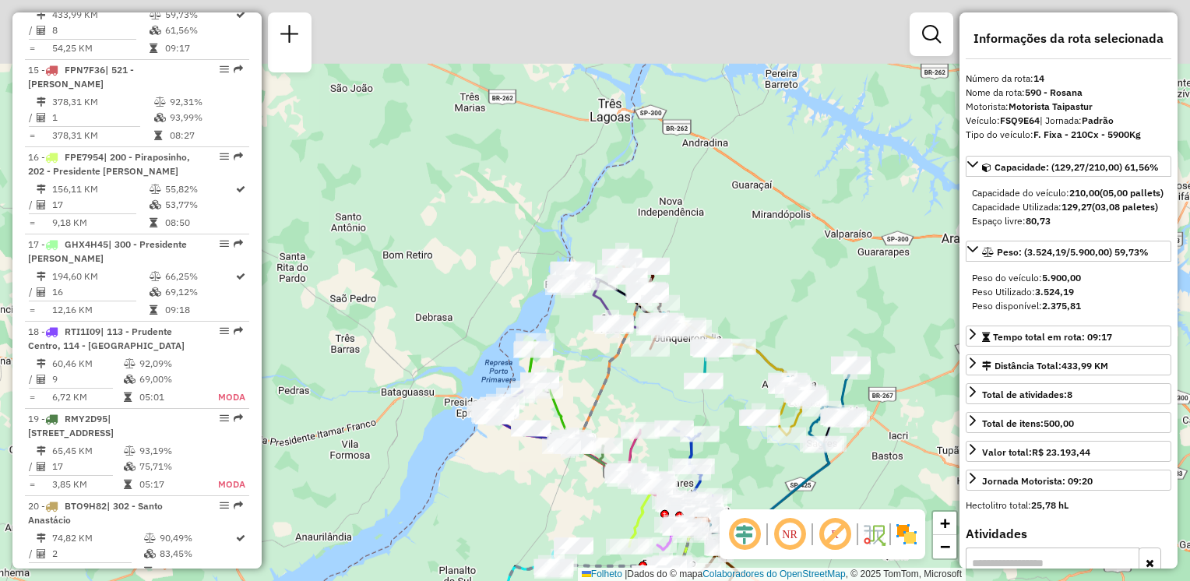
drag, startPoint x: 576, startPoint y: 150, endPoint x: 586, endPoint y: 314, distance: 164.7
click at [586, 314] on div "Janela de atendimento Grade de atendimento Capacidade Transportadoras Veículos …" at bounding box center [595, 290] width 1190 height 581
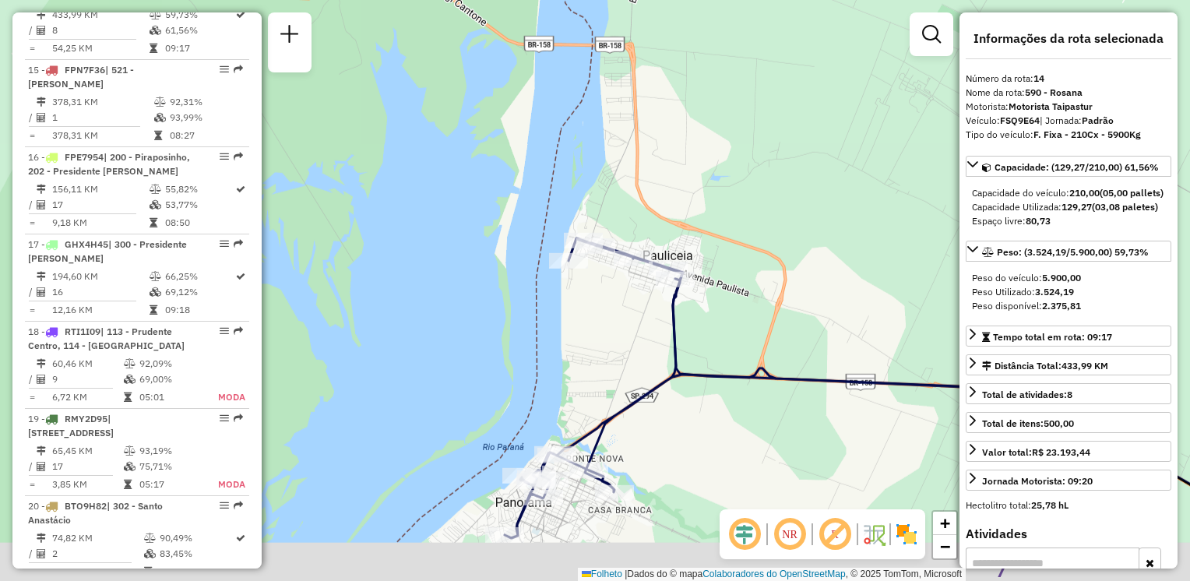
drag, startPoint x: 606, startPoint y: 257, endPoint x: 677, endPoint y: 203, distance: 89.0
click at [677, 203] on div "Janela de atendimento Grade de atendimento Capacidade Transportadoras Veículos …" at bounding box center [595, 290] width 1190 height 581
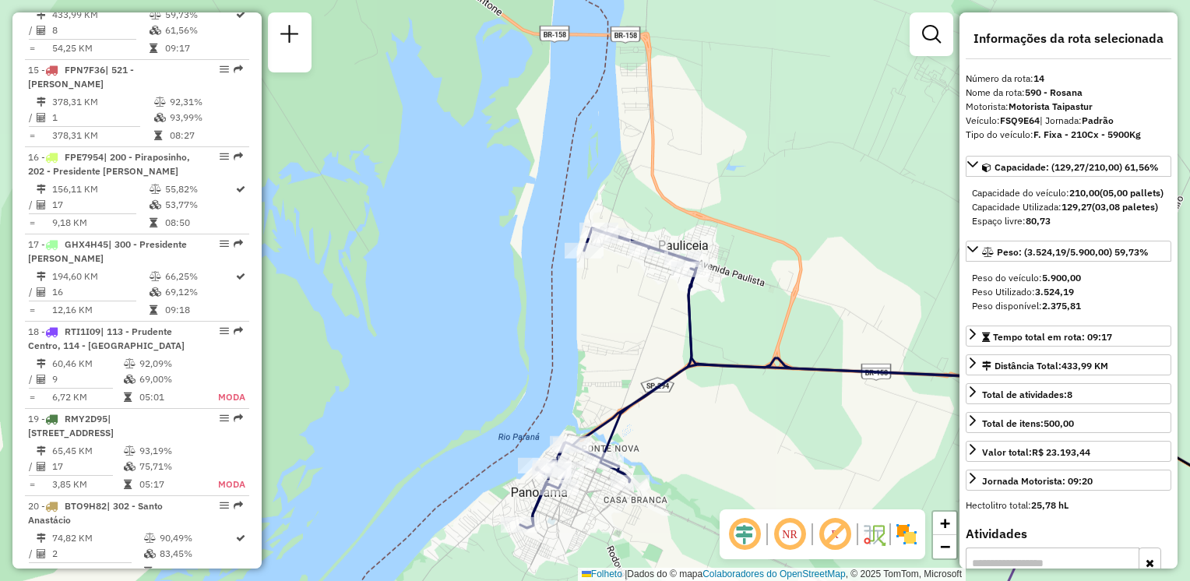
drag, startPoint x: 705, startPoint y: 104, endPoint x: 700, endPoint y: 329, distance: 224.4
click at [701, 329] on div "Janela de atendimento Grade de atendimento Capacidade Transportadoras Veículos …" at bounding box center [595, 290] width 1190 height 581
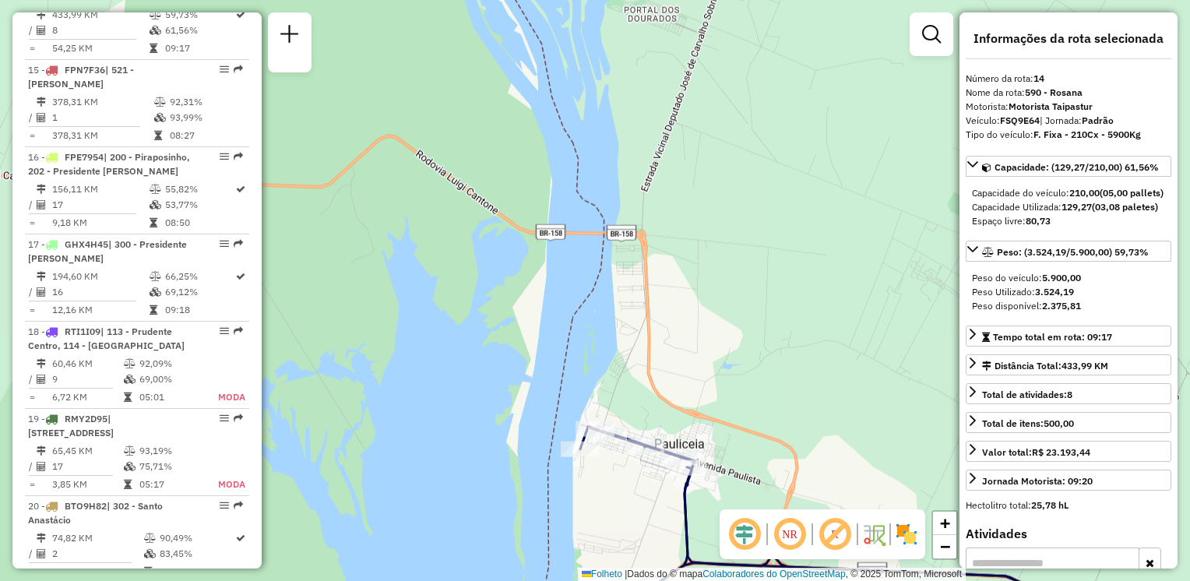
drag, startPoint x: 623, startPoint y: 363, endPoint x: 641, endPoint y: 177, distance: 187.0
click at [641, 177] on div "Janela de atendimento Grade de atendimento Capacidade Transportadoras Veículos …" at bounding box center [595, 290] width 1190 height 581
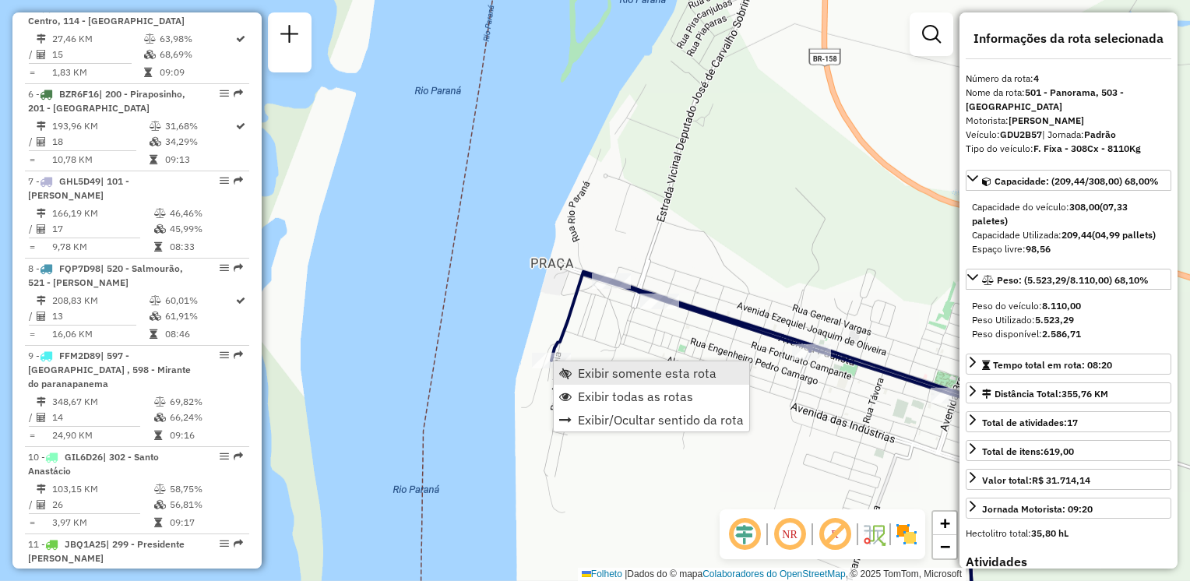
scroll to position [885, 0]
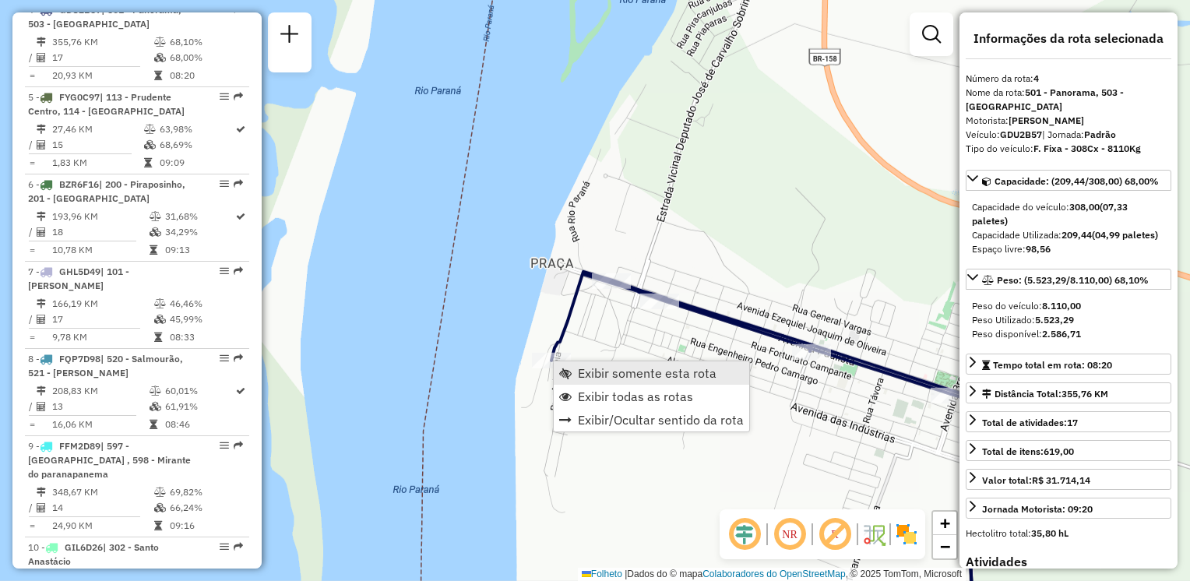
click at [595, 374] on span "Exibir somente esta rota" at bounding box center [647, 373] width 139 height 12
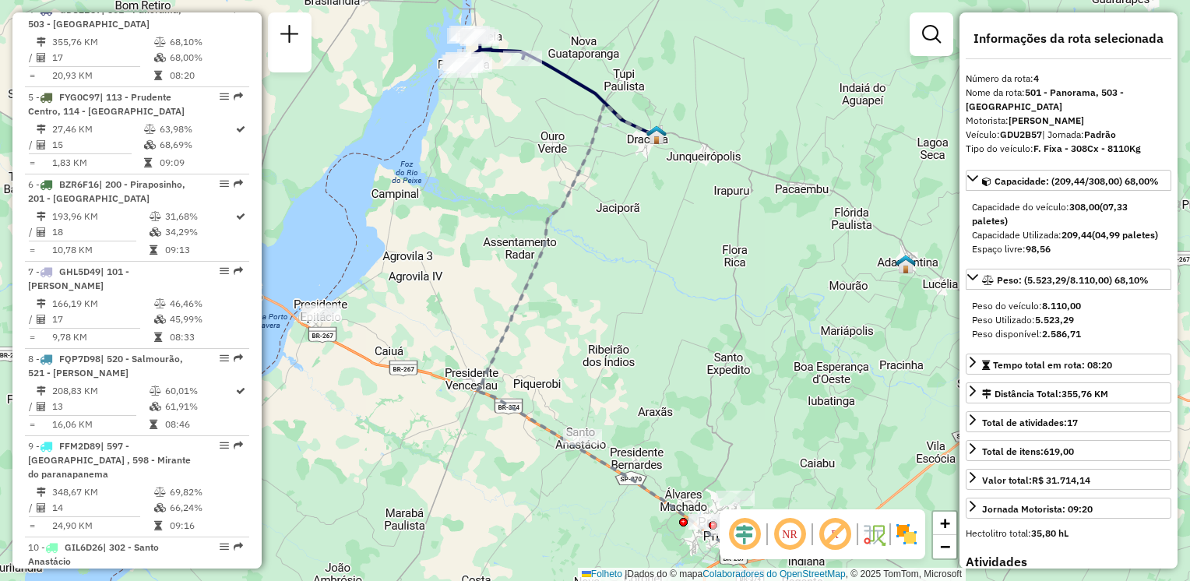
drag, startPoint x: 534, startPoint y: 161, endPoint x: 679, endPoint y: 466, distance: 337.0
click at [688, 475] on div "Janela de atendimento Grade de atendimento Capacidade Transportadoras Veículos …" at bounding box center [595, 290] width 1190 height 581
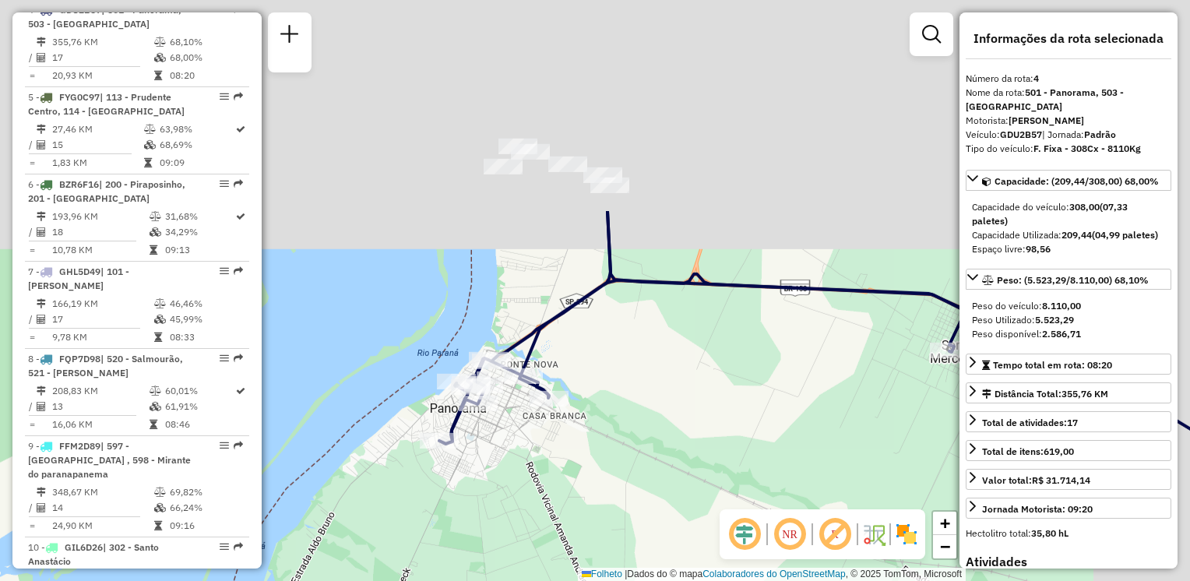
drag, startPoint x: 708, startPoint y: 256, endPoint x: 584, endPoint y: 555, distance: 323.1
click at [584, 555] on div "Janela de atendimento Grade de atendimento Capacidade Transportadoras Veículos …" at bounding box center [595, 290] width 1190 height 581
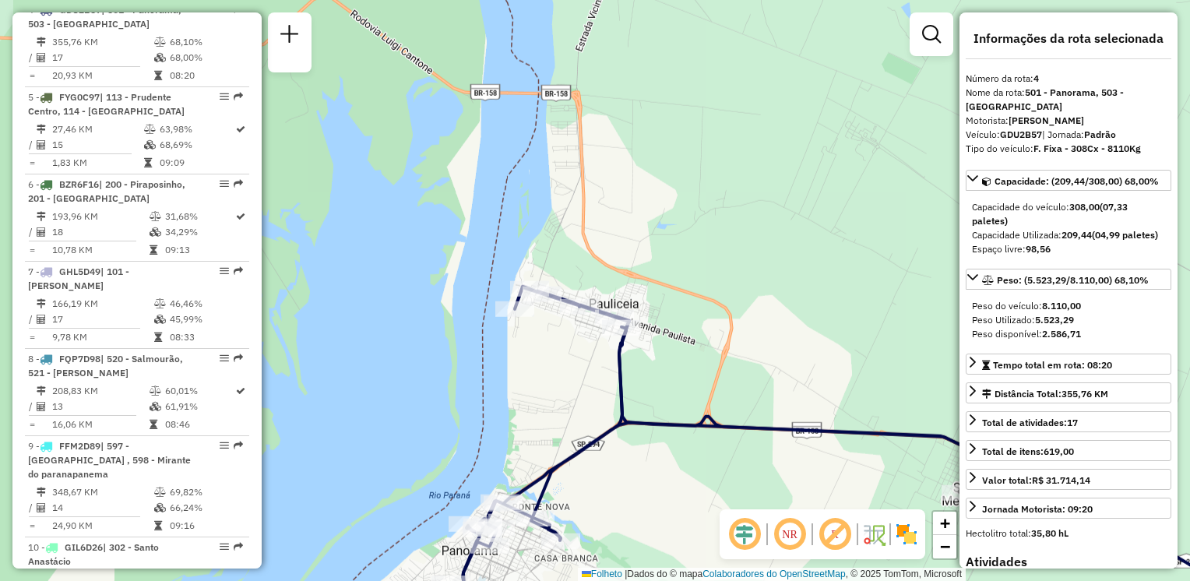
drag, startPoint x: 515, startPoint y: 234, endPoint x: 557, endPoint y: 398, distance: 169.7
click at [557, 398] on div "Janela de atendimento Grade de atendimento Capacidade Transportadoras Veículos …" at bounding box center [595, 290] width 1190 height 581
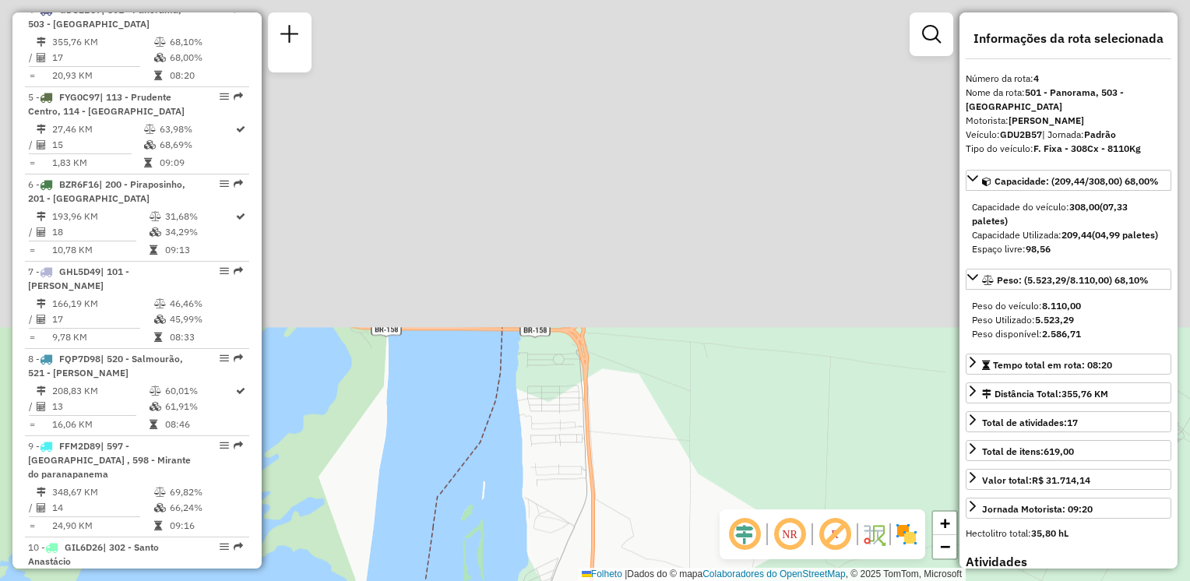
drag, startPoint x: 608, startPoint y: 446, endPoint x: 613, endPoint y: 471, distance: 25.4
click at [619, 494] on div "Janela de atendimento Grade de atendimento Capacidade Transportadoras Veículos …" at bounding box center [595, 290] width 1190 height 581
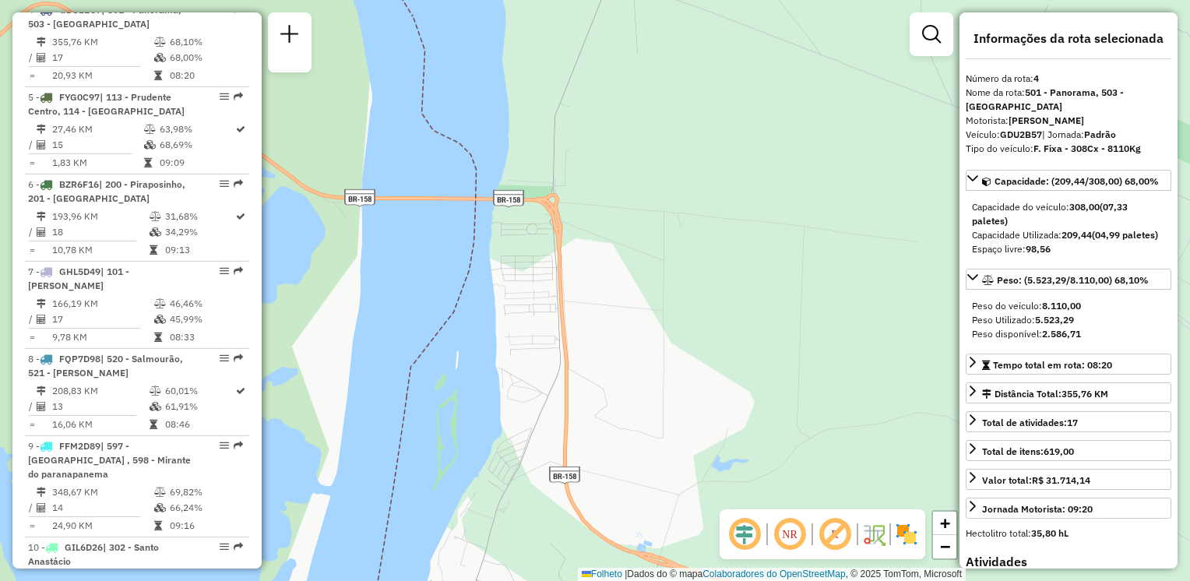
drag, startPoint x: 604, startPoint y: 475, endPoint x: 576, endPoint y: 186, distance: 290.4
click at [576, 187] on div "Janela de atendimento Grade de atendimento Capacidade Transportadoras Veículos …" at bounding box center [595, 290] width 1190 height 581
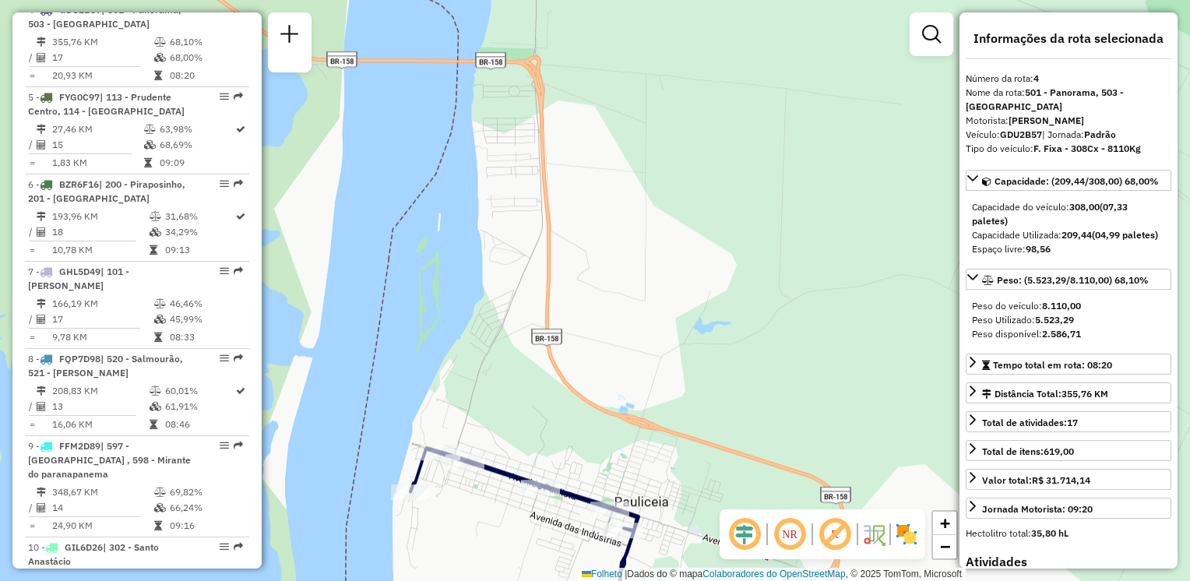
click at [552, 277] on div "Janela de atendimento Grade de atendimento Capacidade Transportadoras Veículos …" at bounding box center [595, 290] width 1190 height 581
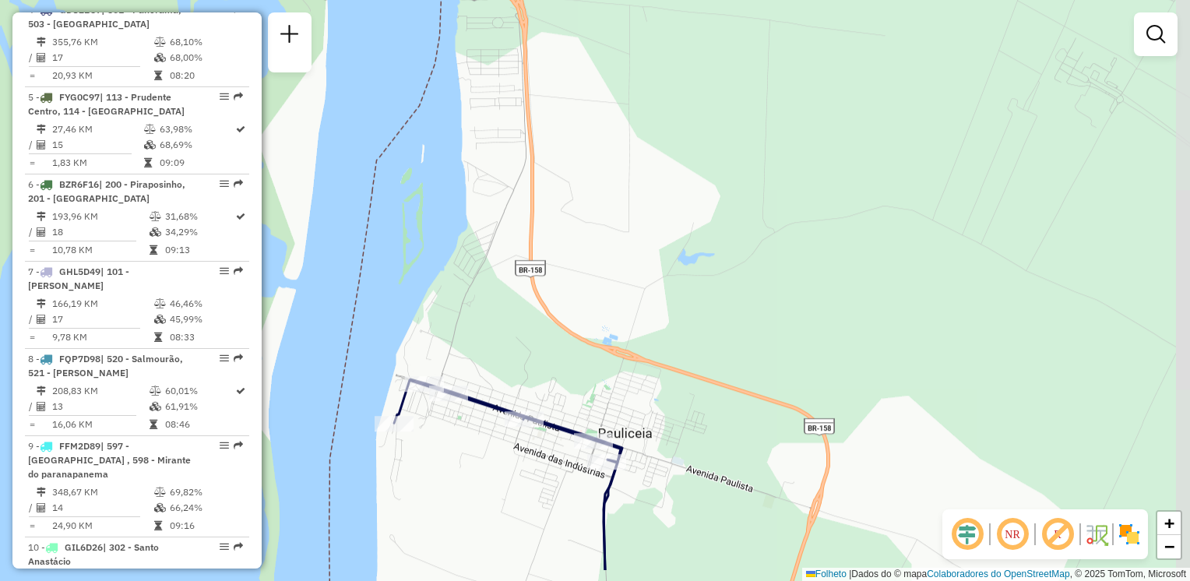
drag, startPoint x: 619, startPoint y: 337, endPoint x: 596, endPoint y: 271, distance: 69.5
click at [601, 268] on div "Janela de atendimento Grade de atendimento Capacidade Transportadoras Veículos …" at bounding box center [595, 290] width 1190 height 581
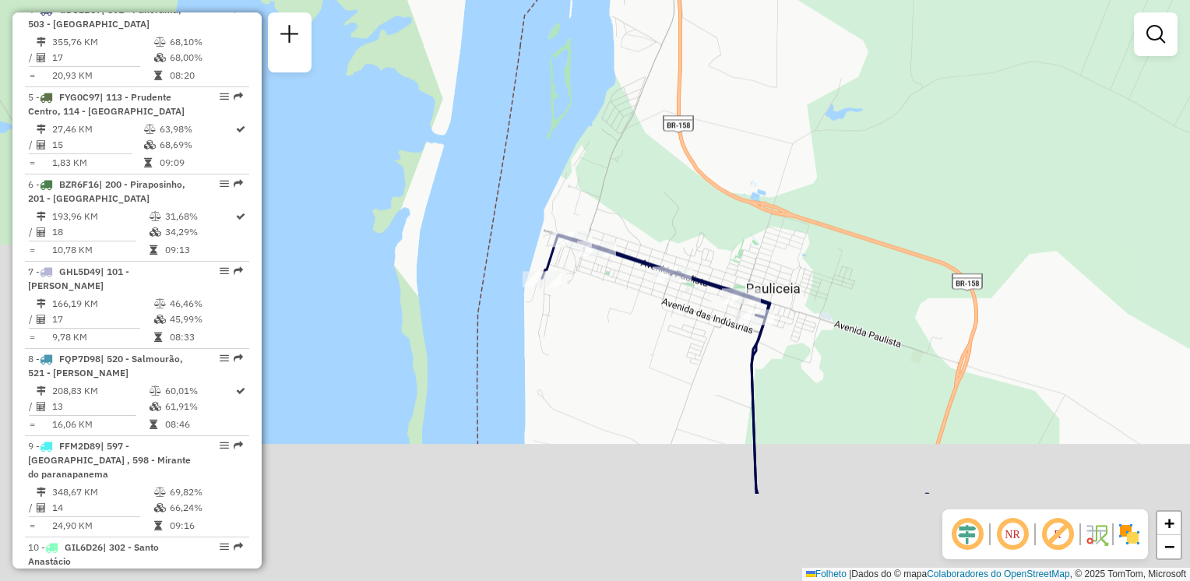
drag, startPoint x: 643, startPoint y: 331, endPoint x: 676, endPoint y: 298, distance: 46.3
click at [676, 298] on div "Janela de atendimento Grade de atendimento Capacidade Transportadoras Veículos …" at bounding box center [595, 290] width 1190 height 581
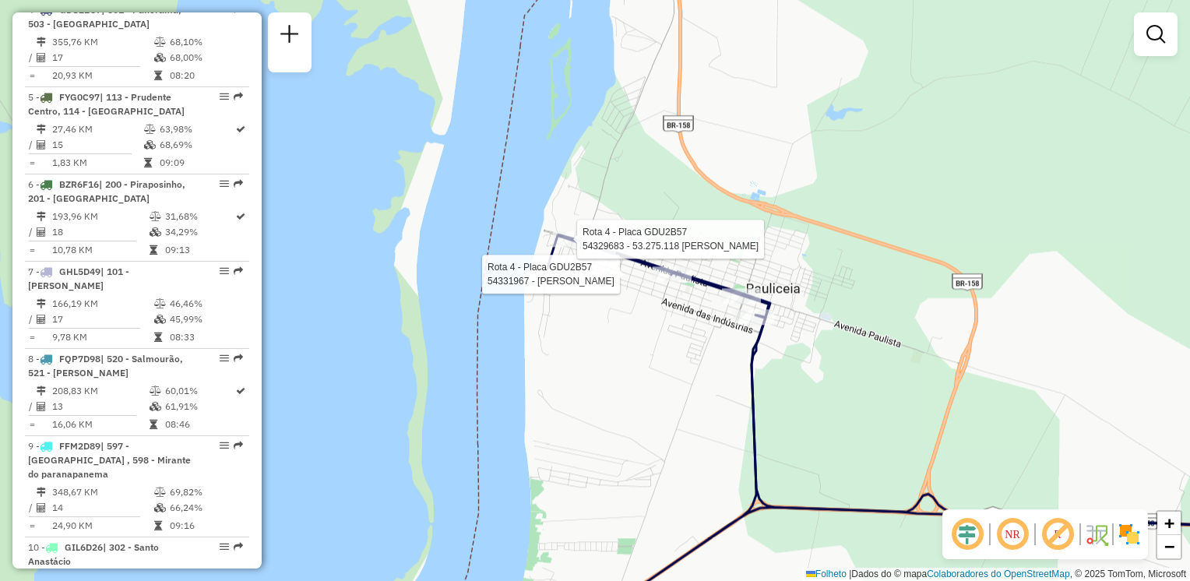
select select "**********"
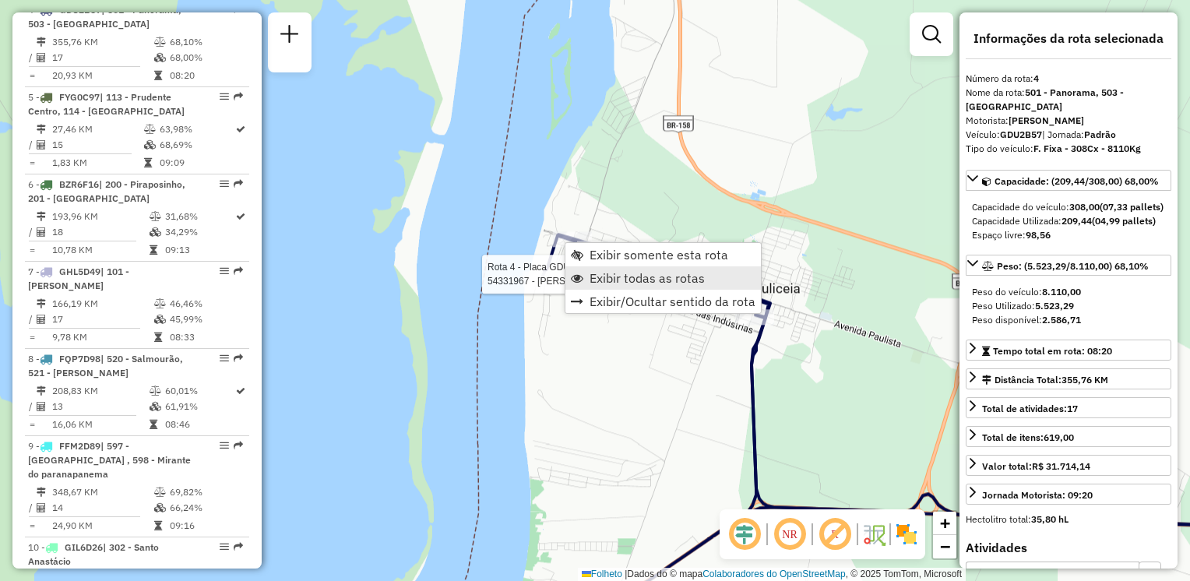
click at [625, 279] on span "Exibir todas as rotas" at bounding box center [647, 278] width 115 height 12
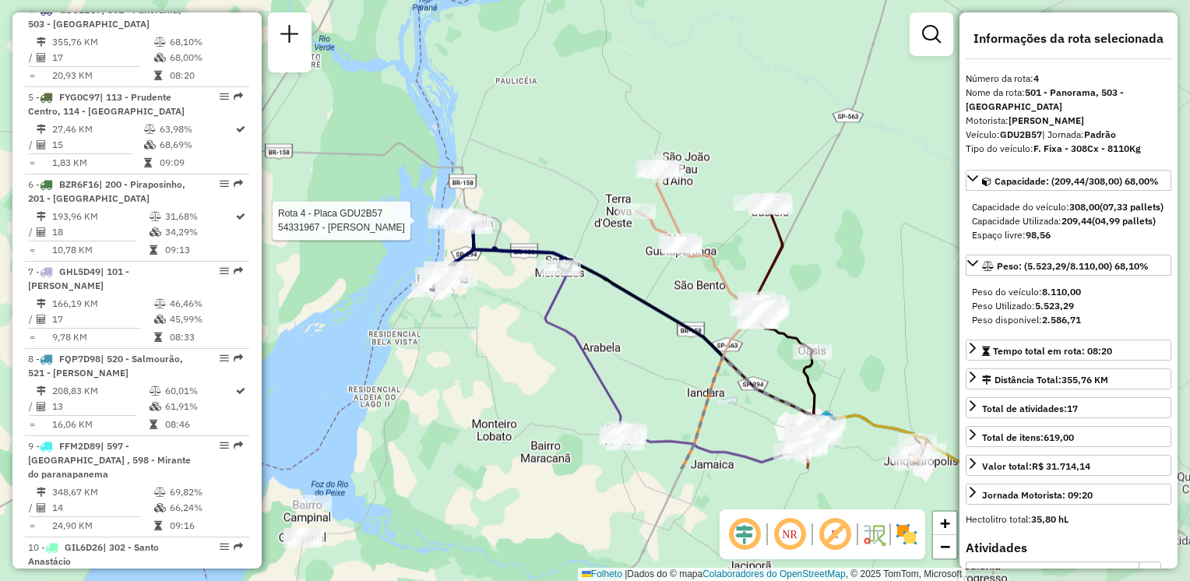
drag, startPoint x: 696, startPoint y: 432, endPoint x: 510, endPoint y: 260, distance: 252.5
click at [510, 260] on div "Rota 4 - Placa GDU2B57 54331967 - MICHELE DA SILVA RIBEIRO Janela de atendiment…" at bounding box center [595, 290] width 1190 height 581
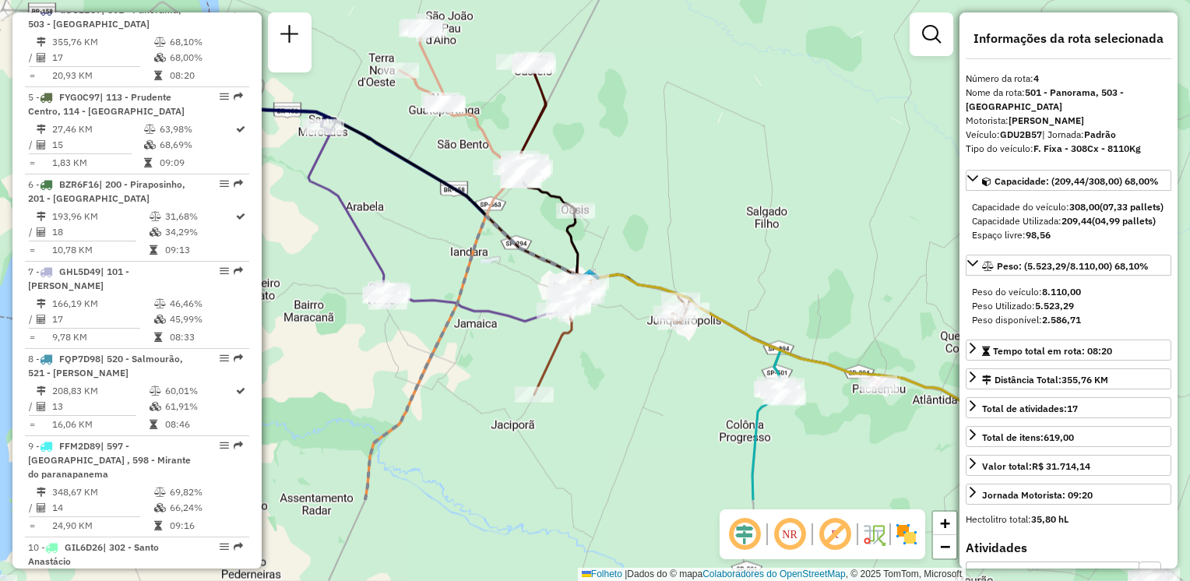
drag, startPoint x: 645, startPoint y: 366, endPoint x: 410, endPoint y: 227, distance: 273.5
click at [410, 227] on div "Rota 4 - Placa GDU2B57 54331967 - MICHELE DA SILVA RIBEIRO Janela de atendiment…" at bounding box center [595, 290] width 1190 height 581
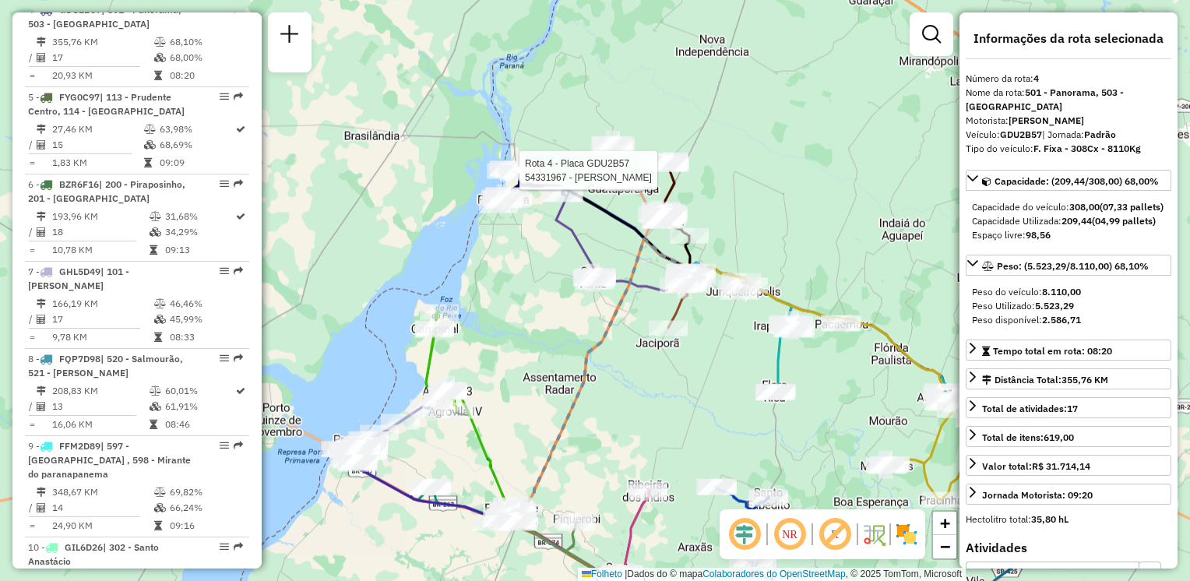
drag, startPoint x: 530, startPoint y: 400, endPoint x: 692, endPoint y: 394, distance: 162.2
click at [692, 394] on div "Rota 4 - Placa GDU2B57 54331967 - MICHELE DA SILVA RIBEIRO Janela de atendiment…" at bounding box center [595, 290] width 1190 height 581
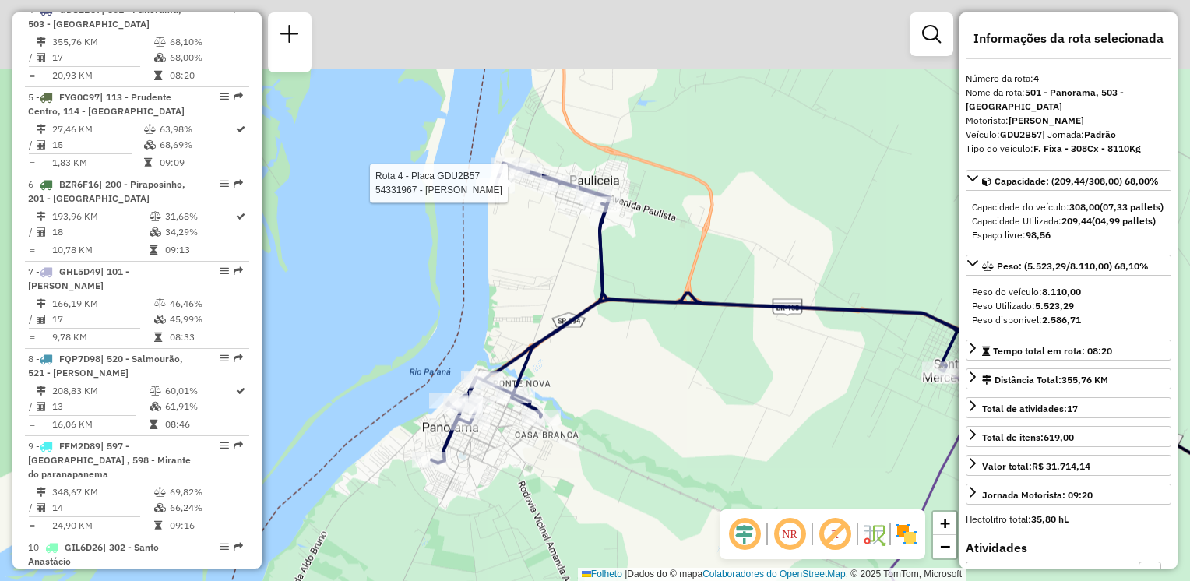
drag, startPoint x: 555, startPoint y: 197, endPoint x: 522, endPoint y: 313, distance: 120.8
click at [522, 313] on div "Rota 4 - Placa GDU2B57 54331967 - MICHELE DA SILVA RIBEIRO Janela de atendiment…" at bounding box center [595, 290] width 1190 height 581
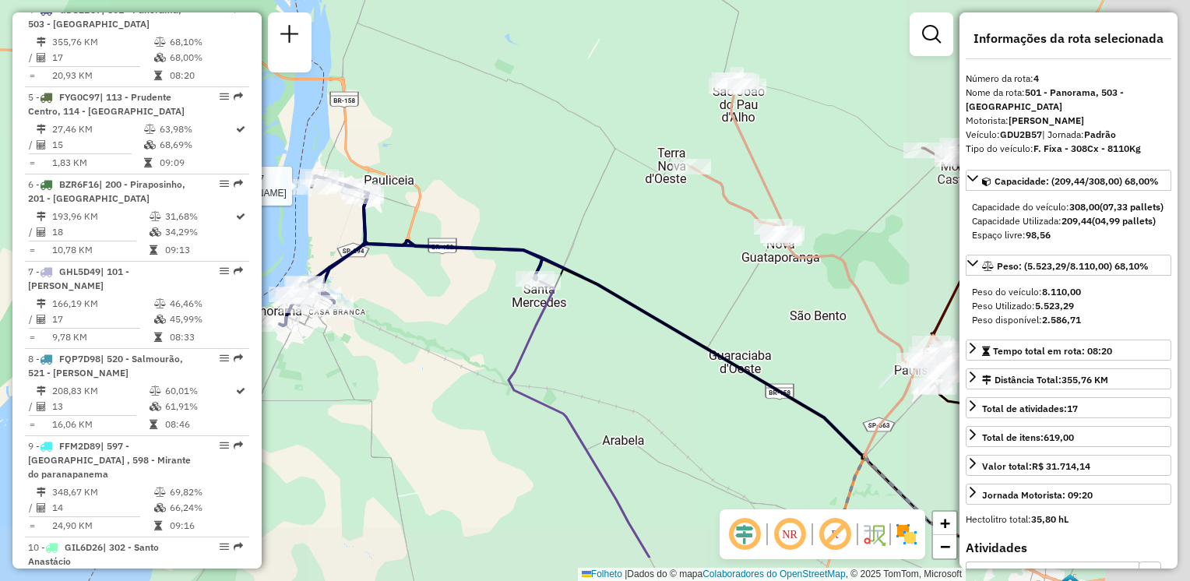
drag, startPoint x: 732, startPoint y: 412, endPoint x: 461, endPoint y: 263, distance: 309.2
click at [439, 285] on div "Rota 4 - Placa GDU2B57 54331967 - MICHELE DA SILVA RIBEIRO Janela de atendiment…" at bounding box center [595, 290] width 1190 height 581
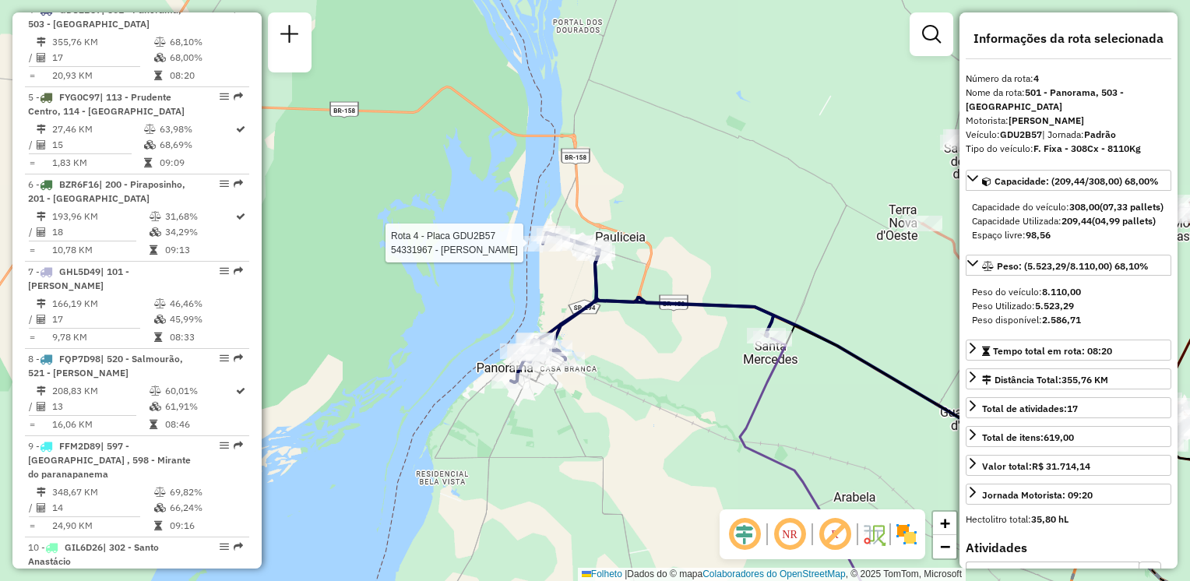
drag, startPoint x: 571, startPoint y: 310, endPoint x: 633, endPoint y: 340, distance: 68.3
click at [633, 340] on div "Rota 4 - Placa GDU2B57 54331967 - MICHELE DA SILVA RIBEIRO Janela de atendiment…" at bounding box center [595, 290] width 1190 height 581
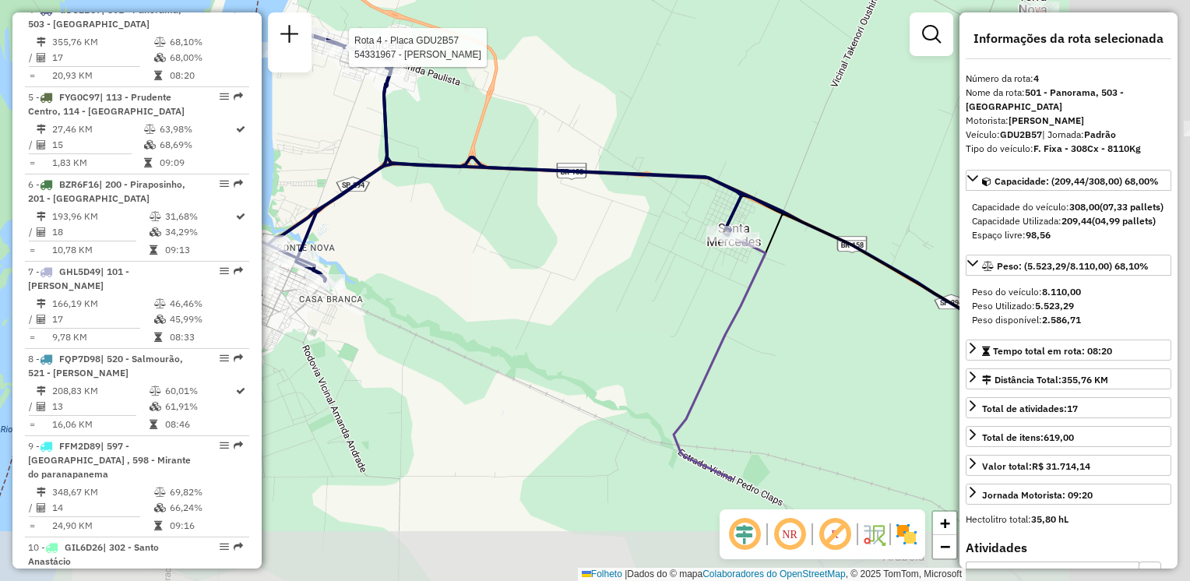
drag, startPoint x: 684, startPoint y: 406, endPoint x: 477, endPoint y: 252, distance: 257.9
click at [477, 252] on div "Rota 4 - Placa GDU2B57 54331967 - MICHELE DA SILVA RIBEIRO Janela de atendiment…" at bounding box center [595, 290] width 1190 height 581
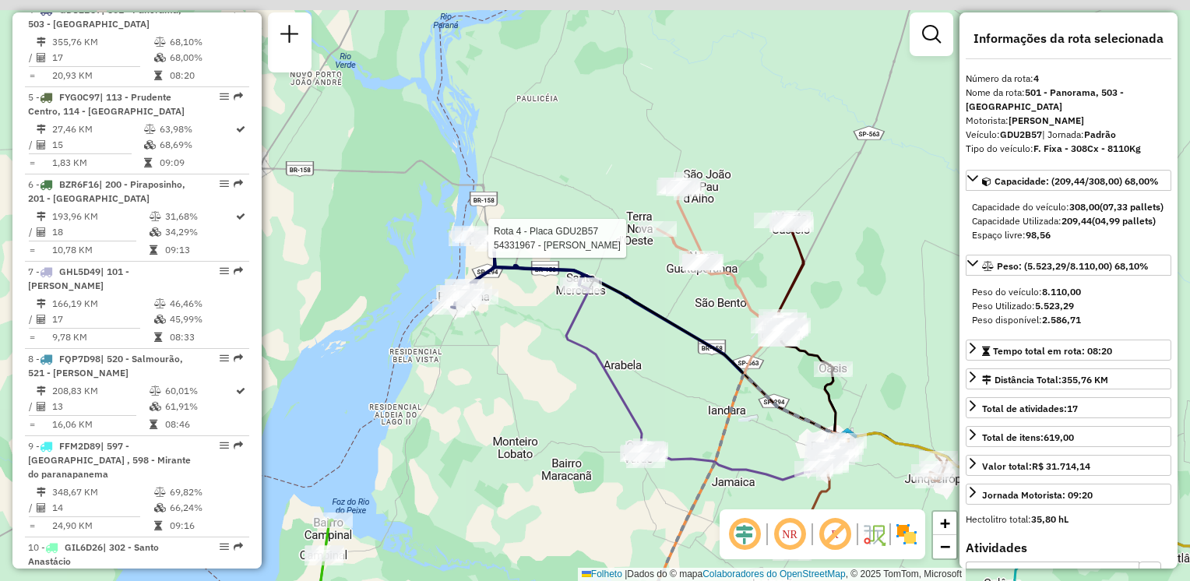
drag, startPoint x: 700, startPoint y: 319, endPoint x: 647, endPoint y: 345, distance: 58.2
click at [647, 345] on div "Rota 4 - Placa GDU2B57 54331967 - MICHELE DA SILVA RIBEIRO Janela de atendiment…" at bounding box center [595, 290] width 1190 height 581
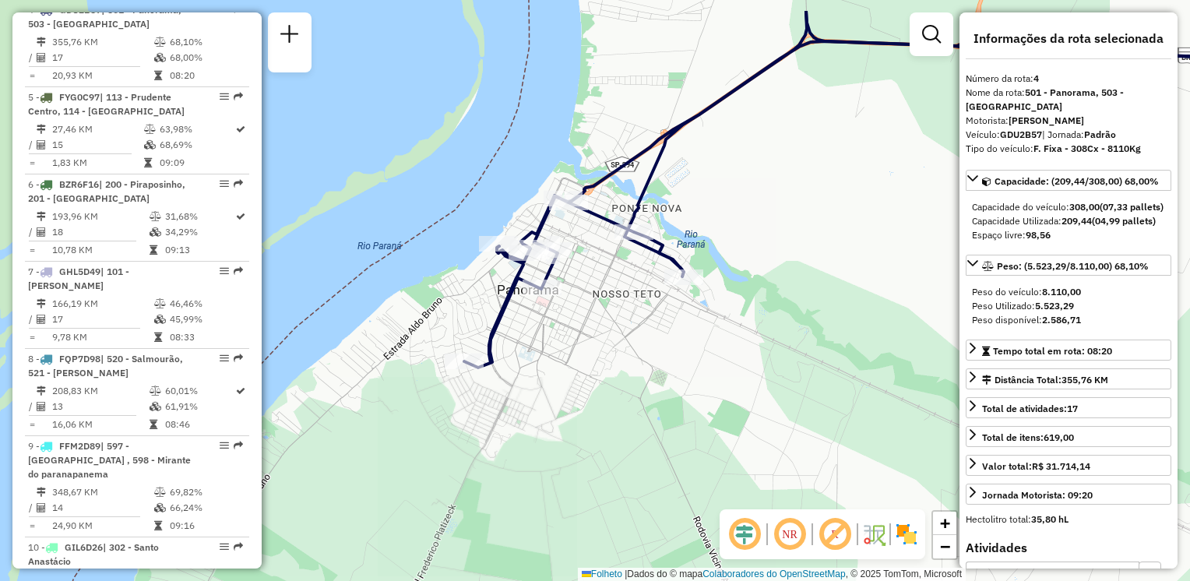
drag, startPoint x: 466, startPoint y: 291, endPoint x: 586, endPoint y: 361, distance: 138.6
click at [601, 363] on div "Rota 4 - Placa GDU2B57 54331967 - MICHELE DA SILVA RIBEIRO Janela de atendiment…" at bounding box center [595, 290] width 1190 height 581
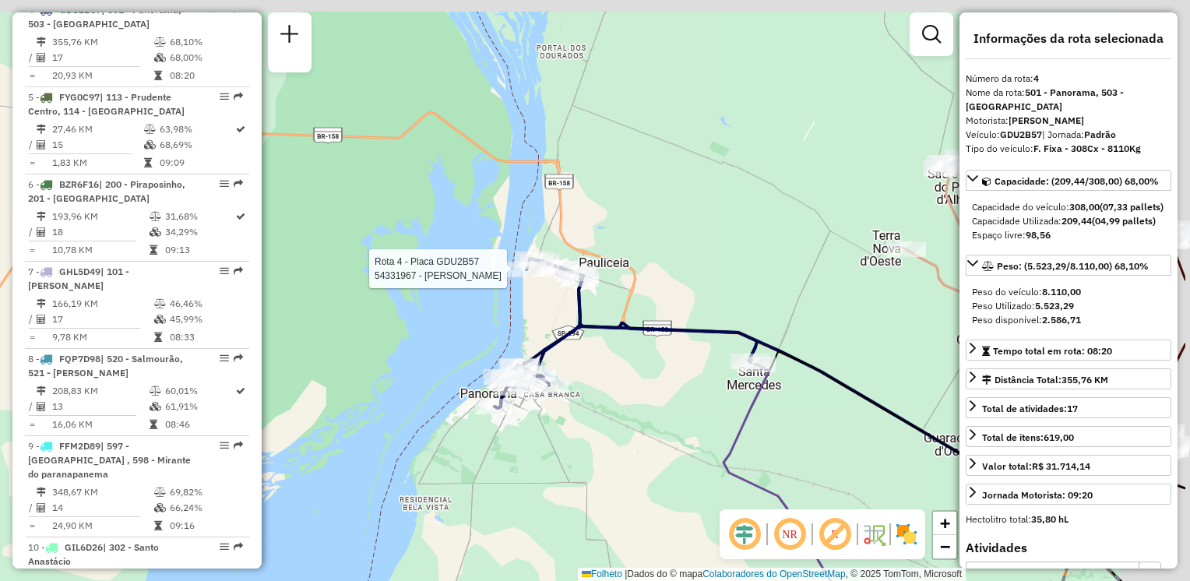
drag, startPoint x: 744, startPoint y: 347, endPoint x: 608, endPoint y: 404, distance: 147.7
click at [608, 404] on div "Rota 4 - Placa GDU2B57 54331967 - MICHELE DA SILVA RIBEIRO Janela de atendiment…" at bounding box center [595, 290] width 1190 height 581
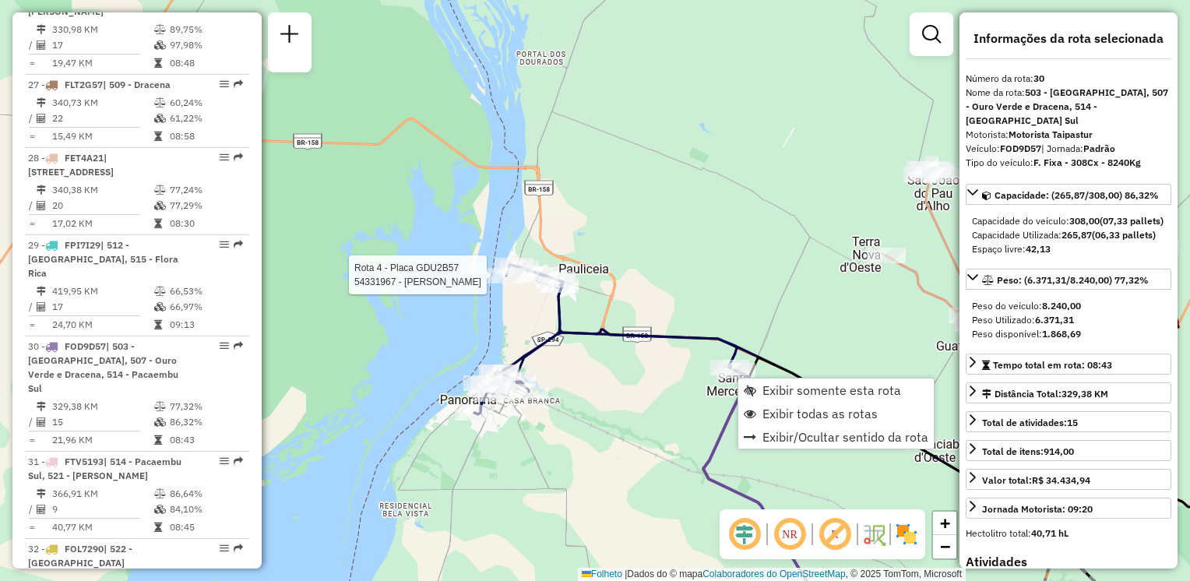
scroll to position [3192, 0]
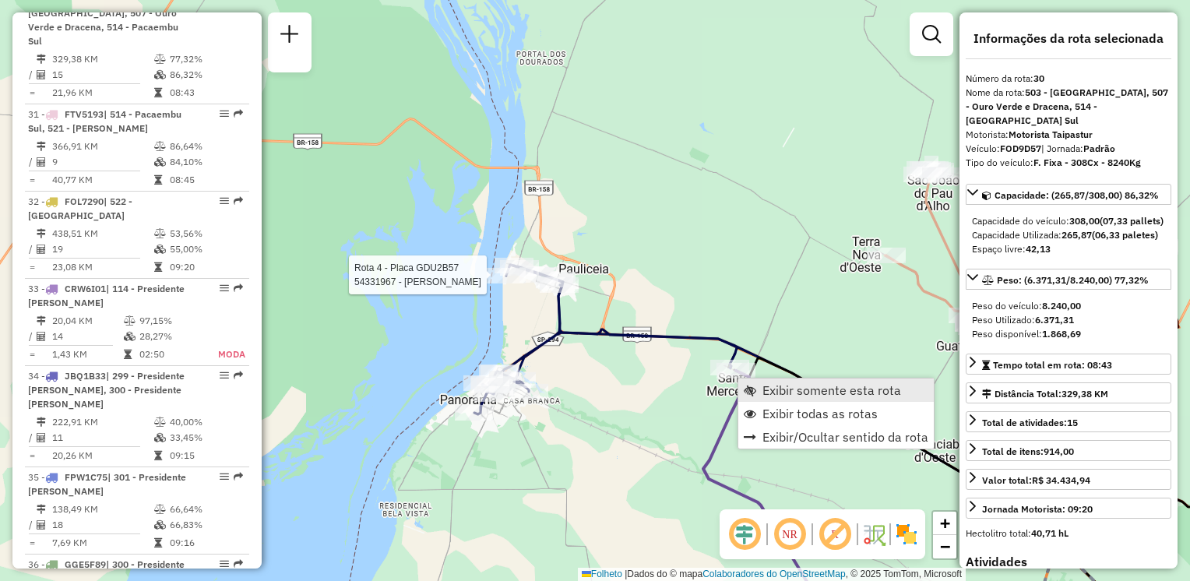
click at [763, 385] on span "Exibir somente esta rota" at bounding box center [832, 390] width 139 height 12
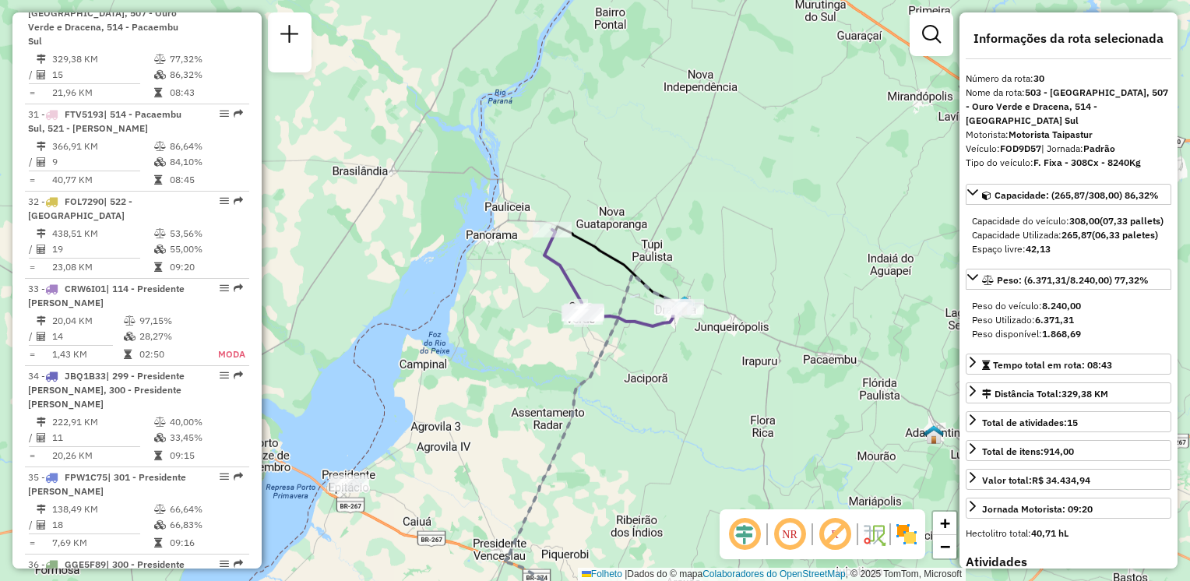
drag, startPoint x: 602, startPoint y: 220, endPoint x: 650, endPoint y: 433, distance: 218.7
click at [650, 433] on div "Janela de atendimento Grade de atendimento Capacidade Transportadoras Veículos …" at bounding box center [595, 290] width 1190 height 581
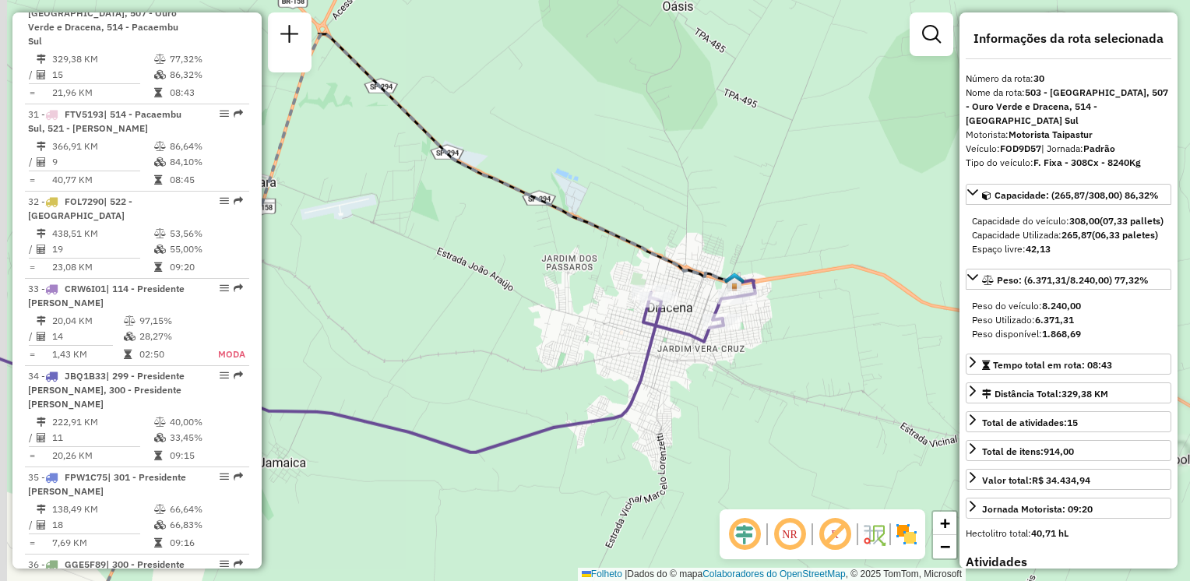
drag, startPoint x: 665, startPoint y: 450, endPoint x: 672, endPoint y: 457, distance: 8.8
click at [672, 457] on div "Janela de atendimento Grade de atendimento Capacidade Transportadoras Veículos …" at bounding box center [595, 290] width 1190 height 581
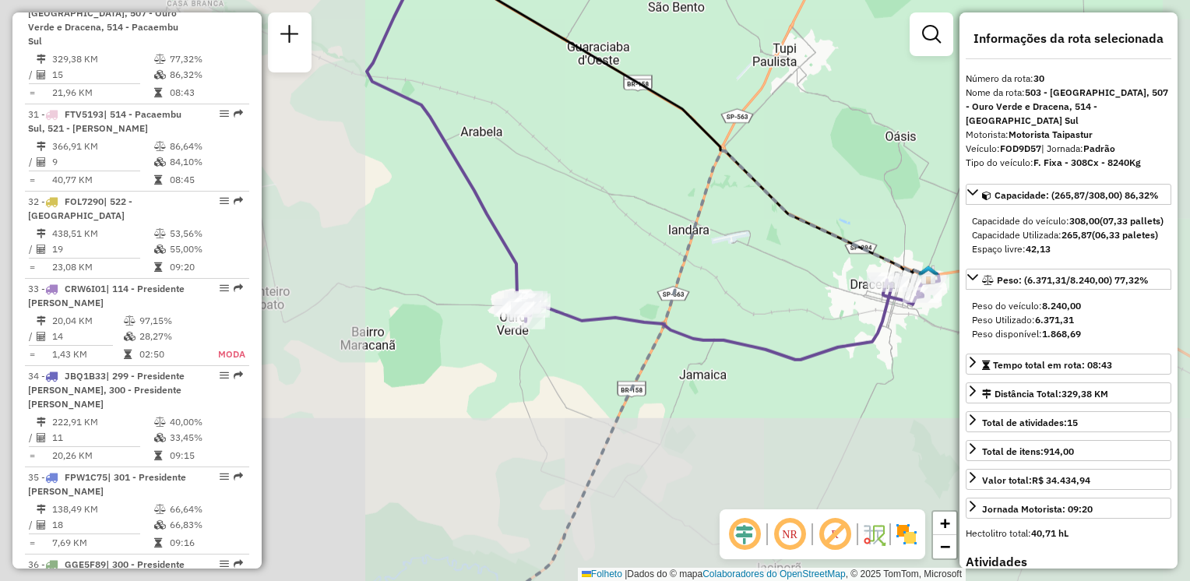
drag, startPoint x: 342, startPoint y: 349, endPoint x: 795, endPoint y: 326, distance: 453.2
click at [823, 324] on div "Janela de atendimento Grade de atendimento Capacidade Transportadoras Veículos …" at bounding box center [595, 290] width 1190 height 581
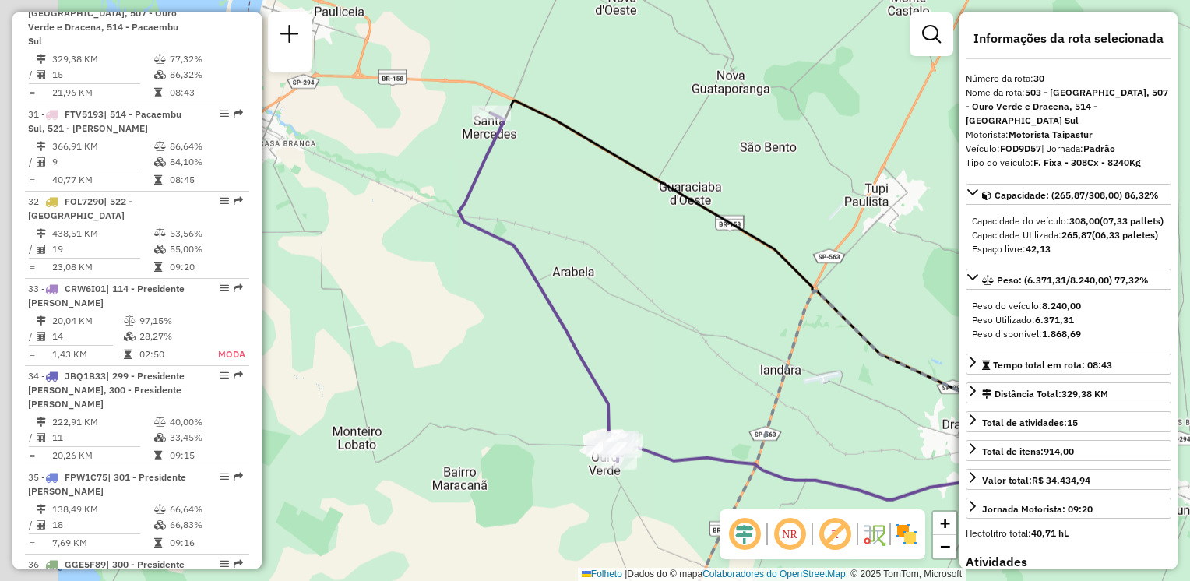
drag, startPoint x: 517, startPoint y: 195, endPoint x: 675, endPoint y: 528, distance: 368.7
click at [675, 531] on div "Janela de atendimento Grade de atendimento Capacidade Transportadoras Veículos …" at bounding box center [595, 290] width 1190 height 581
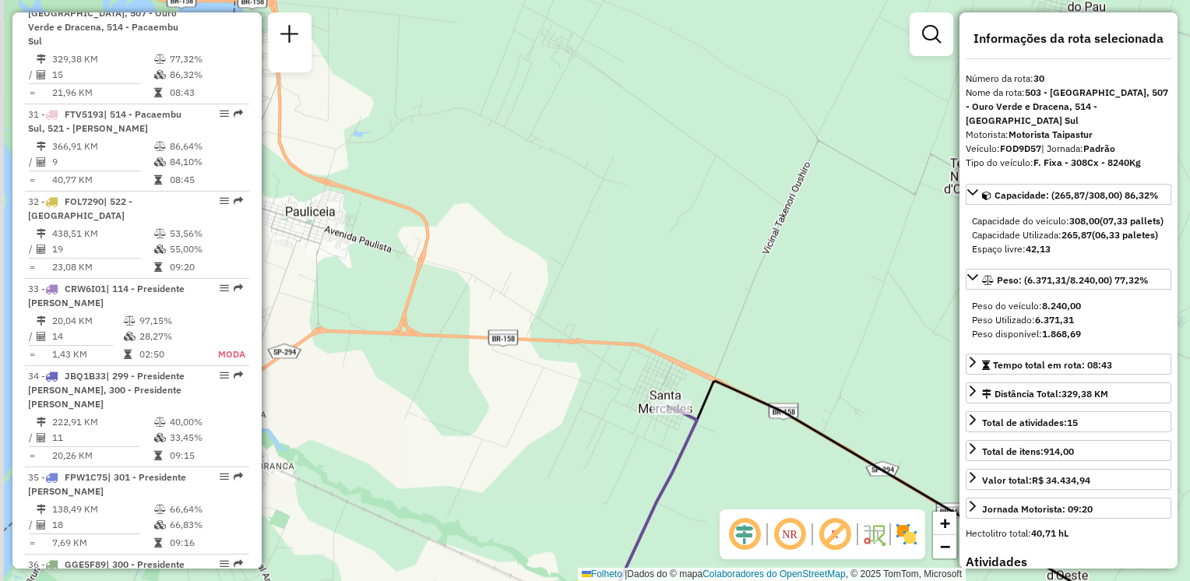
drag, startPoint x: 566, startPoint y: 349, endPoint x: 629, endPoint y: 393, distance: 77.2
click at [628, 394] on div "Janela de atendimento Grade de atendimento Capacidade Transportadoras Veículos …" at bounding box center [595, 290] width 1190 height 581
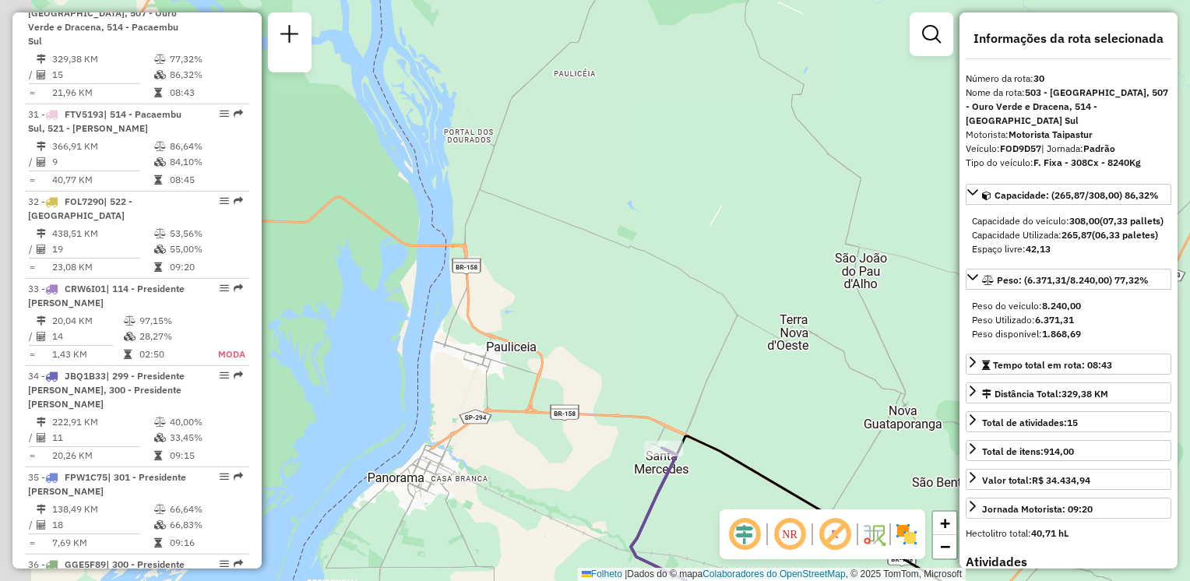
drag, startPoint x: 502, startPoint y: 410, endPoint x: 534, endPoint y: 436, distance: 42.1
click at [534, 436] on div "Janela de atendimento Grade de atendimento Capacidade Transportadoras Veículos …" at bounding box center [595, 290] width 1190 height 581
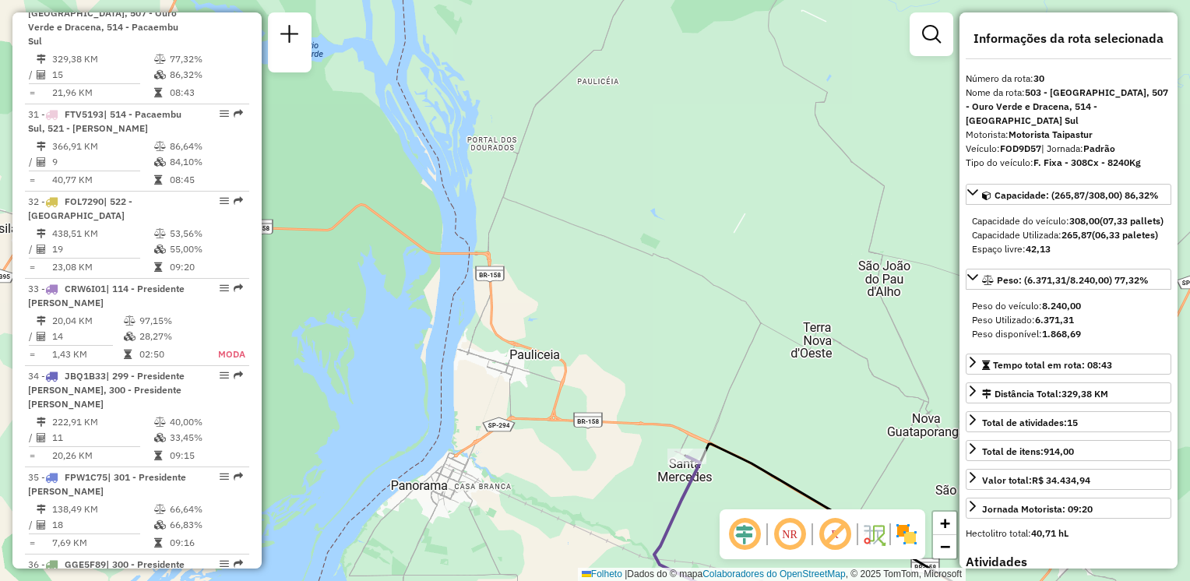
drag, startPoint x: 623, startPoint y: 339, endPoint x: 553, endPoint y: 314, distance: 74.4
click at [554, 315] on div "Janela de atendimento Grade de atendimento Capacidade Transportadoras Veículos …" at bounding box center [595, 290] width 1190 height 581
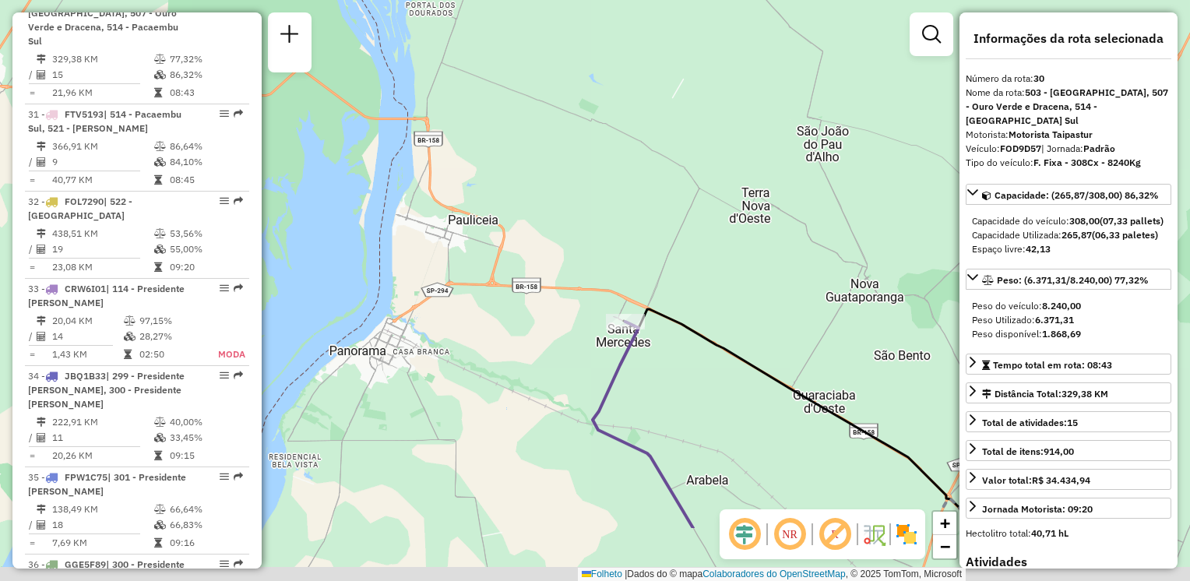
drag, startPoint x: 670, startPoint y: 338, endPoint x: 678, endPoint y: 241, distance: 97.7
click at [678, 245] on div "Janela de atendimento Grade de atendimento Capacidade Transportadoras Veículos …" at bounding box center [595, 290] width 1190 height 581
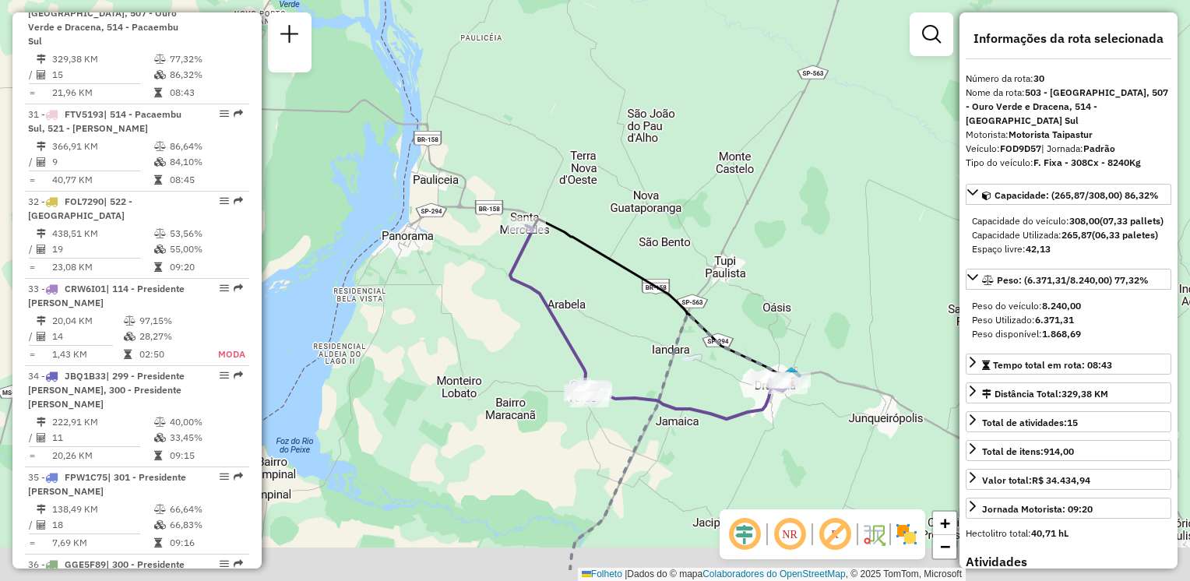
drag, startPoint x: 722, startPoint y: 367, endPoint x: 594, endPoint y: 294, distance: 146.9
click at [594, 294] on div "Janela de atendimento Grade de atendimento Capacidade Transportadoras Veículos …" at bounding box center [595, 290] width 1190 height 581
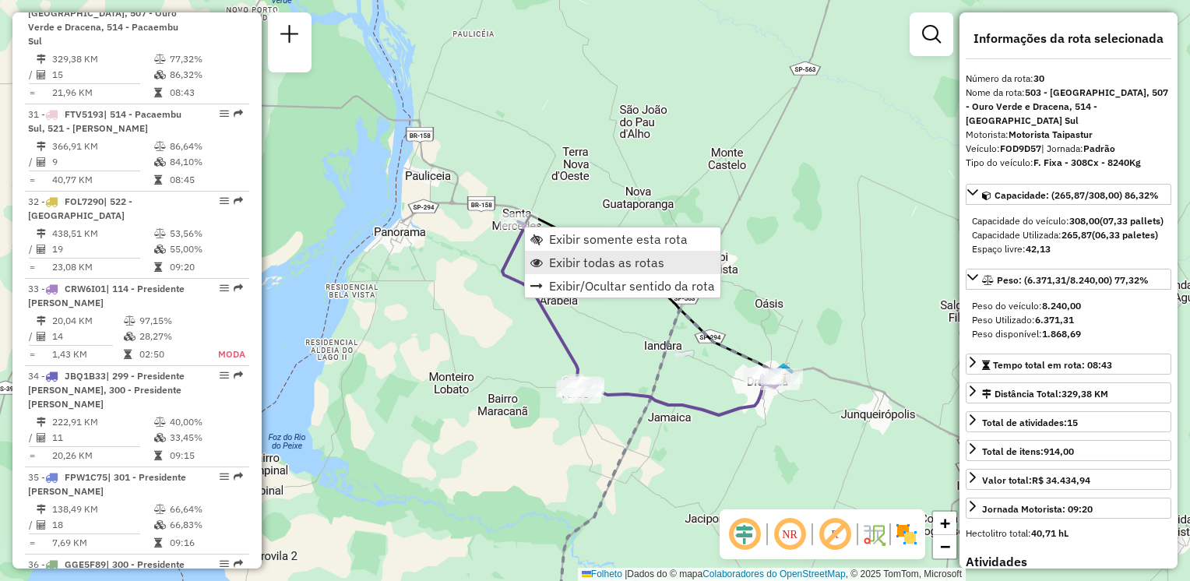
click at [582, 266] on span "Exibir todas as rotas" at bounding box center [606, 262] width 115 height 12
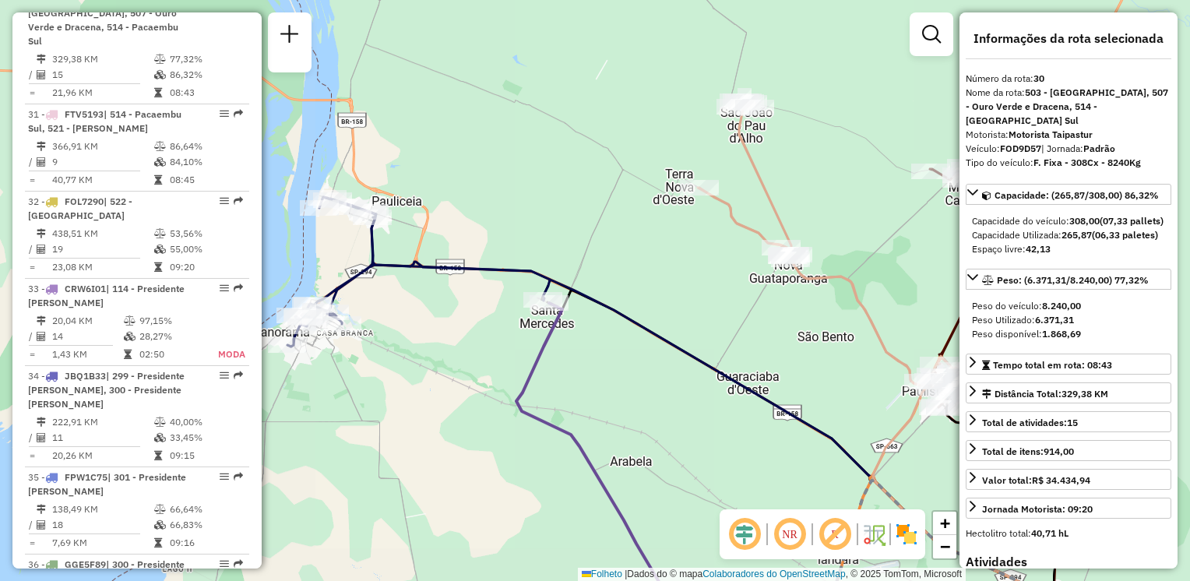
drag, startPoint x: 652, startPoint y: 309, endPoint x: 701, endPoint y: 316, distance: 49.6
click at [701, 316] on div "Janela de atendimento Grade de atendimento Capacidade Transportadoras Veículos …" at bounding box center [595, 290] width 1190 height 581
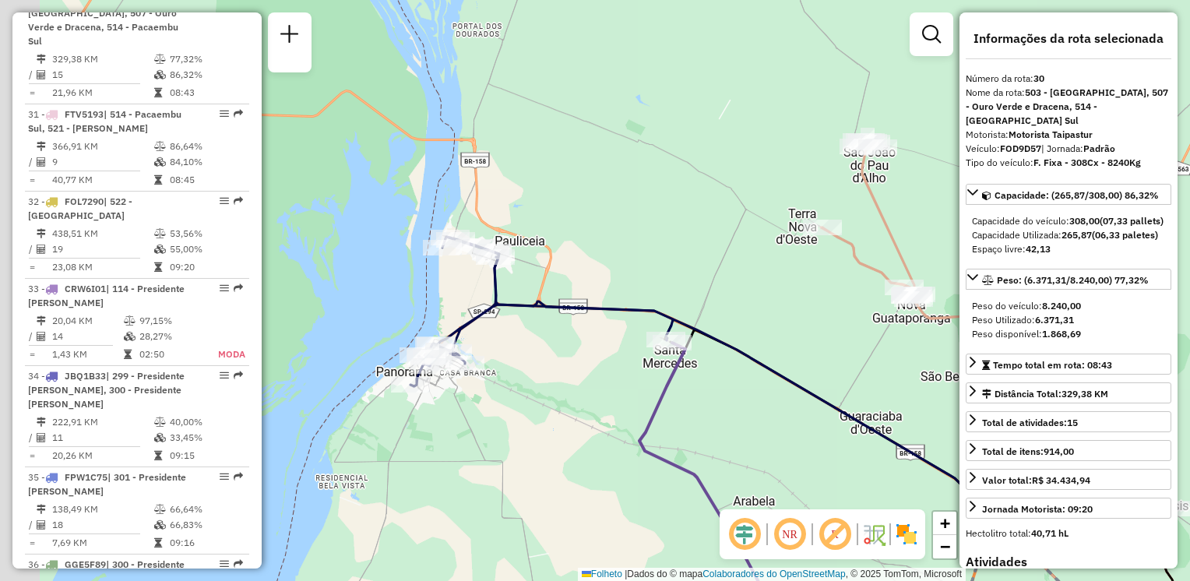
click at [553, 261] on div "Janela de atendimento Grade de atendimento Capacidade Transportadoras Veículos …" at bounding box center [595, 290] width 1190 height 581
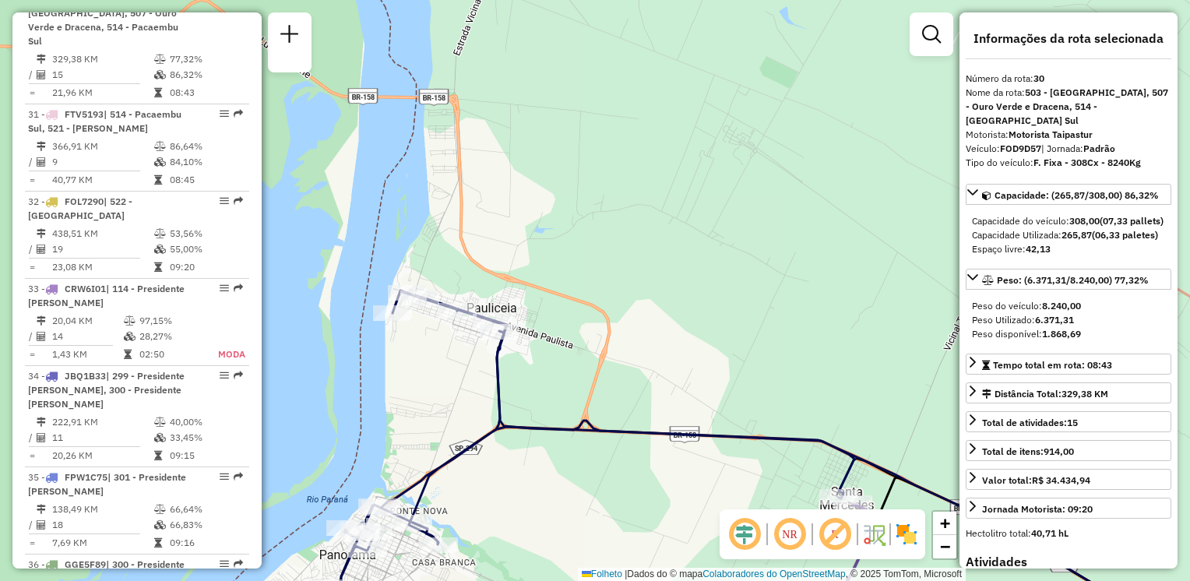
drag, startPoint x: 582, startPoint y: 441, endPoint x: 579, endPoint y: 424, distance: 17.4
click at [579, 428] on div "Janela de atendimento Grade de atendimento Capacidade Transportadoras Veículos …" at bounding box center [595, 290] width 1190 height 581
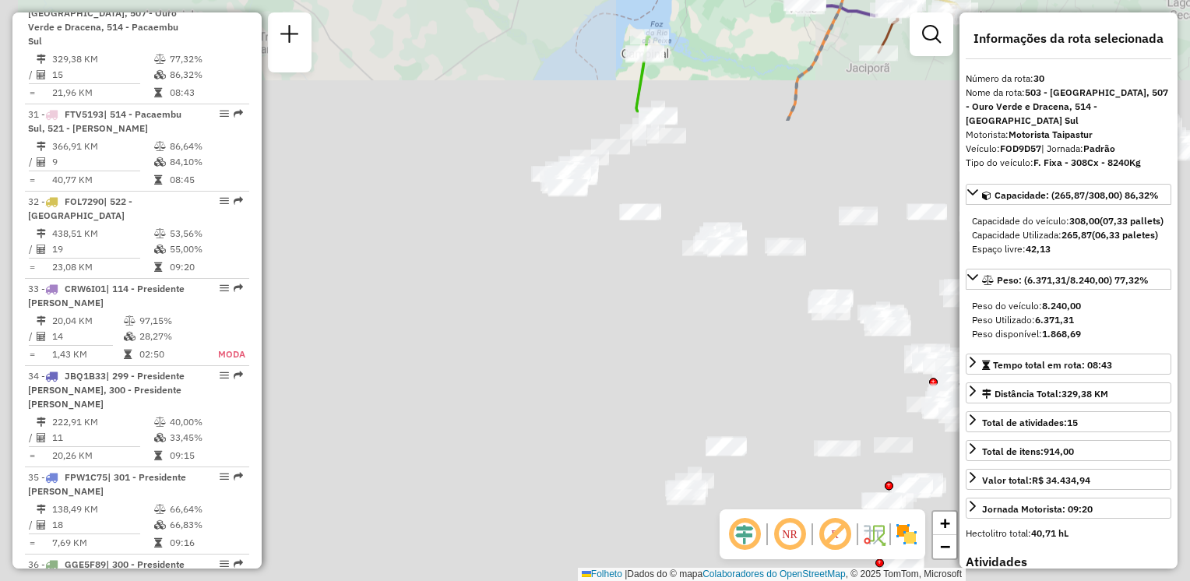
drag, startPoint x: 665, startPoint y: 243, endPoint x: 735, endPoint y: -39, distance: 290.6
click at [735, 0] on html "Aguarde... Pop-up bloqueado! Seu navegador bloqueou automáticamente a abertura …" at bounding box center [595, 290] width 1190 height 581
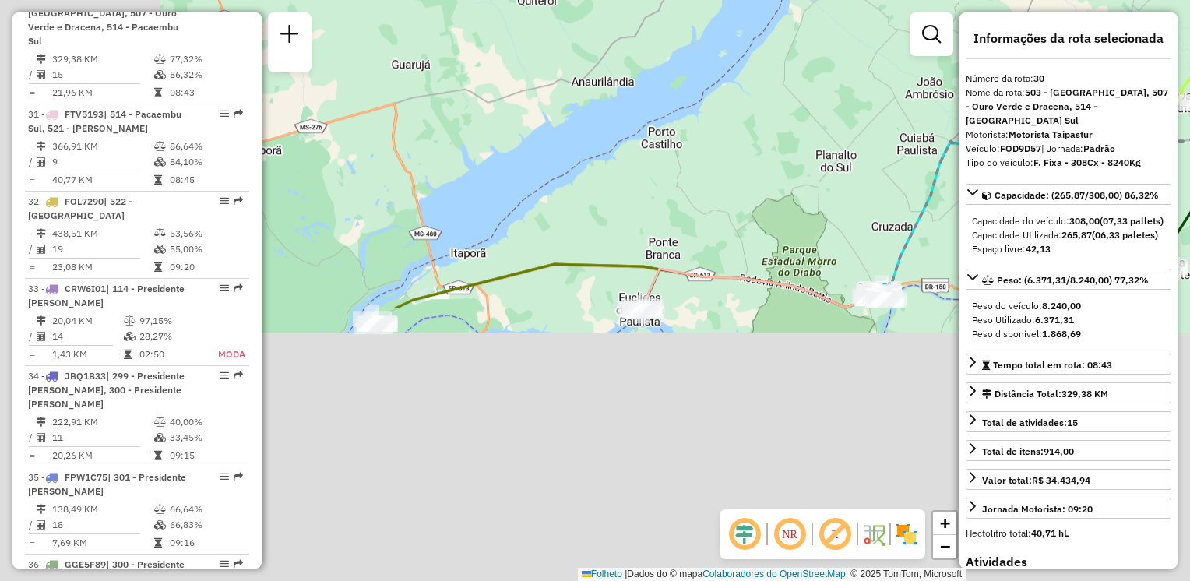
drag, startPoint x: 573, startPoint y: 334, endPoint x: 755, endPoint y: 266, distance: 193.8
click at [911, 2] on div "Rota 30 - Placa FOD9D57 54324058 - ELIEZER JESUS COSTA Janela de atendimento Gr…" at bounding box center [595, 290] width 1190 height 581
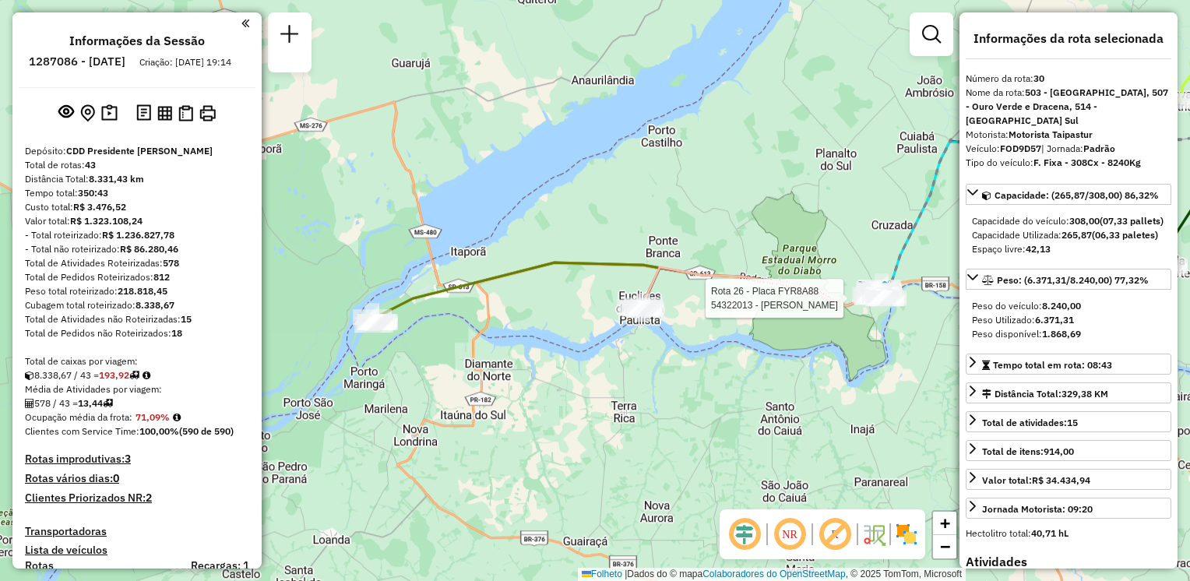
select select "**********"
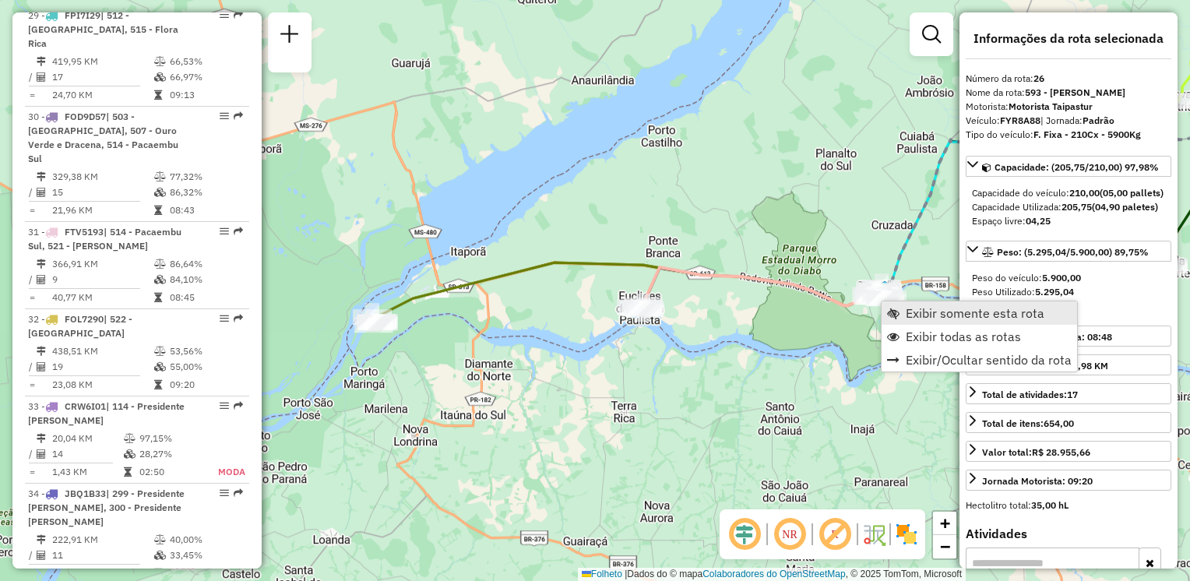
scroll to position [2857, 0]
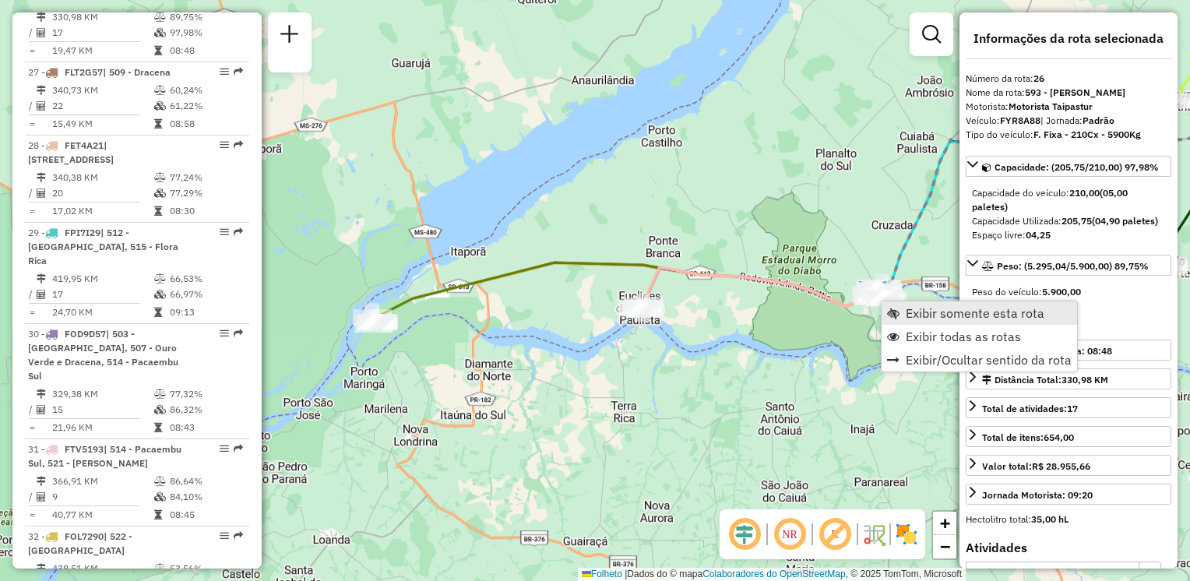
click at [906, 307] on span "Exibir somente esta rota" at bounding box center [975, 313] width 139 height 12
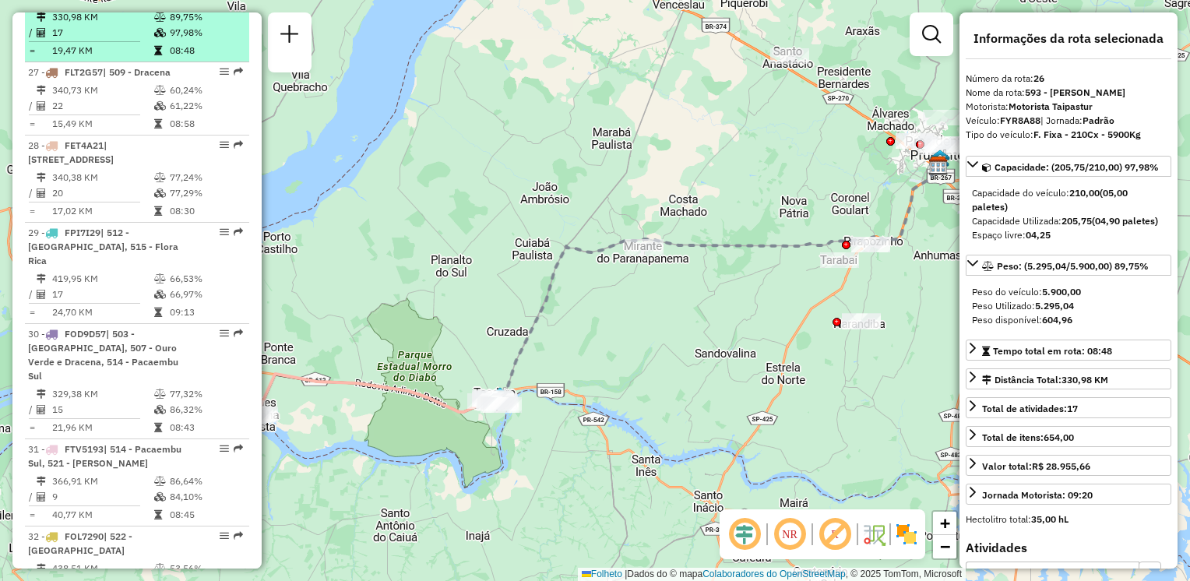
click at [143, 25] on td "330,98 KM" at bounding box center [102, 17] width 102 height 16
click at [125, 25] on td "330,98 KM" at bounding box center [102, 17] width 102 height 16
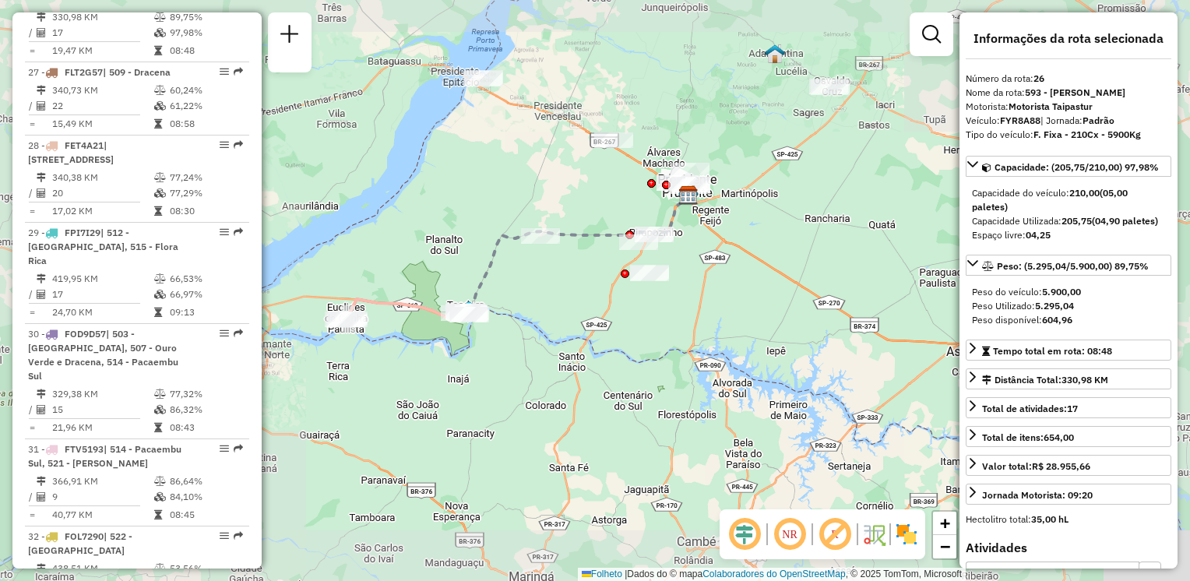
drag, startPoint x: 416, startPoint y: 280, endPoint x: 623, endPoint y: 287, distance: 207.4
click at [623, 287] on div "Janela de atendimento Grade de atendimento Capacidade Transportadoras Veículos …" at bounding box center [595, 290] width 1190 height 581
